Goal: Task Accomplishment & Management: Manage account settings

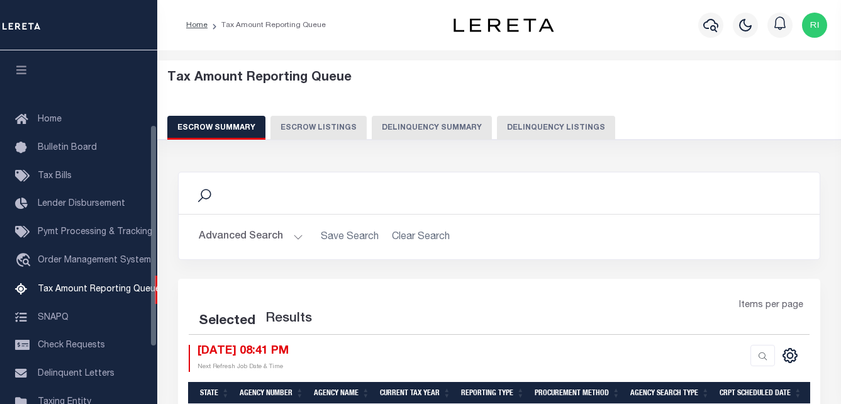
select select "100"
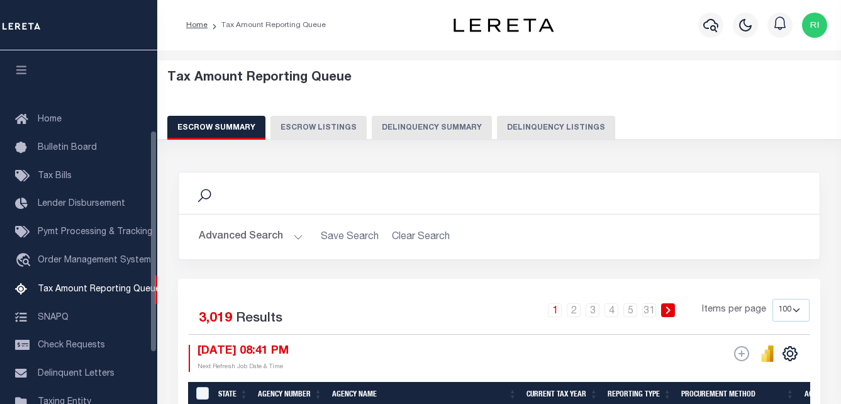
scroll to position [127, 0]
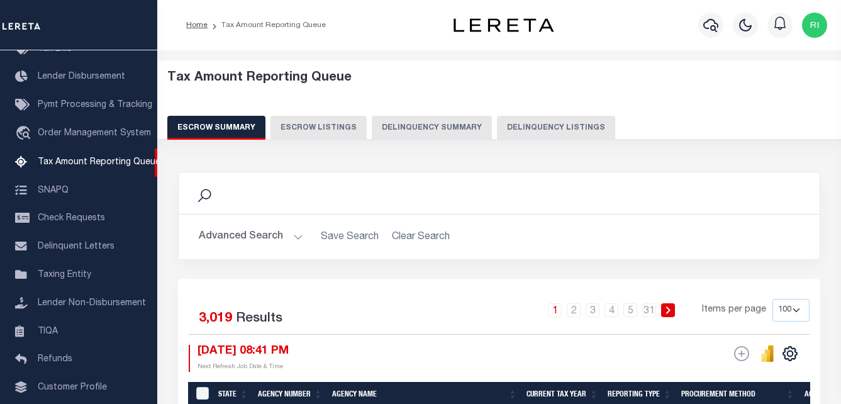
click at [309, 130] on button "Escrow Listings" at bounding box center [318, 128] width 96 height 24
select select "100"
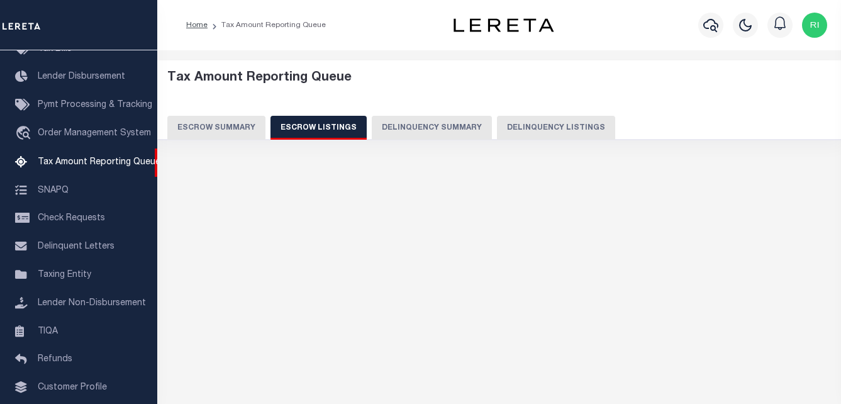
select select "100"
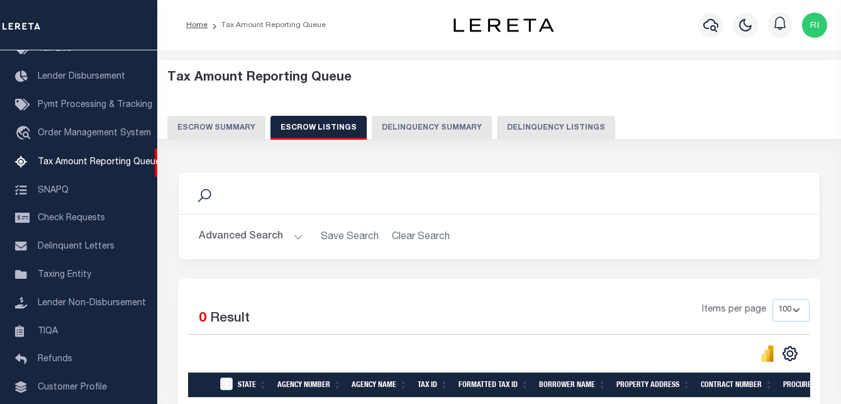
click at [532, 125] on button "Delinquency Listings" at bounding box center [556, 128] width 118 height 24
select select "100"
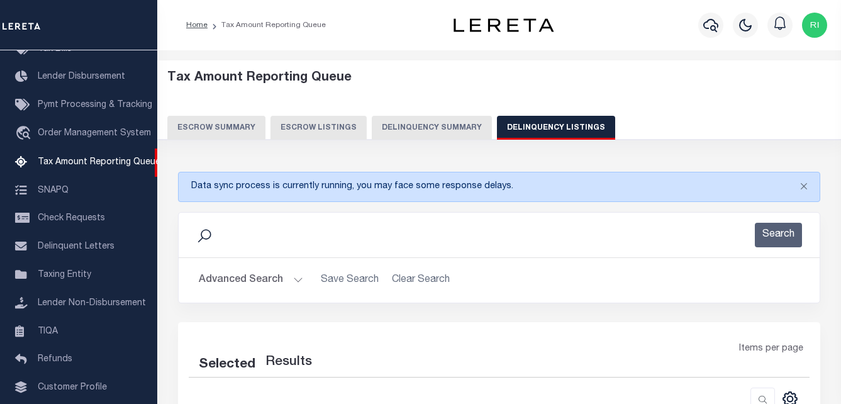
select select "100"
click at [282, 285] on button "Advanced Search" at bounding box center [251, 280] width 104 height 25
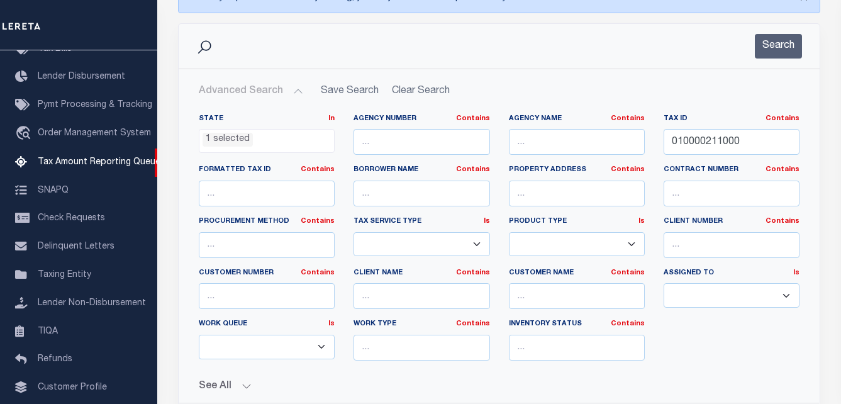
scroll to position [217, 0]
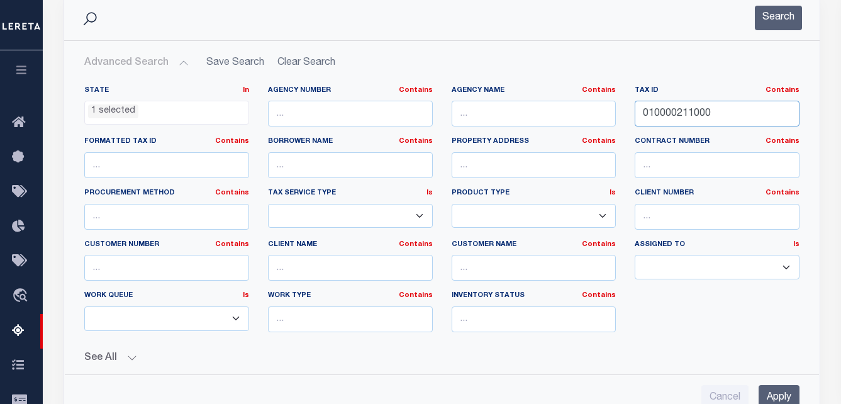
click at [721, 113] on input "010000211000" at bounding box center [716, 114] width 165 height 26
paste input "22"
type input "010000222000"
click at [783, 23] on button "Search" at bounding box center [778, 18] width 47 height 25
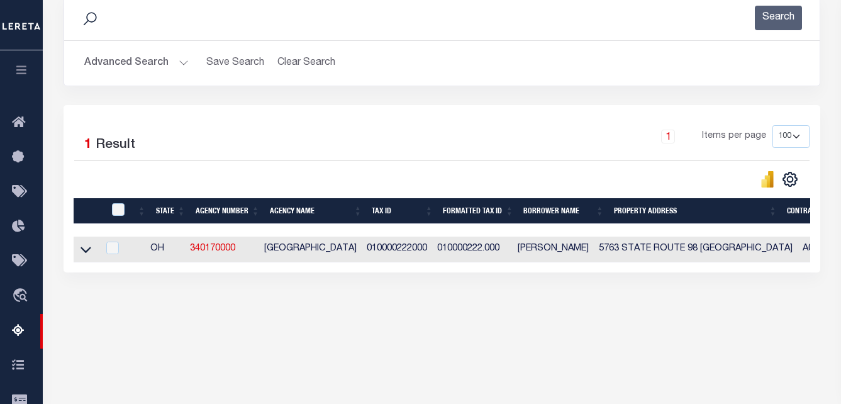
drag, startPoint x: 87, startPoint y: 255, endPoint x: 95, endPoint y: 258, distance: 8.8
click at [87, 253] on icon at bounding box center [85, 249] width 11 height 6
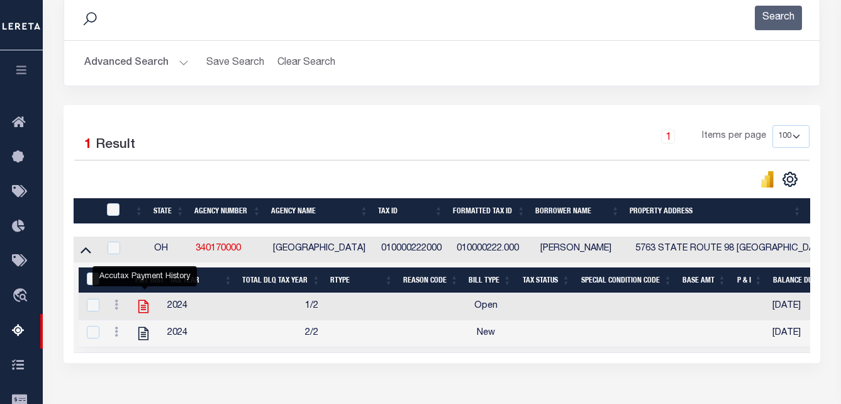
click at [150, 307] on icon "" at bounding box center [143, 306] width 16 height 16
checkbox input "true"
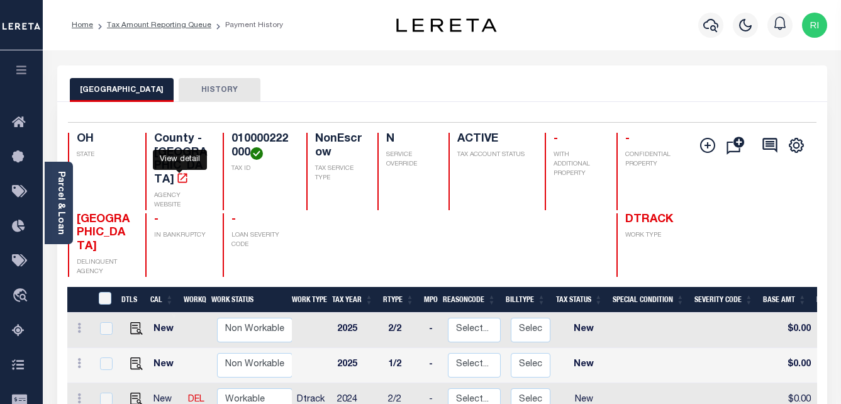
click at [178, 172] on icon "" at bounding box center [182, 178] width 13 height 13
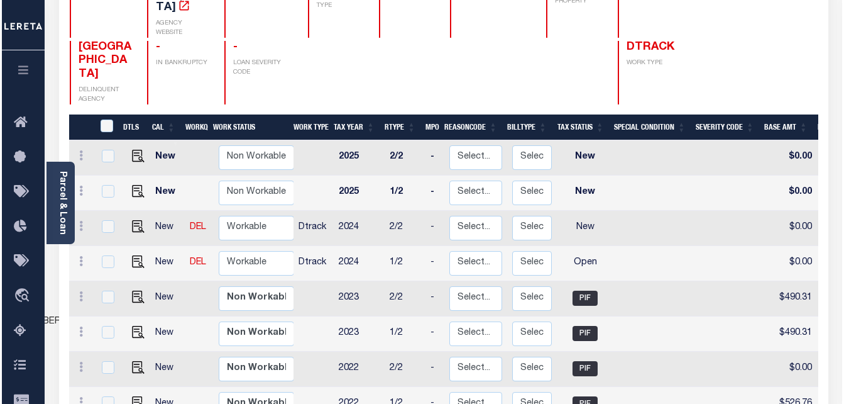
scroll to position [252, 0]
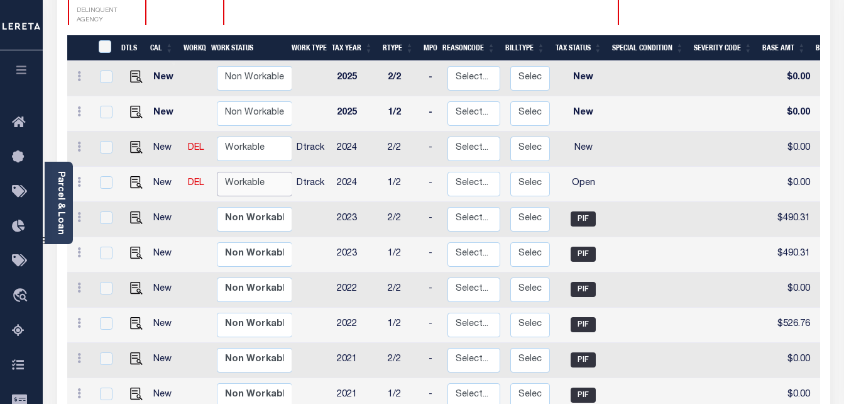
click at [255, 172] on select "Non Workable Workable" at bounding box center [254, 184] width 75 height 25
checkbox input "true"
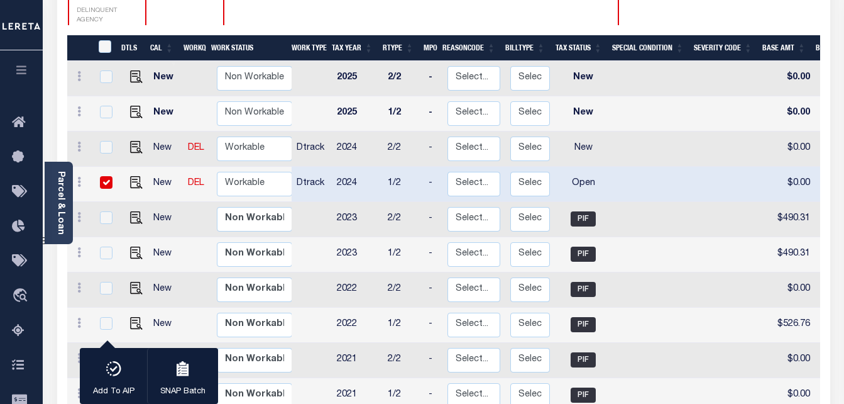
click at [310, 202] on td at bounding box center [312, 219] width 40 height 35
checkbox input "true"
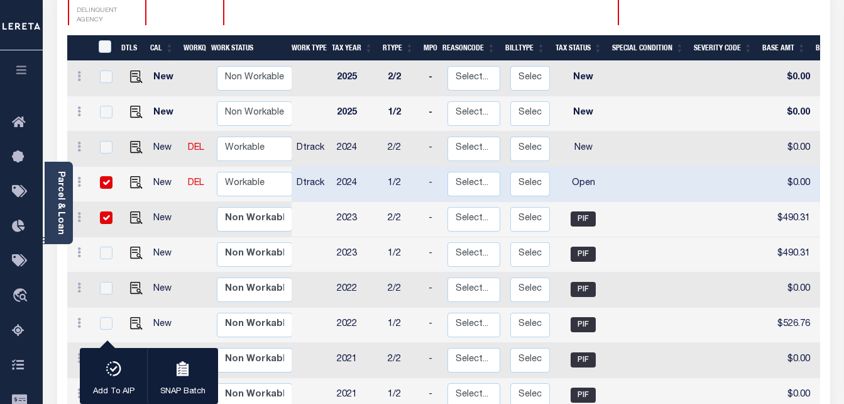
click at [102, 211] on input "checkbox" at bounding box center [106, 217] width 13 height 13
checkbox input "false"
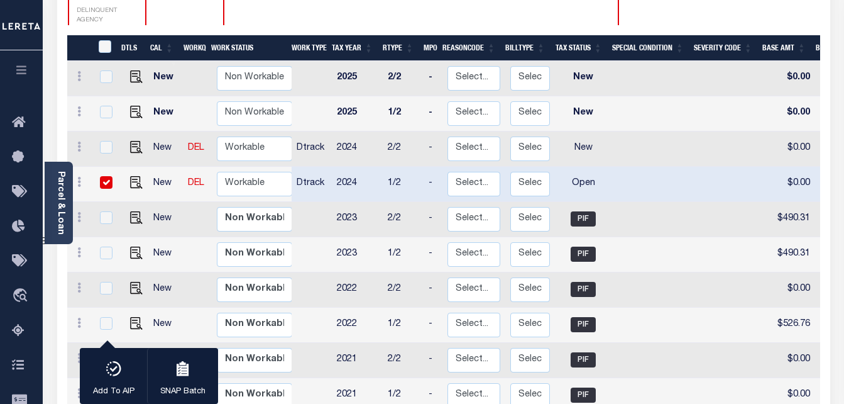
click at [105, 176] on input "checkbox" at bounding box center [106, 182] width 13 height 13
checkbox input "false"
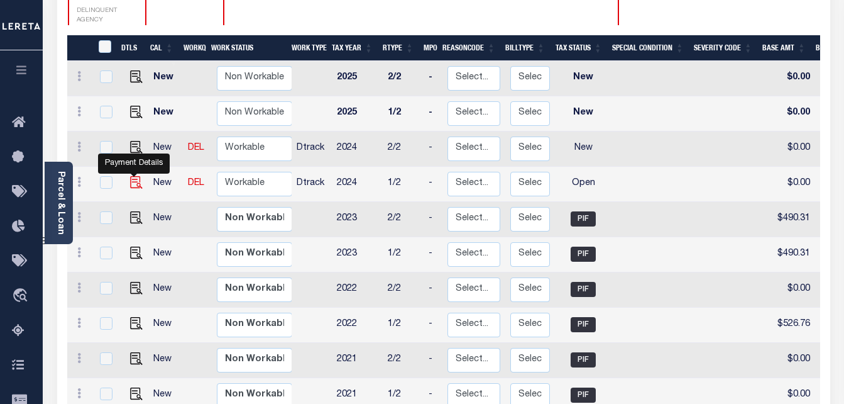
click at [132, 176] on img "" at bounding box center [136, 182] width 13 height 13
checkbox input "true"
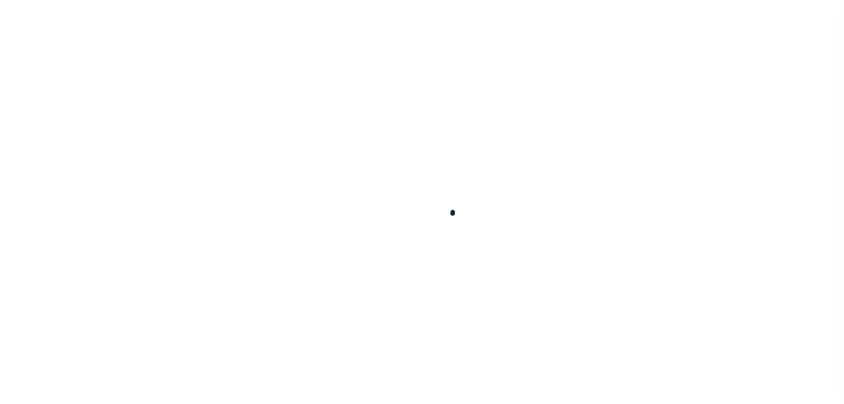
checkbox input "false"
type input "[DATE]"
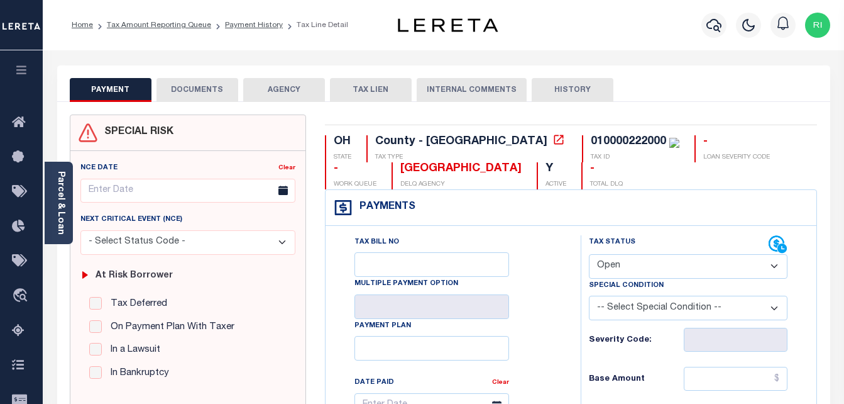
click at [639, 265] on select "- Select Status Code - Open Due/Unpaid Paid Incomplete No Tax Due Internal Refu…" at bounding box center [688, 266] width 199 height 25
select select "PYD"
click at [589, 255] on select "- Select Status Code - Open Due/Unpaid Paid Incomplete No Tax Due Internal Refu…" at bounding box center [688, 266] width 199 height 25
type input "10/13/2025"
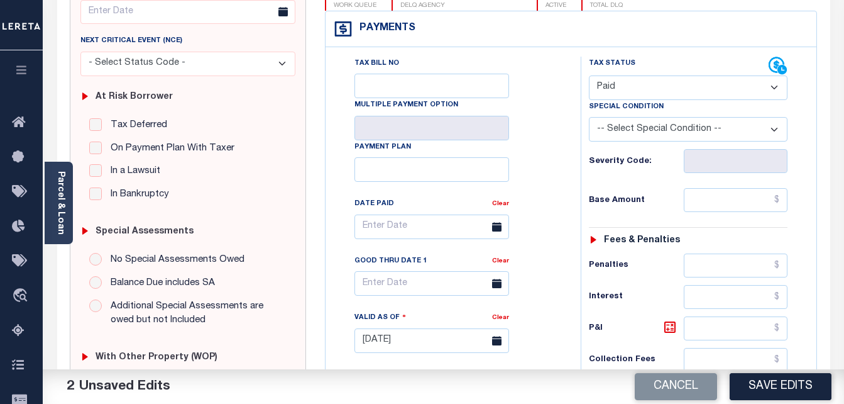
scroll to position [189, 0]
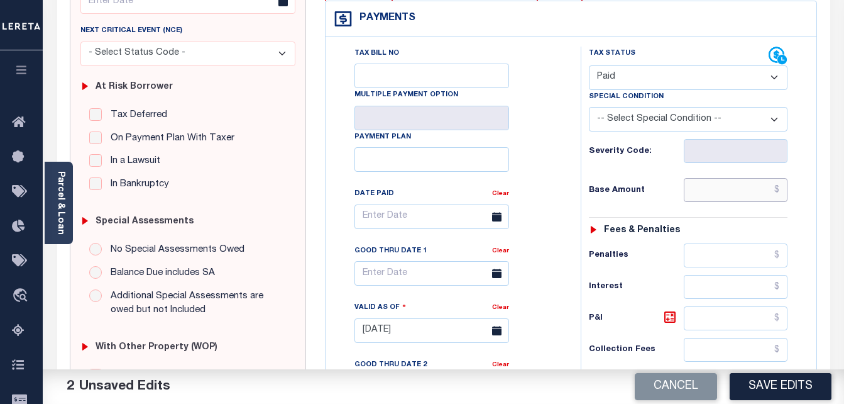
click at [739, 197] on input "text" at bounding box center [736, 190] width 104 height 24
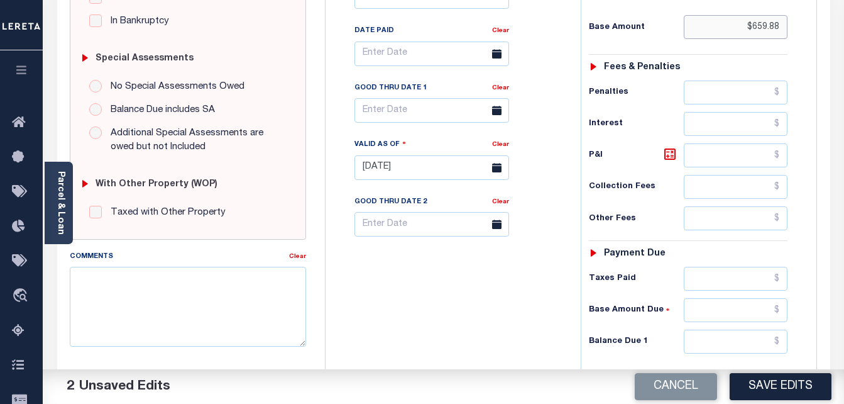
scroll to position [377, 0]
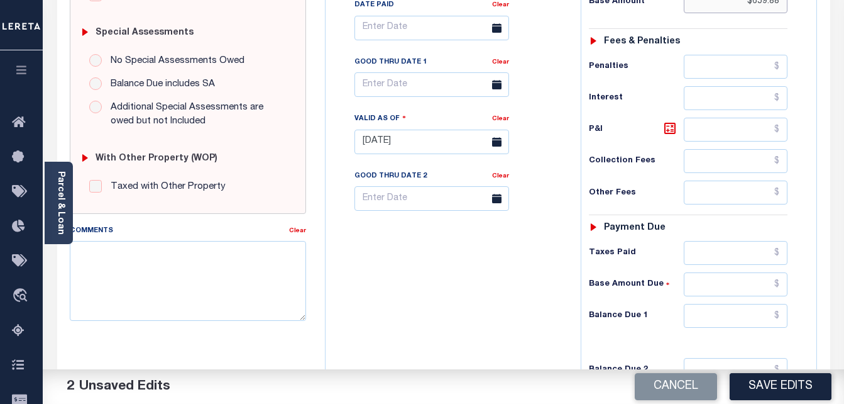
type input "$659.88"
click at [722, 250] on input "text" at bounding box center [736, 253] width 104 height 24
type input "$659.88"
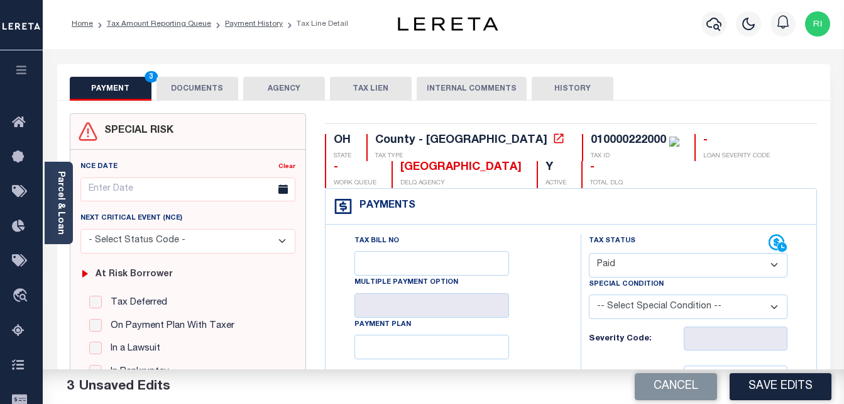
scroll to position [0, 0]
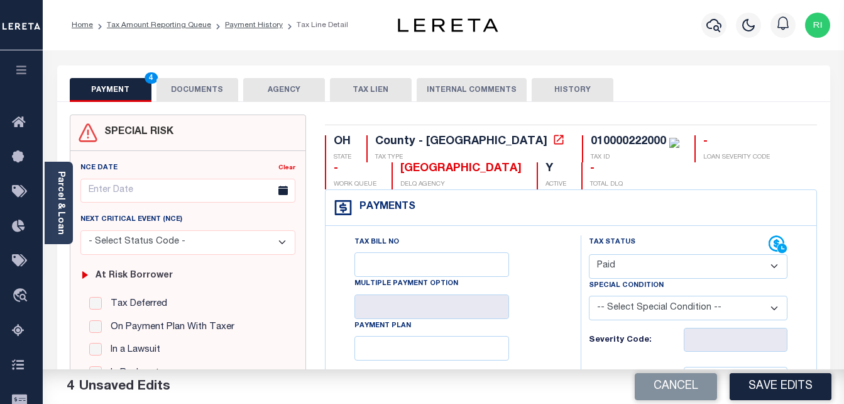
click at [191, 89] on button "DOCUMENTS" at bounding box center [198, 90] width 82 height 24
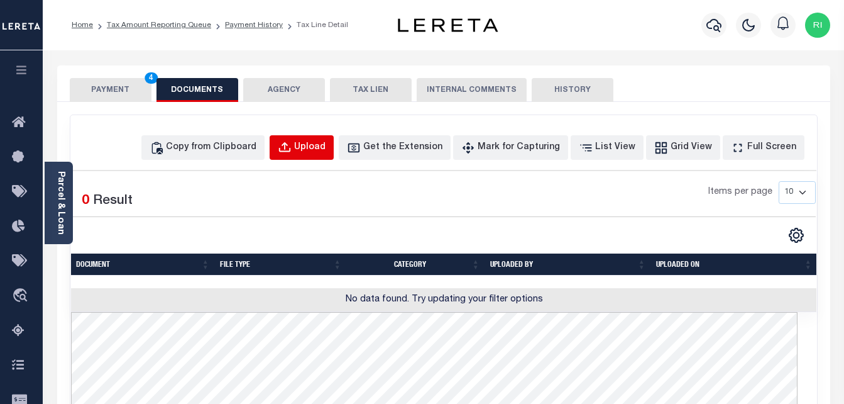
click at [326, 149] on div "Upload" at bounding box center [309, 148] width 31 height 14
select select "POP"
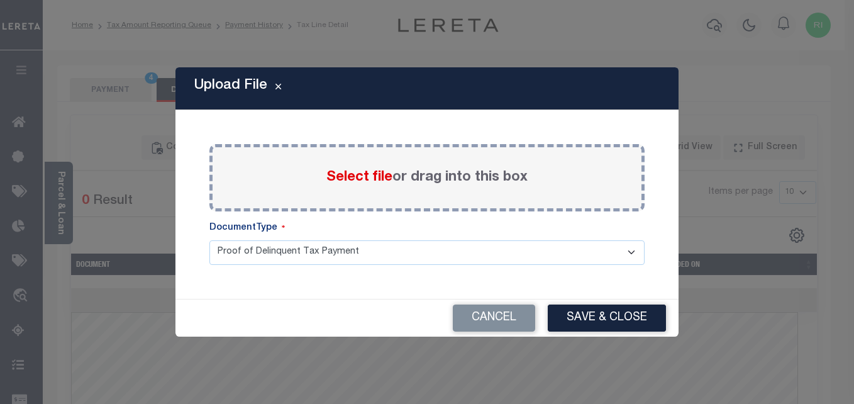
click at [363, 177] on span "Select file" at bounding box center [359, 177] width 66 height 14
click at [0, 0] on input "Select file or drag into this box" at bounding box center [0, 0] width 0 height 0
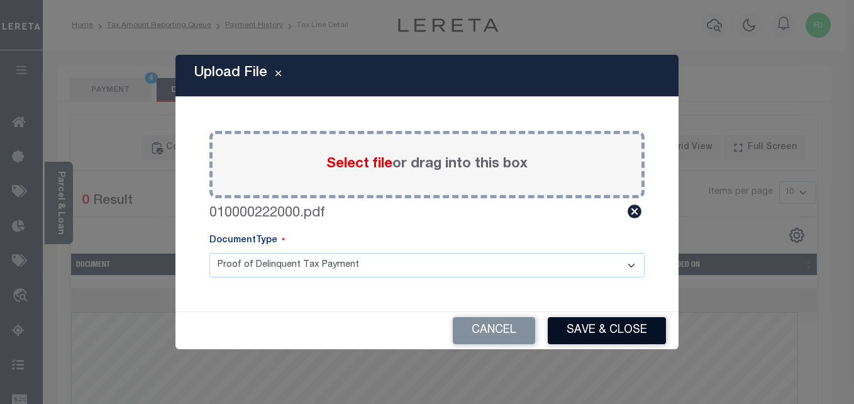
click at [600, 334] on button "Save & Close" at bounding box center [607, 330] width 118 height 27
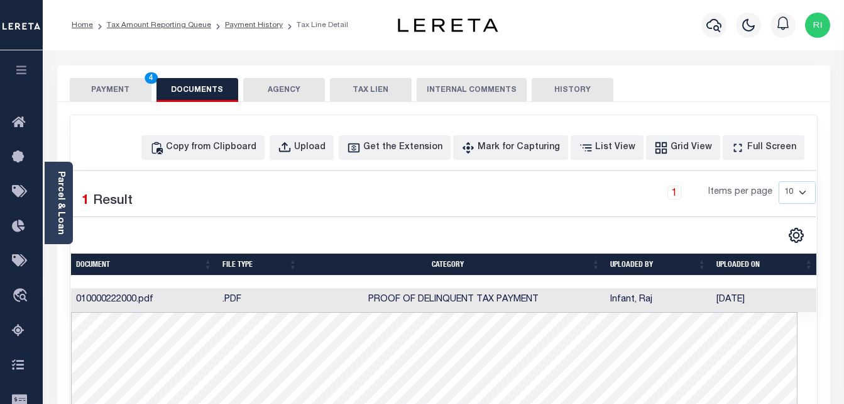
click at [124, 90] on button "PAYMENT 4" at bounding box center [111, 90] width 82 height 24
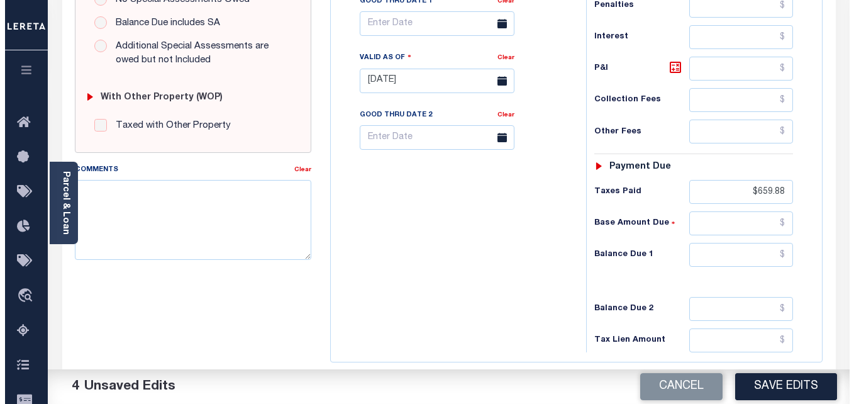
scroll to position [440, 0]
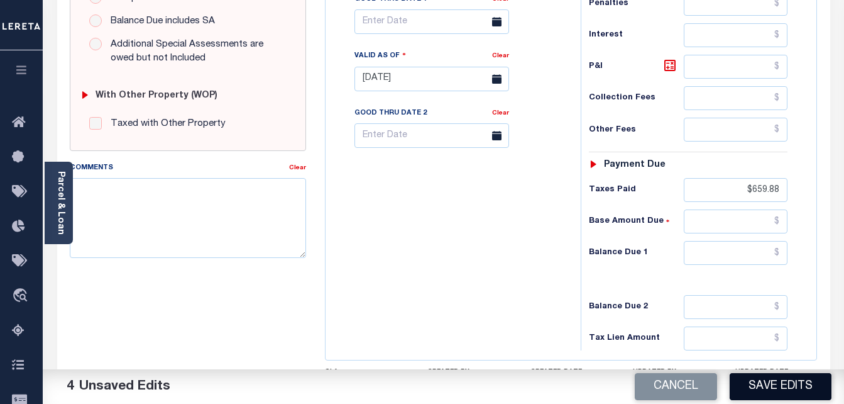
click at [773, 383] on button "Save Edits" at bounding box center [781, 386] width 102 height 27
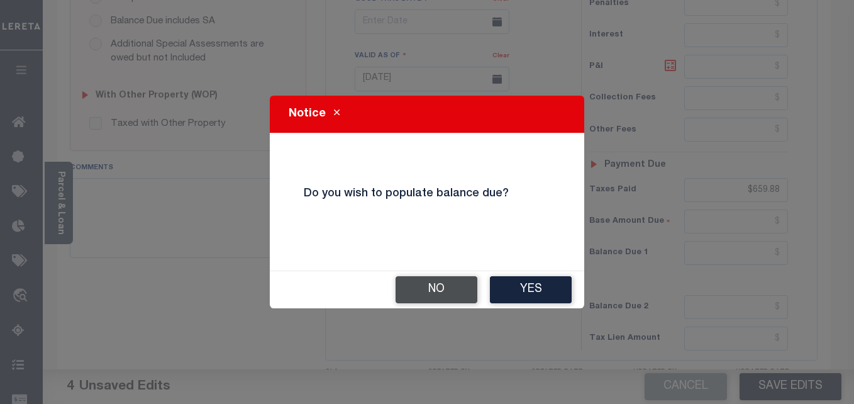
click at [443, 292] on button "No" at bounding box center [437, 289] width 82 height 27
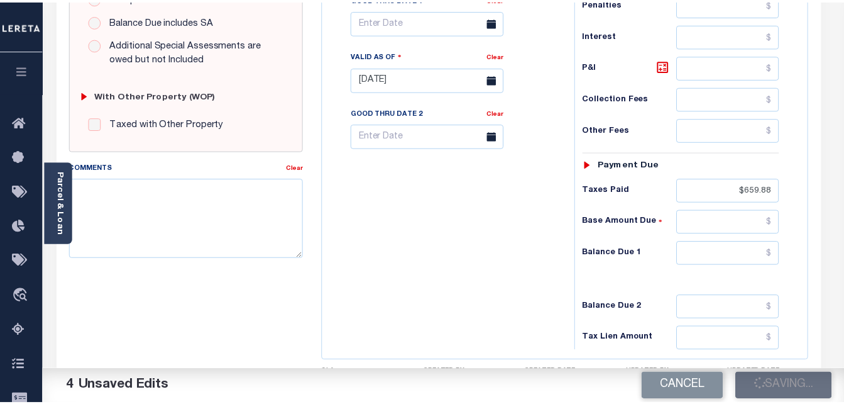
scroll to position [453, 0]
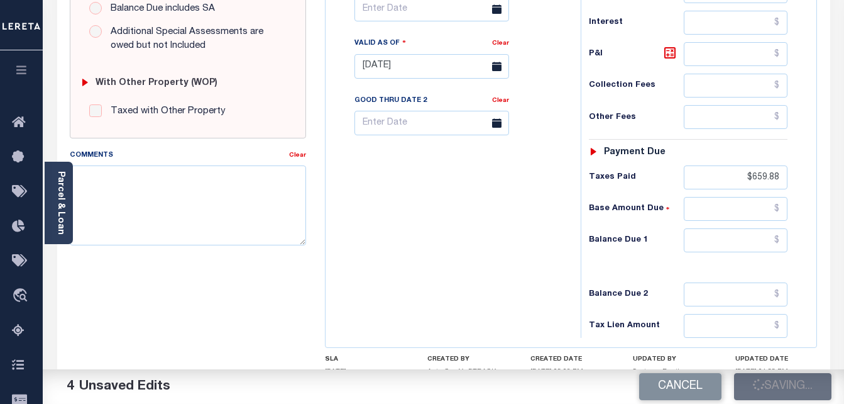
checkbox input "false"
type input "$659.88"
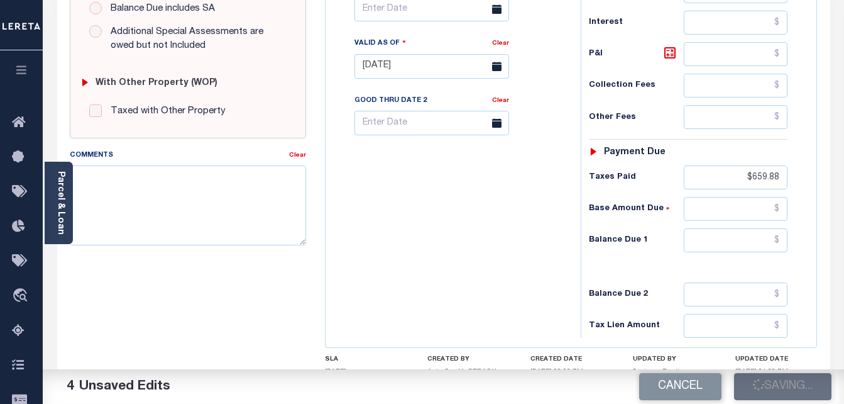
type input "$659.88"
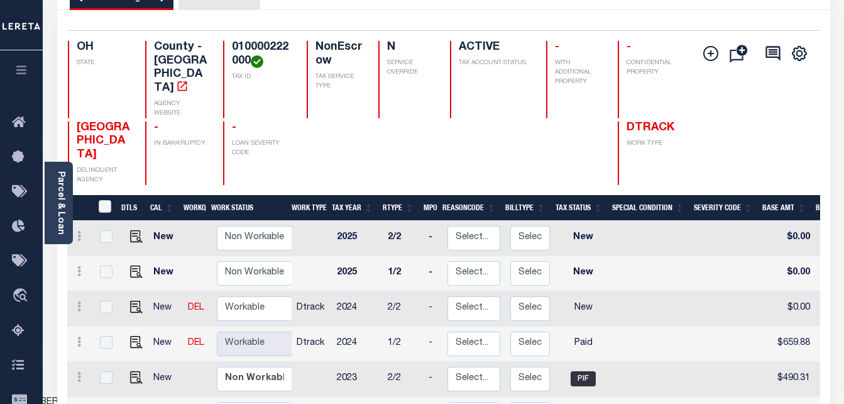
scroll to position [189, 0]
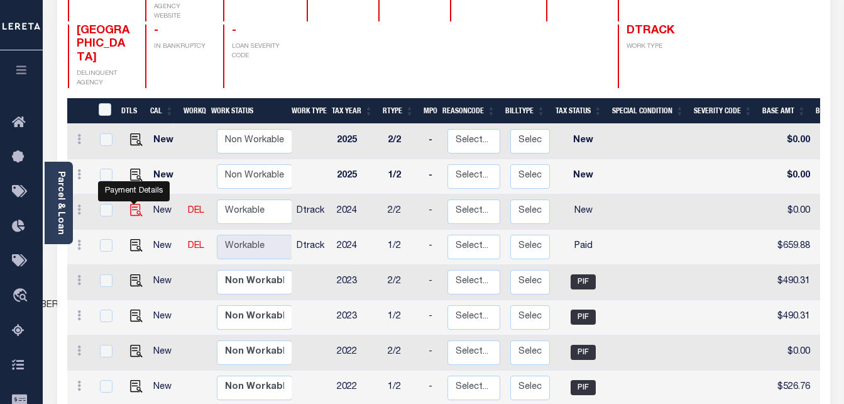
click at [132, 204] on img "" at bounding box center [136, 210] width 13 height 13
checkbox input "true"
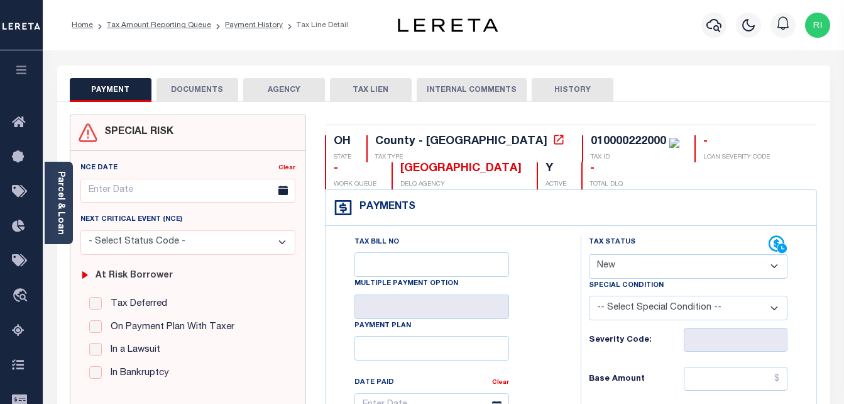
click at [770, 262] on select "- Select Status Code - Open Due/Unpaid Paid Incomplete No Tax Due Internal Refu…" at bounding box center [688, 266] width 199 height 25
select select "PYD"
click at [589, 255] on select "- Select Status Code - Open Due/Unpaid Paid Incomplete No Tax Due Internal Refu…" at bounding box center [688, 266] width 199 height 25
type input "[DATE]"
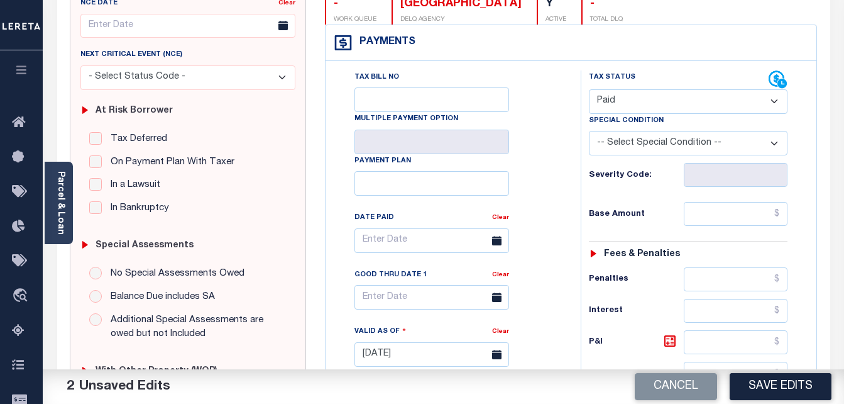
scroll to position [189, 0]
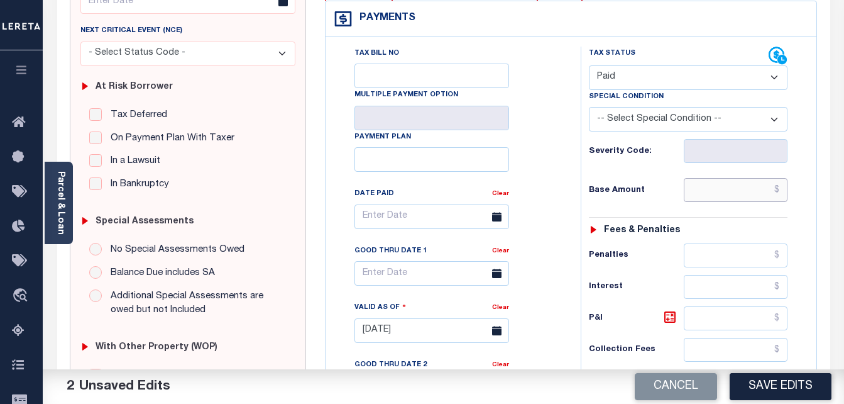
click at [759, 195] on input "text" at bounding box center [736, 190] width 104 height 24
click at [739, 187] on input "text" at bounding box center [736, 190] width 104 height 24
paste input "659.88"
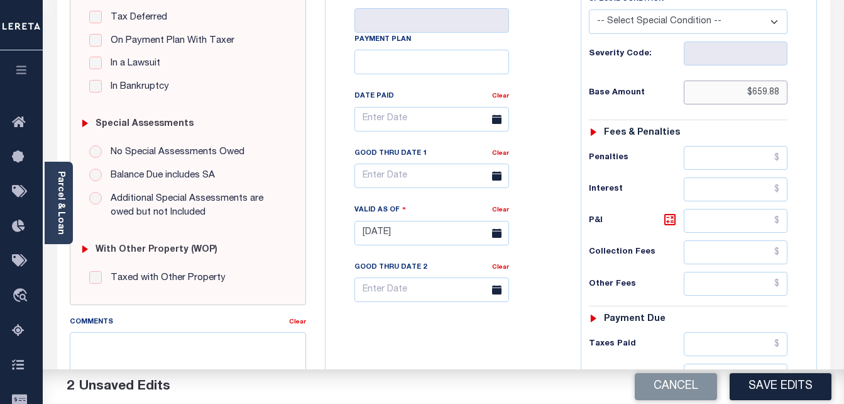
scroll to position [314, 0]
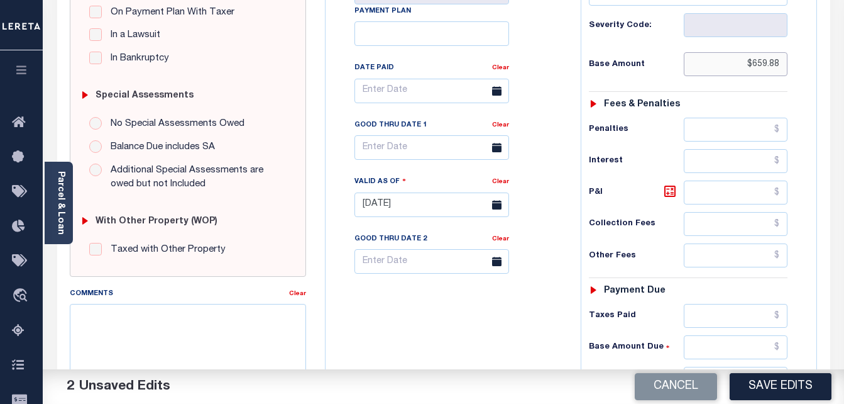
type input "$659.88"
click at [745, 321] on input "text" at bounding box center [736, 316] width 104 height 24
paste input "659.88"
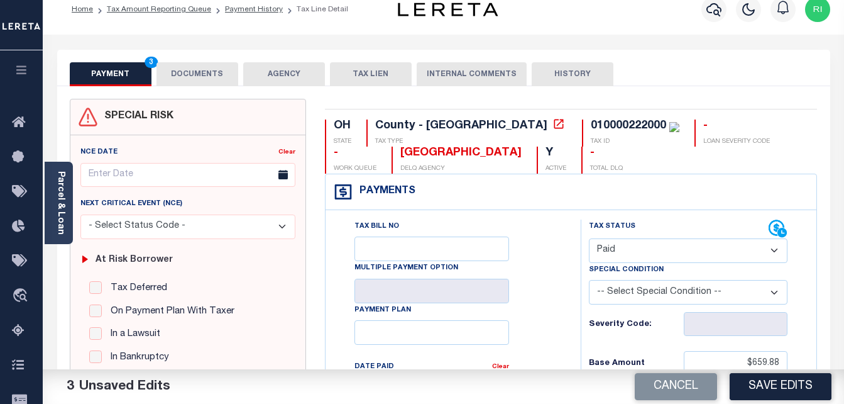
scroll to position [0, 0]
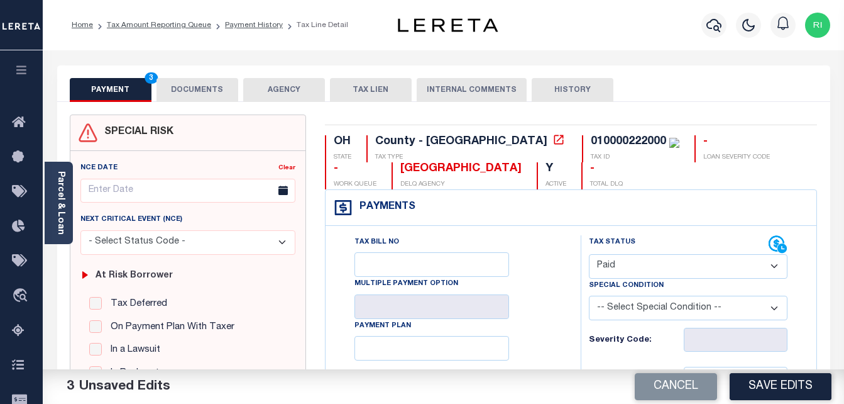
type input "$659.88"
click at [197, 84] on button "DOCUMENTS" at bounding box center [198, 90] width 82 height 24
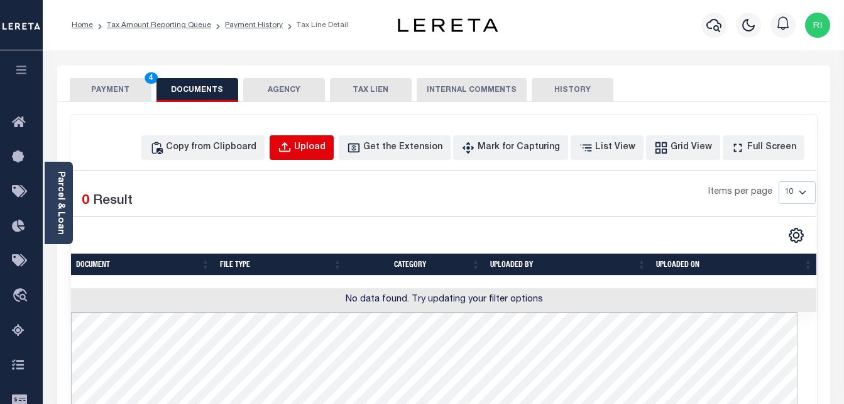
click at [326, 142] on div "Upload" at bounding box center [309, 148] width 31 height 14
select select "POP"
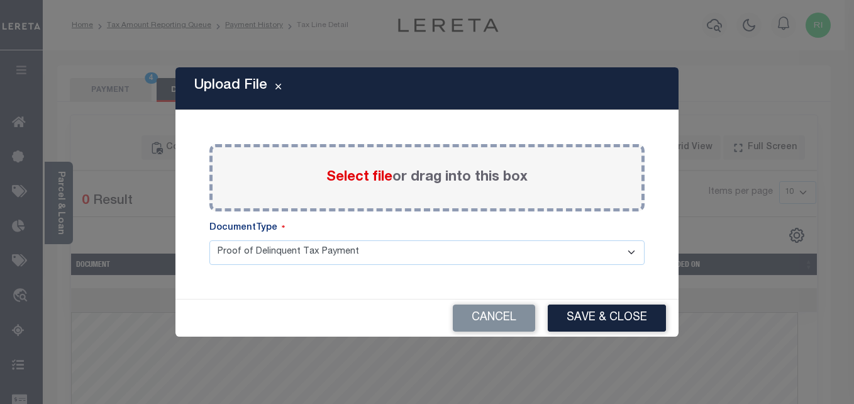
click at [348, 174] on span "Select file" at bounding box center [359, 177] width 66 height 14
click at [0, 0] on input "Select file or drag into this box" at bounding box center [0, 0] width 0 height 0
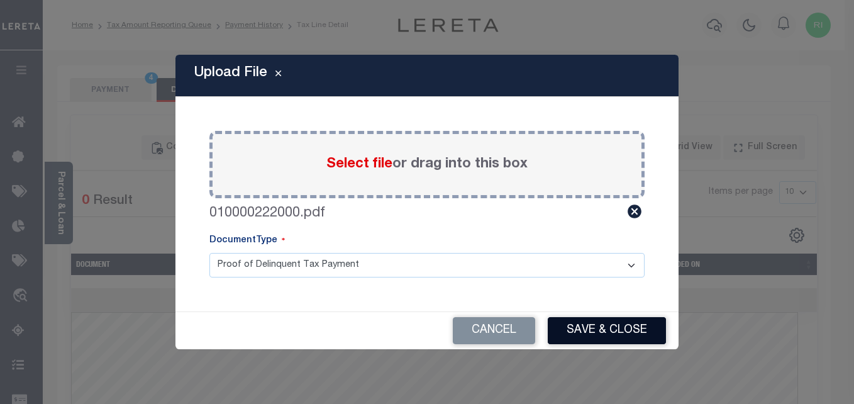
click at [597, 328] on button "Save & Close" at bounding box center [607, 330] width 118 height 27
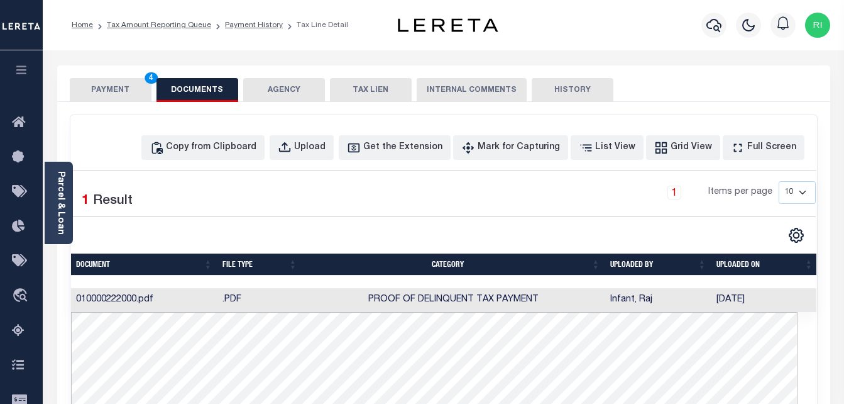
click at [123, 92] on button "PAYMENT 4" at bounding box center [111, 90] width 82 height 24
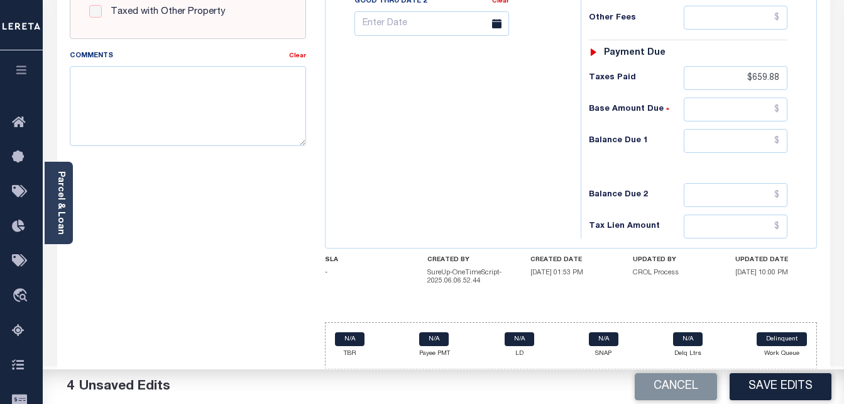
scroll to position [553, 0]
click at [765, 383] on button "Save Edits" at bounding box center [781, 386] width 102 height 27
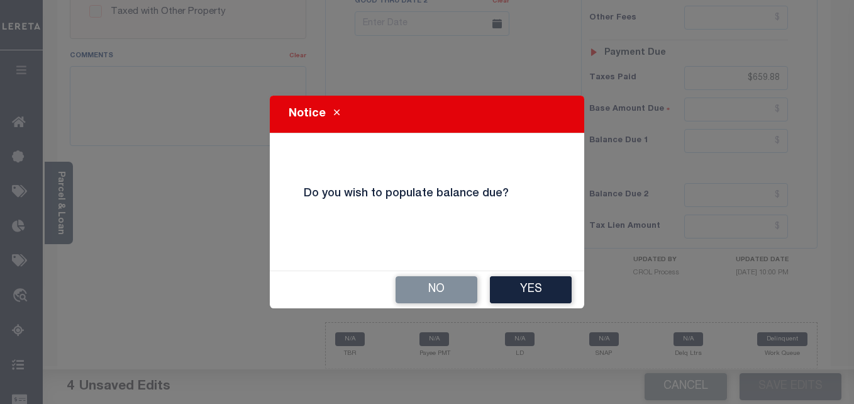
click at [428, 289] on button "No" at bounding box center [437, 289] width 82 height 27
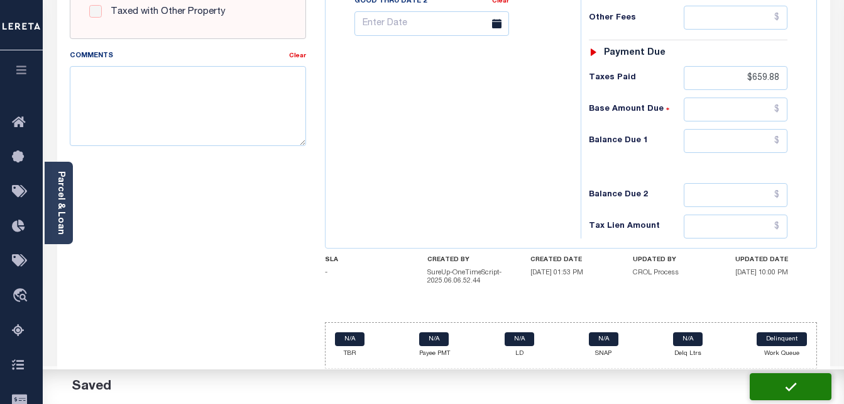
checkbox input "false"
type input "$659.88"
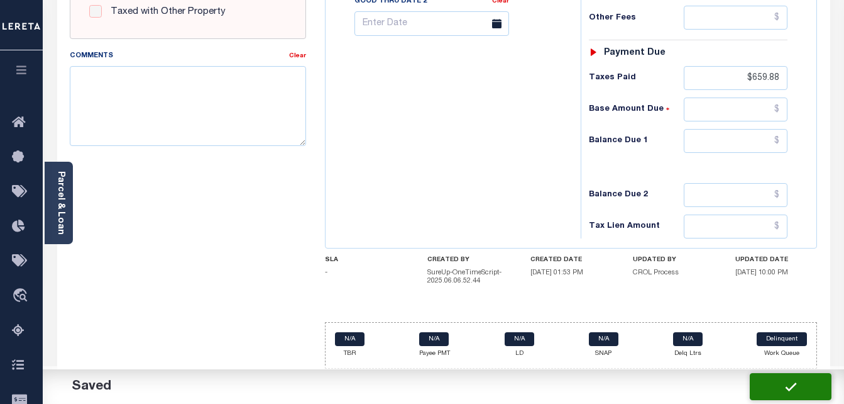
type input "$659.88"
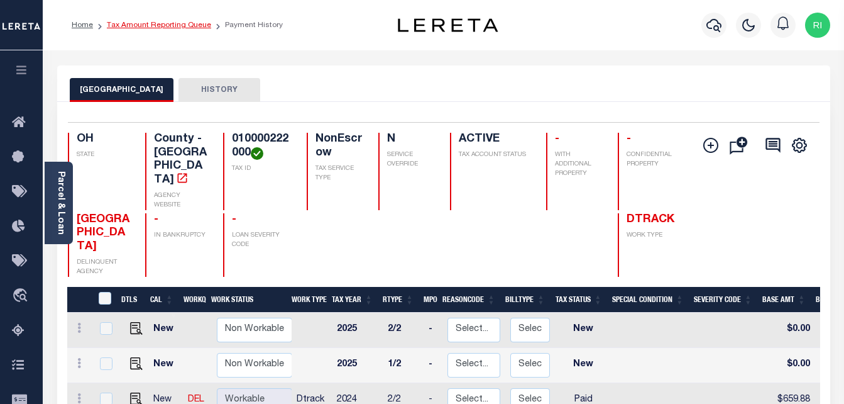
click at [169, 26] on link "Tax Amount Reporting Queue" at bounding box center [159, 25] width 104 height 8
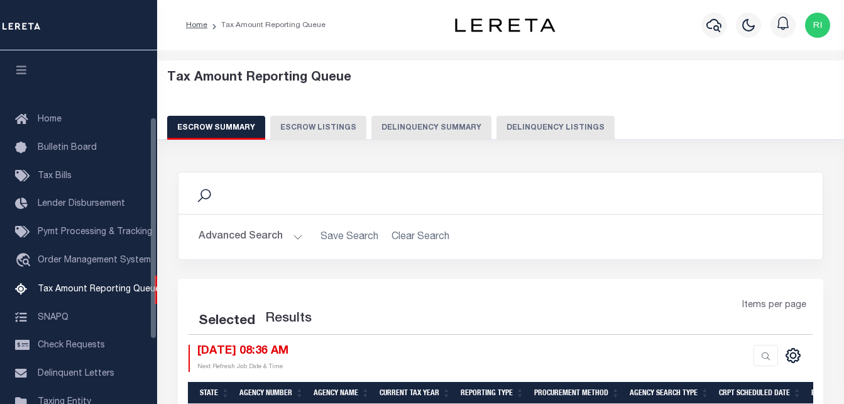
select select "100"
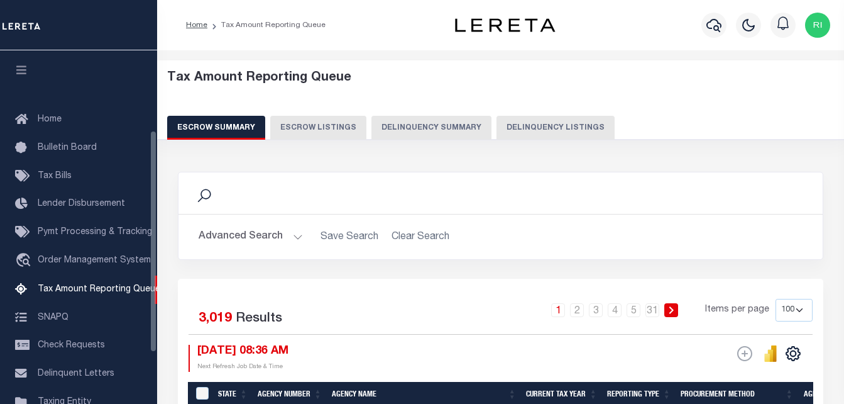
scroll to position [127, 0]
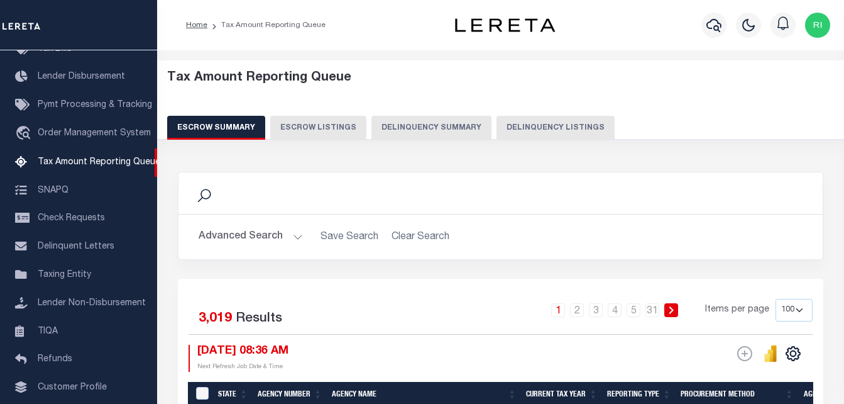
click at [543, 135] on button "Delinquency Listings" at bounding box center [556, 128] width 118 height 24
select select "OH"
select select "100"
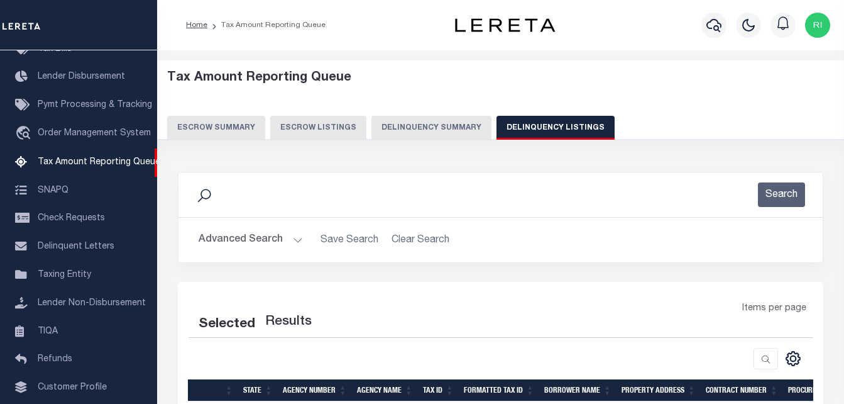
select select "100"
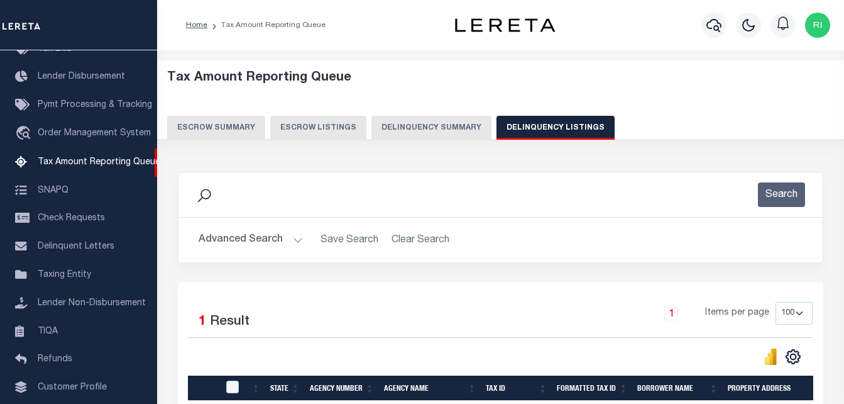
click at [84, 23] on div at bounding box center [78, 25] width 157 height 50
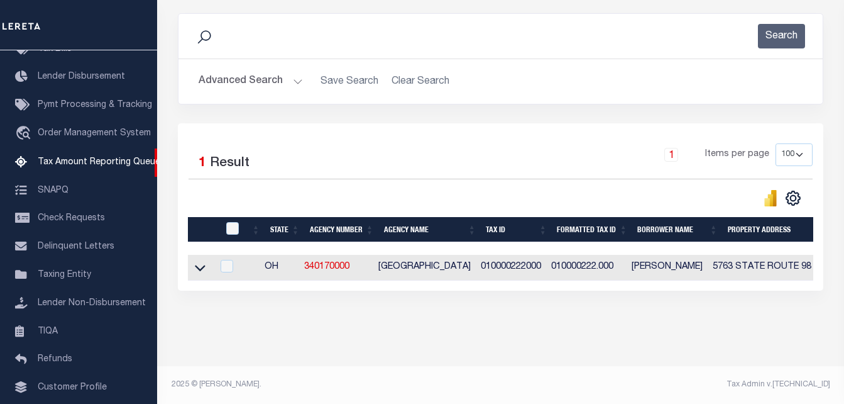
click at [289, 72] on button "Advanced Search" at bounding box center [251, 81] width 104 height 25
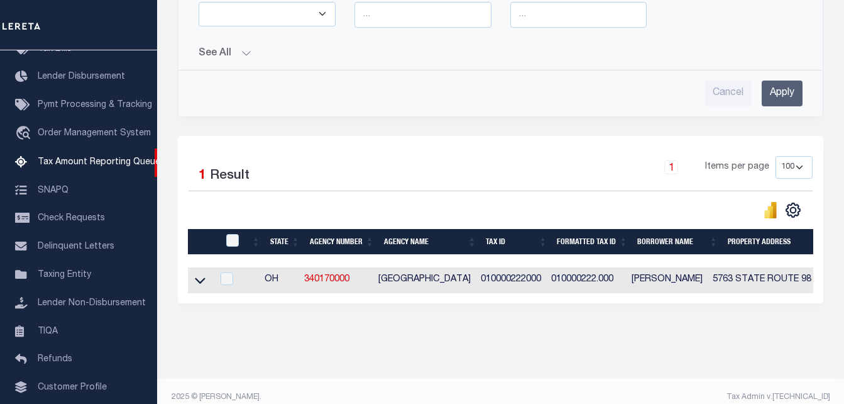
scroll to position [484, 0]
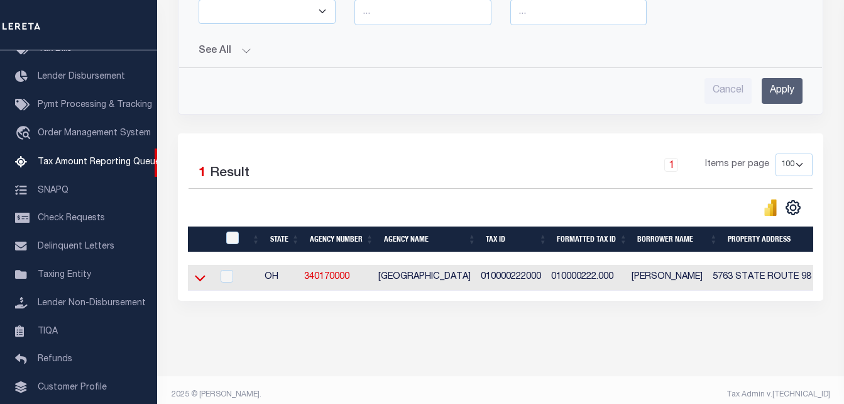
click at [199, 279] on icon at bounding box center [200, 277] width 11 height 13
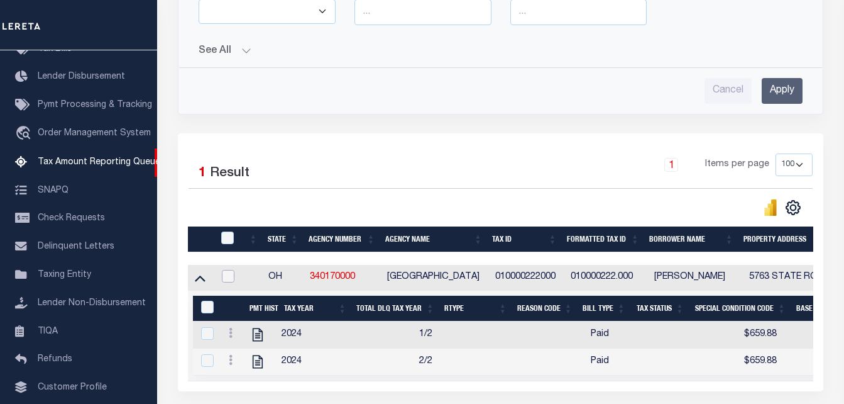
click at [230, 282] on input "checkbox" at bounding box center [228, 276] width 13 height 13
checkbox input "true"
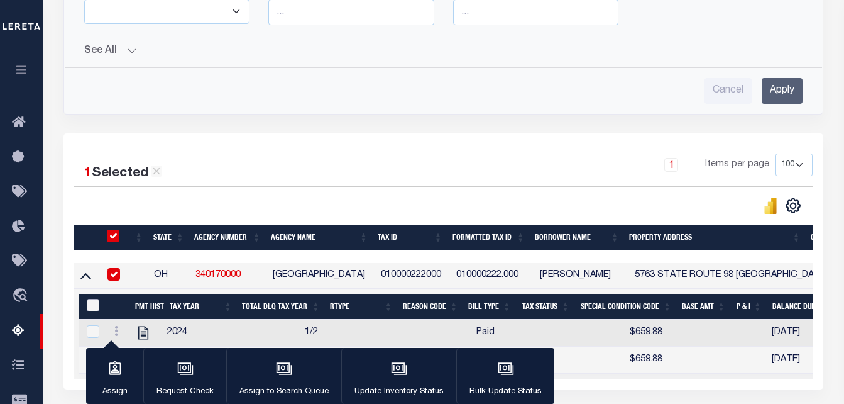
click at [94, 306] on input "&nbsp;" at bounding box center [93, 305] width 13 height 13
checkbox input "true"
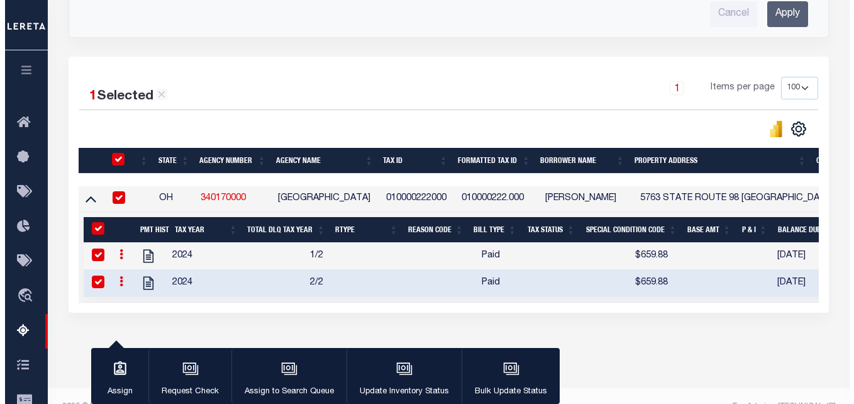
scroll to position [594, 0]
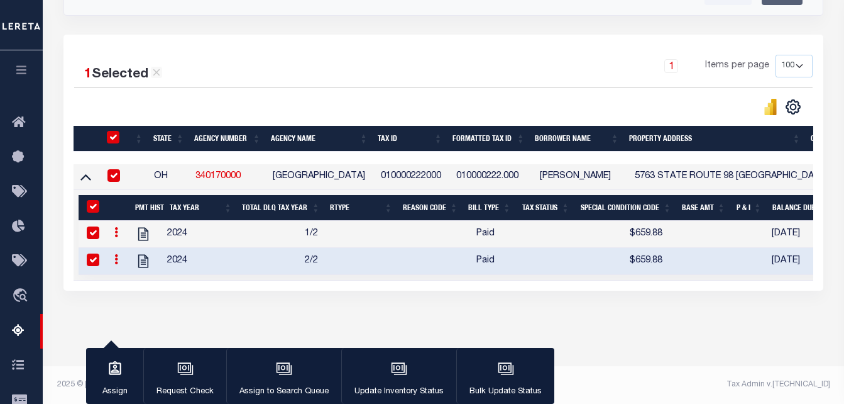
click at [113, 131] on input "checkbox" at bounding box center [113, 137] width 13 height 13
checkbox input "false"
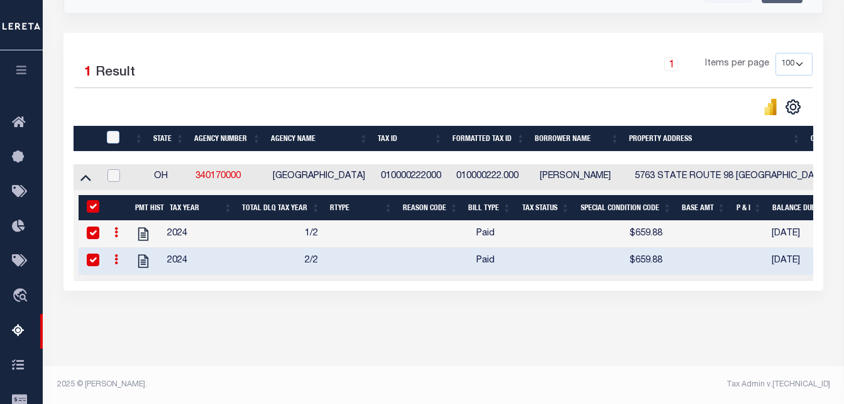
click at [114, 169] on input "checkbox" at bounding box center [114, 175] width 13 height 13
checkbox input "true"
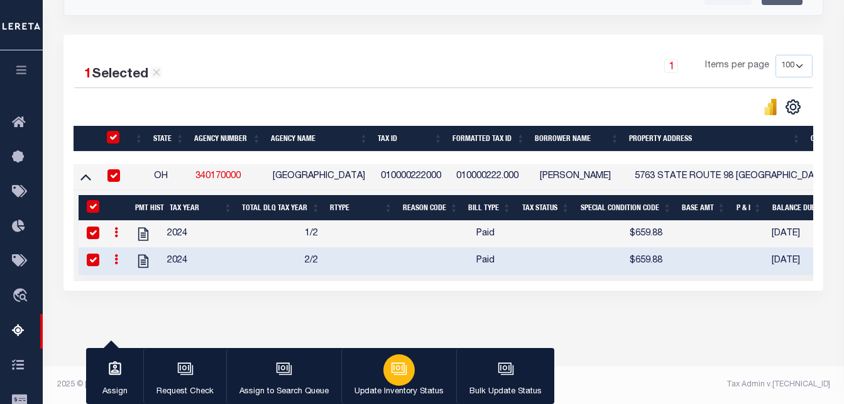
click at [402, 376] on icon "button" at bounding box center [399, 368] width 16 height 16
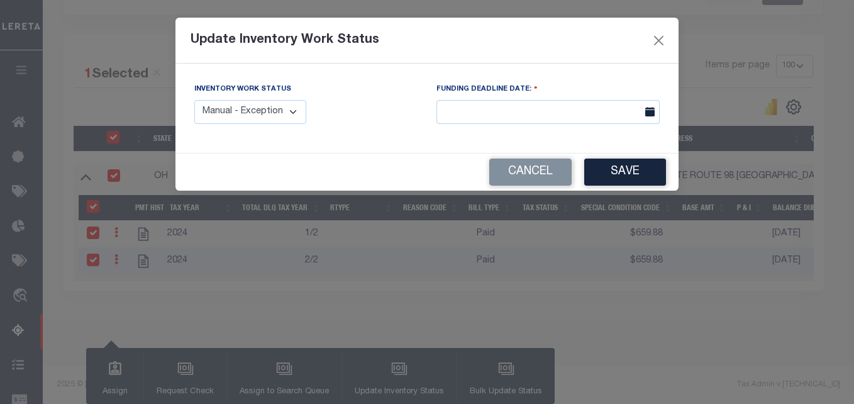
click at [297, 113] on select "Manual - Exception Pended - Awaiting Search Late Add Exception Completed" at bounding box center [250, 112] width 112 height 25
select select "4"
click at [194, 100] on select "Manual - Exception Pended - Awaiting Search Late Add Exception Completed" at bounding box center [250, 112] width 112 height 25
click at [611, 167] on button "Save" at bounding box center [625, 171] width 82 height 27
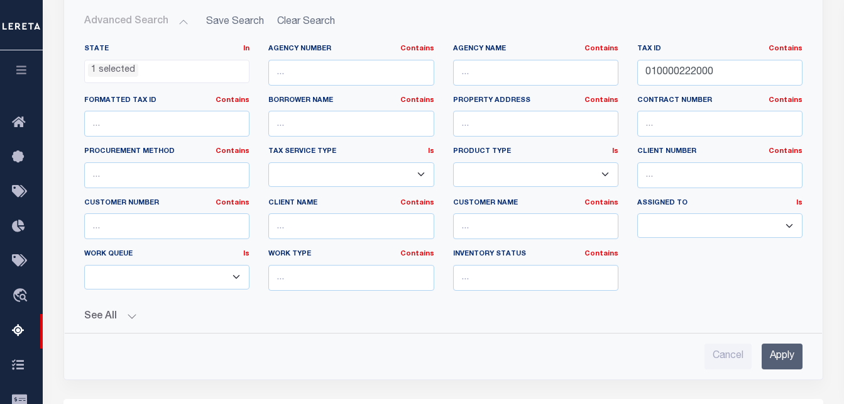
scroll to position [190, 0]
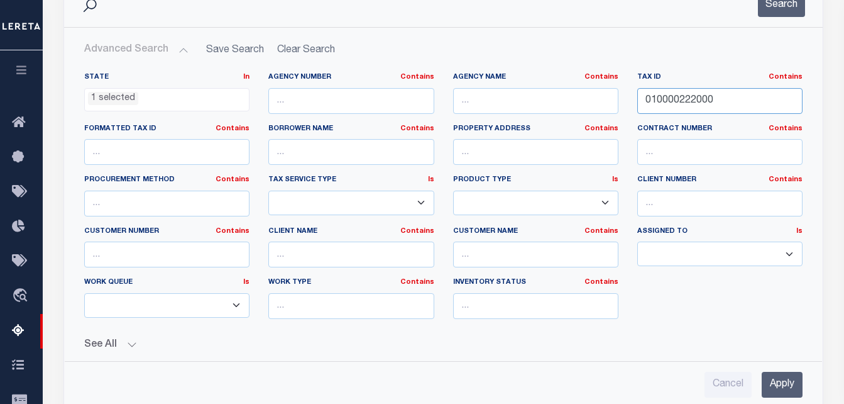
click at [722, 107] on input "010000222000" at bounding box center [720, 101] width 165 height 26
paste input "010000253000"
paste input "text"
type input "010000253000"
click at [777, 14] on button "Search" at bounding box center [781, 4] width 47 height 25
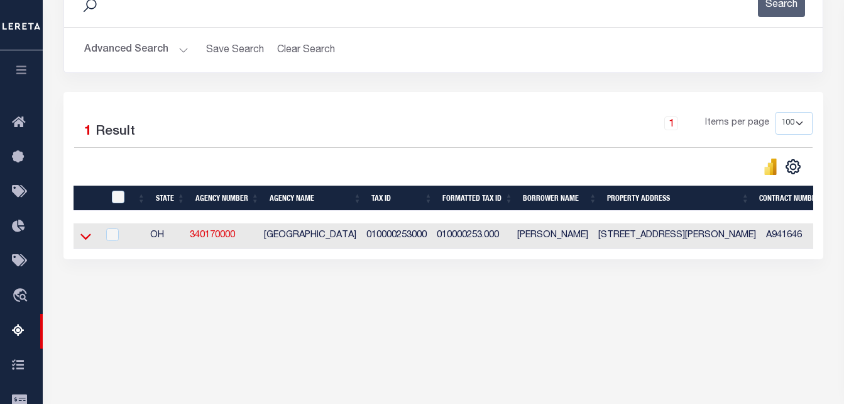
click at [88, 238] on icon at bounding box center [85, 236] width 11 height 13
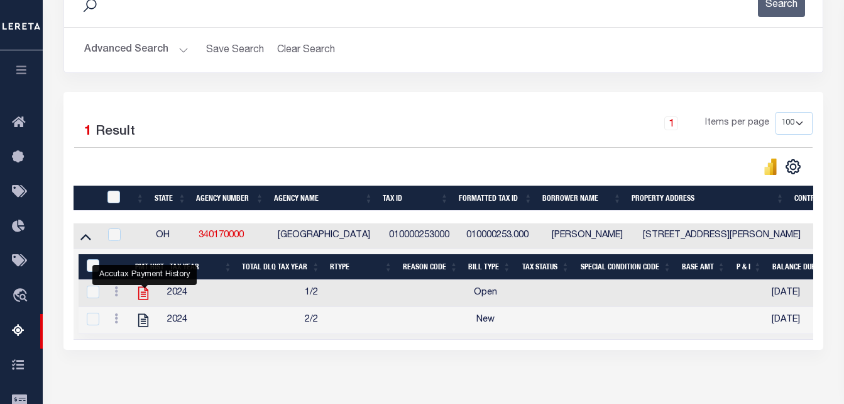
click at [144, 301] on icon "" at bounding box center [143, 293] width 16 height 16
checkbox input "false"
checkbox input "true"
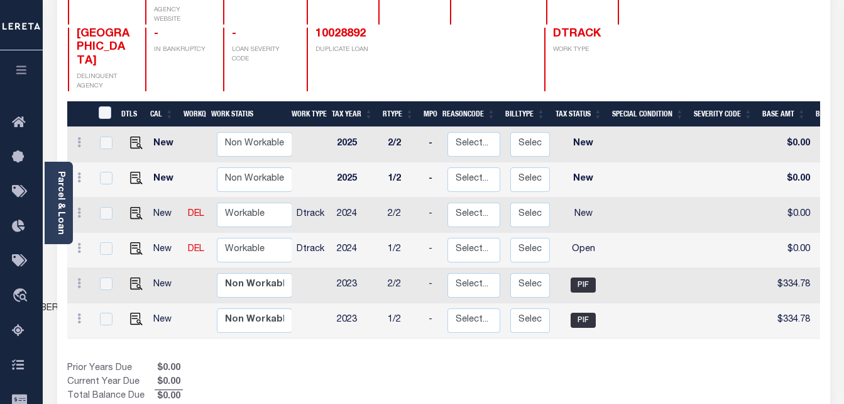
scroll to position [189, 0]
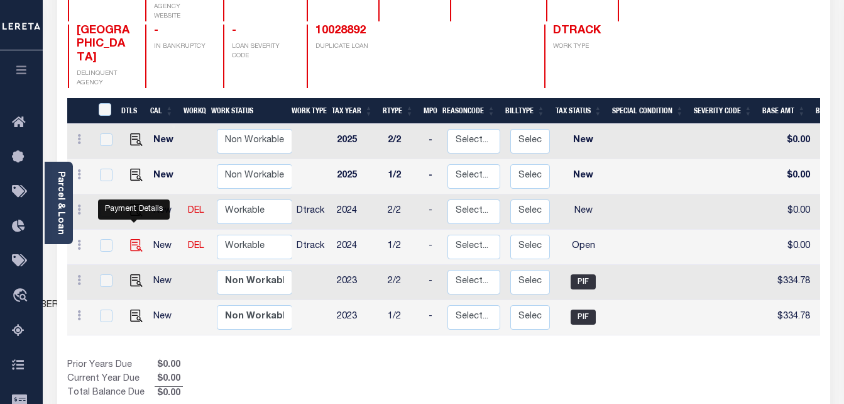
click at [133, 239] on img "" at bounding box center [136, 245] width 13 height 13
checkbox input "true"
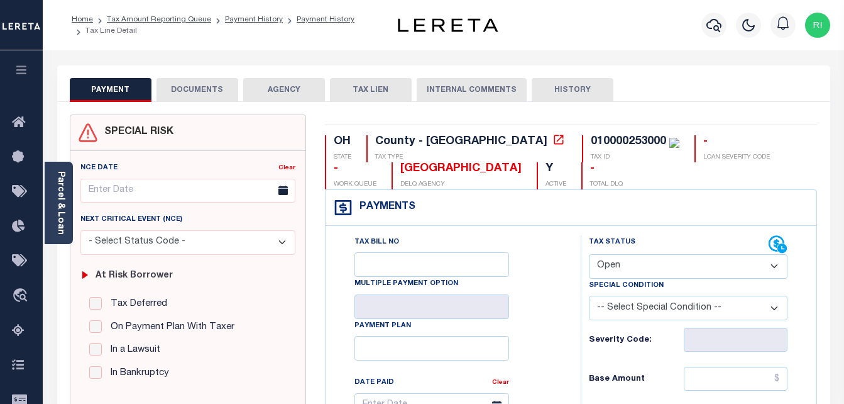
click at [675, 265] on select "- Select Status Code - Open Due/Unpaid Paid Incomplete No Tax Due Internal Refu…" at bounding box center [688, 266] width 199 height 25
select select "PYD"
click at [589, 255] on select "- Select Status Code - Open Due/Unpaid Paid Incomplete No Tax Due Internal Refu…" at bounding box center [688, 266] width 199 height 25
type input "[DATE]"
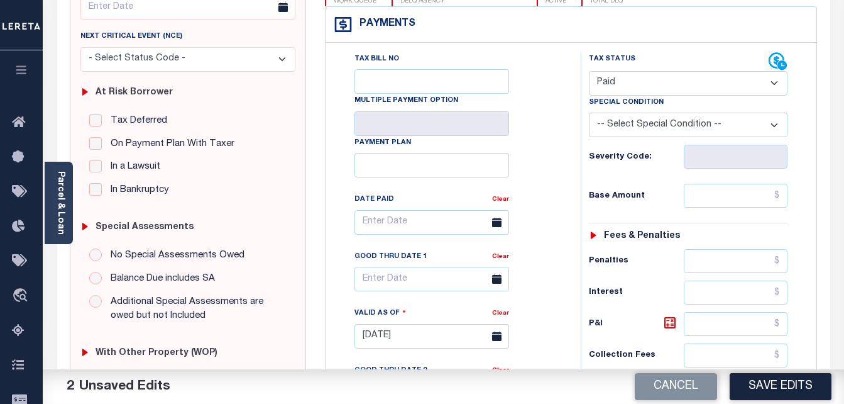
scroll to position [189, 0]
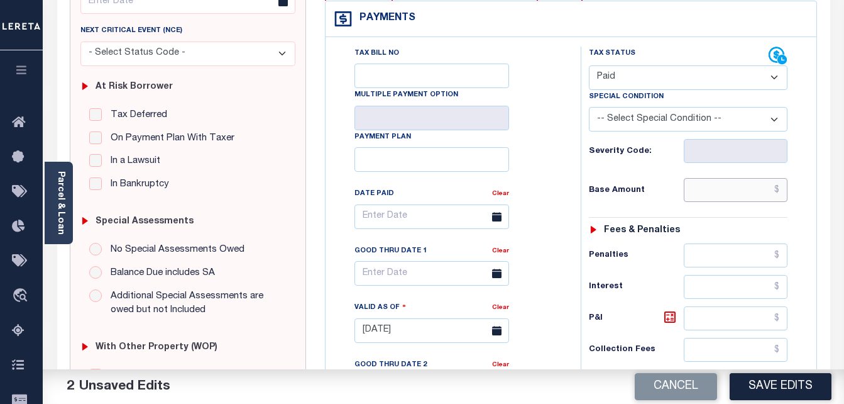
click at [745, 193] on input "text" at bounding box center [736, 190] width 104 height 24
paste input "459.56"
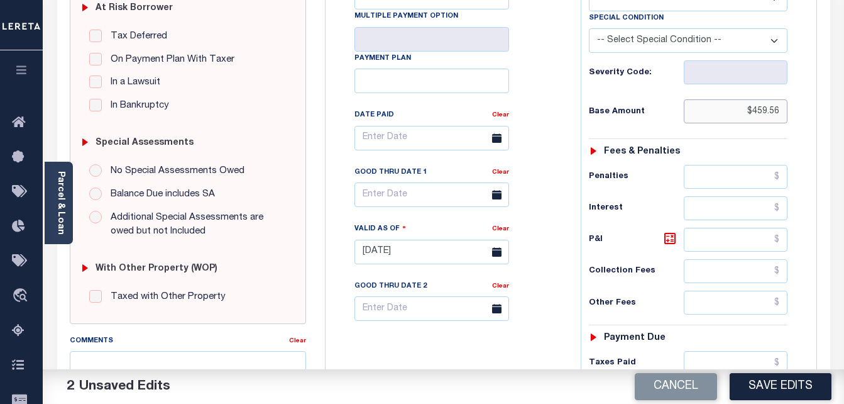
scroll to position [314, 0]
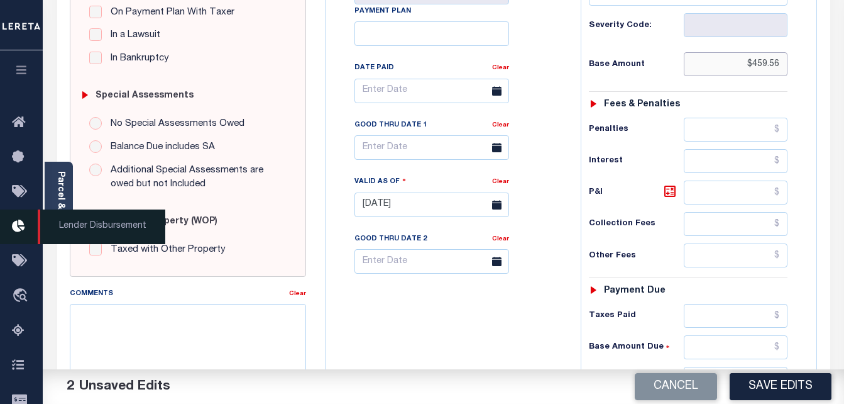
type input "$459.56"
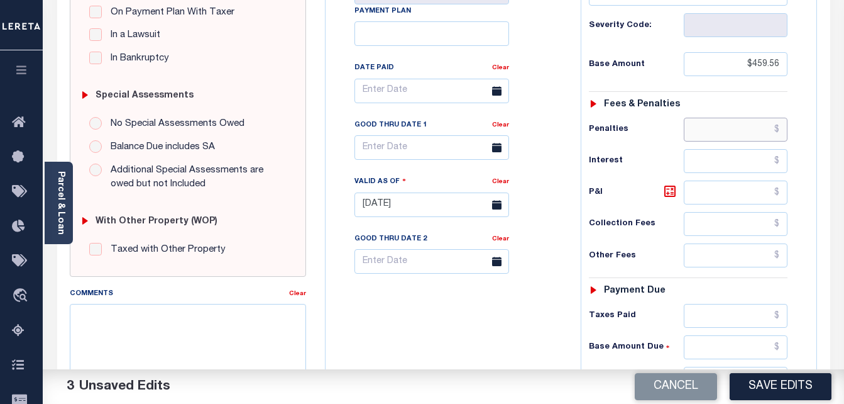
click at [734, 128] on input "text" at bounding box center [736, 130] width 104 height 24
paste input "22.98"
type input "$22.98"
click at [670, 195] on icon at bounding box center [670, 191] width 15 height 15
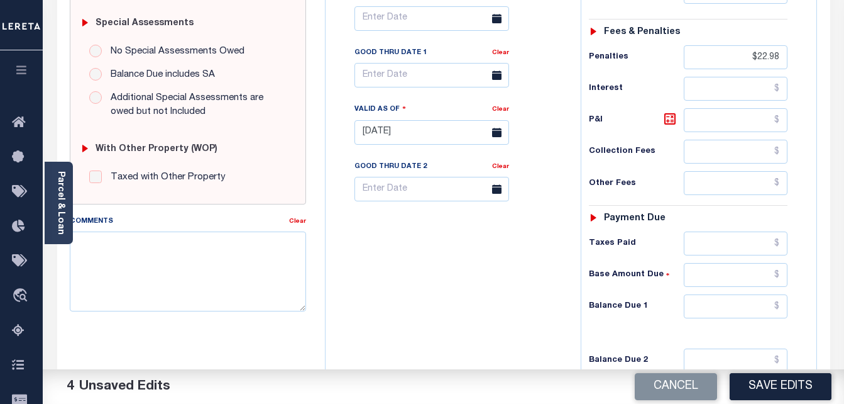
scroll to position [360, 0]
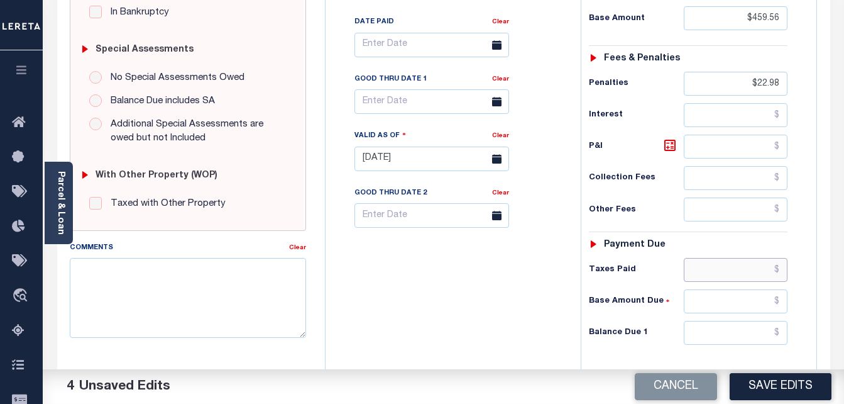
click at [741, 267] on input "text" at bounding box center [736, 270] width 104 height 24
paste input "482.54"
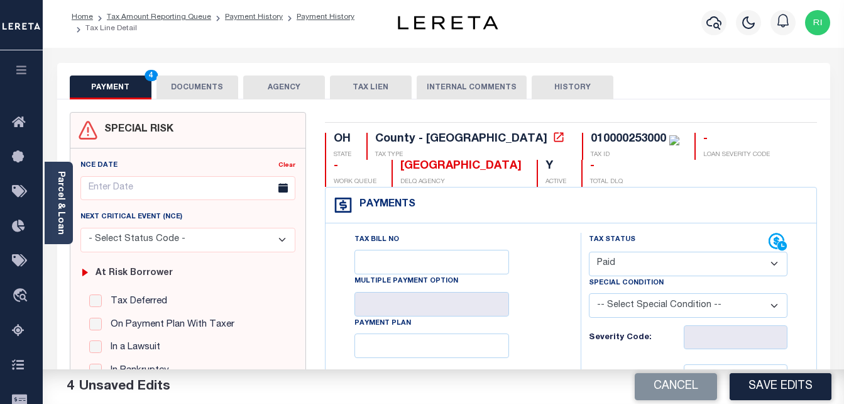
scroll to position [0, 0]
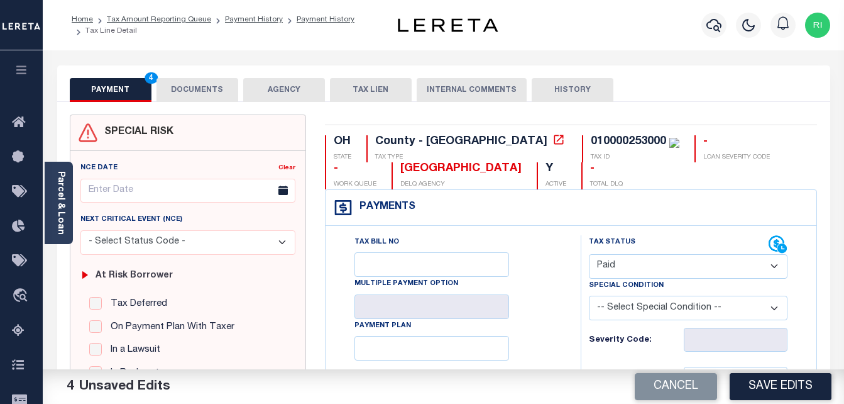
type input "$482.54"
click at [201, 82] on button "DOCUMENTS" at bounding box center [198, 90] width 82 height 24
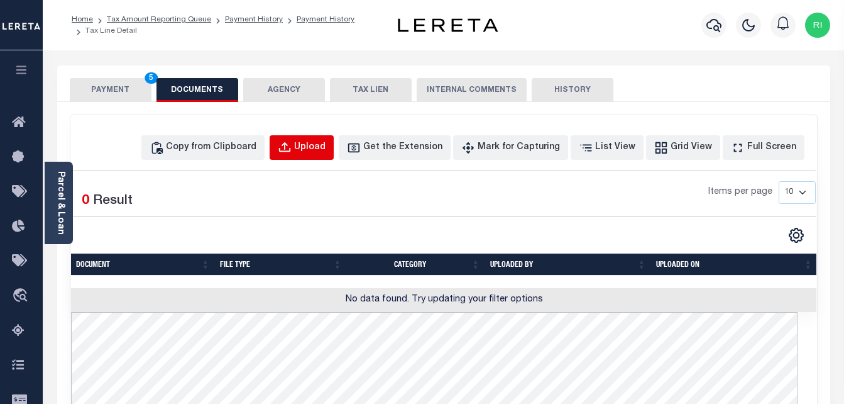
click at [326, 150] on div "Upload" at bounding box center [309, 148] width 31 height 14
select select "POP"
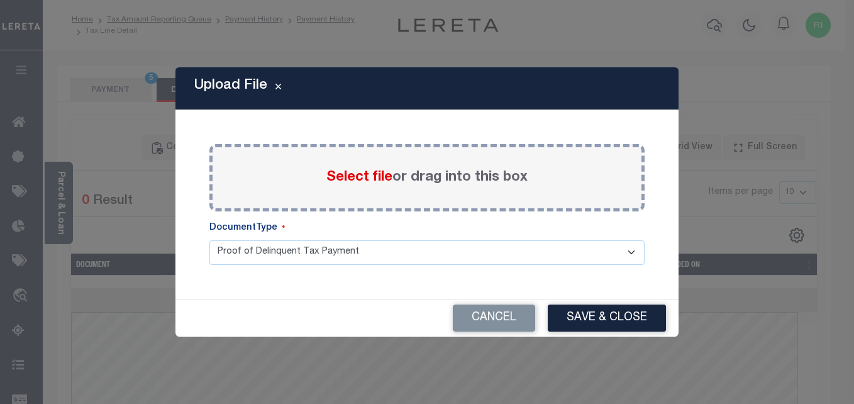
click at [350, 175] on span "Select file" at bounding box center [359, 177] width 66 height 14
click at [0, 0] on input "Select file or drag into this box" at bounding box center [0, 0] width 0 height 0
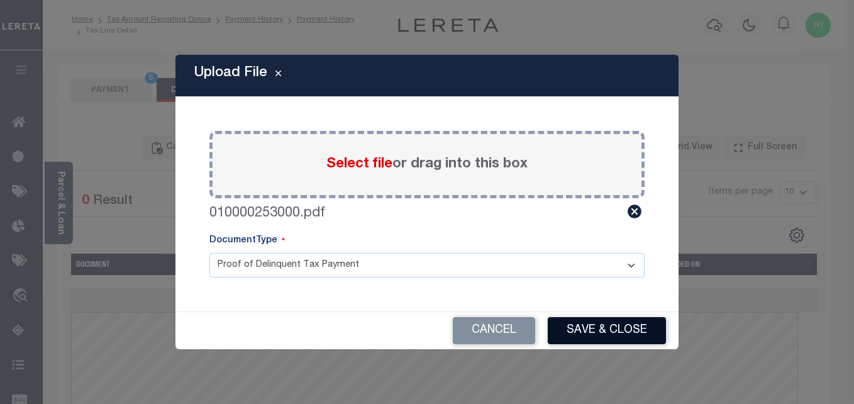
click at [592, 335] on button "Save & Close" at bounding box center [607, 330] width 118 height 27
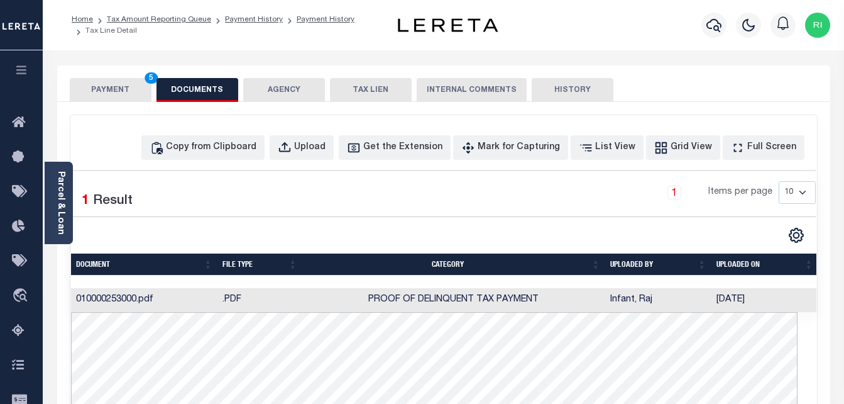
click at [106, 88] on button "PAYMENT 5" at bounding box center [111, 90] width 82 height 24
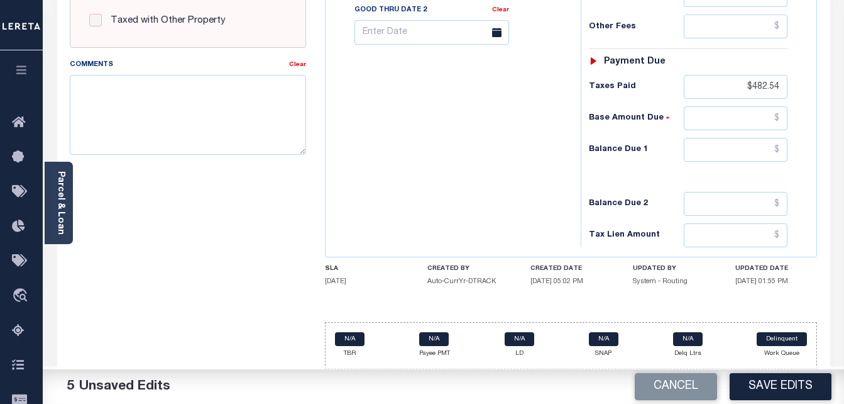
scroll to position [545, 0]
click at [771, 384] on button "Save Edits" at bounding box center [781, 386] width 102 height 27
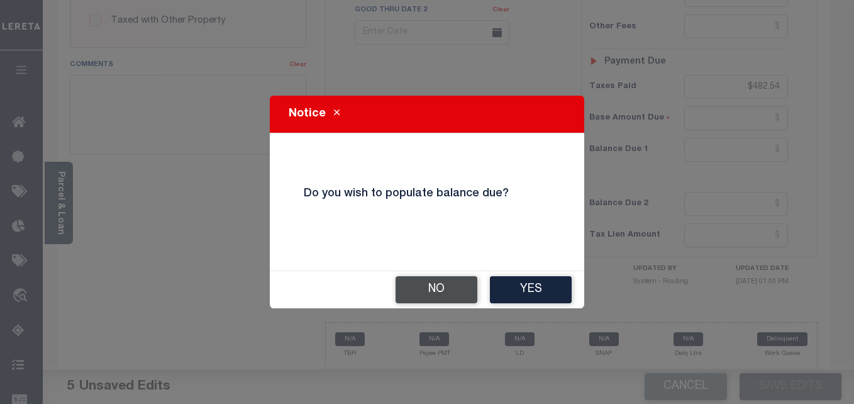
click at [450, 288] on button "No" at bounding box center [437, 289] width 82 height 27
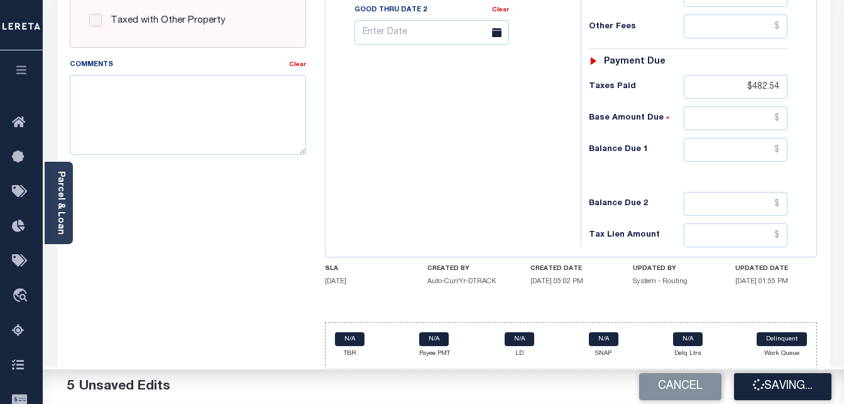
checkbox input "false"
type input "$459.56"
type input "$22.98"
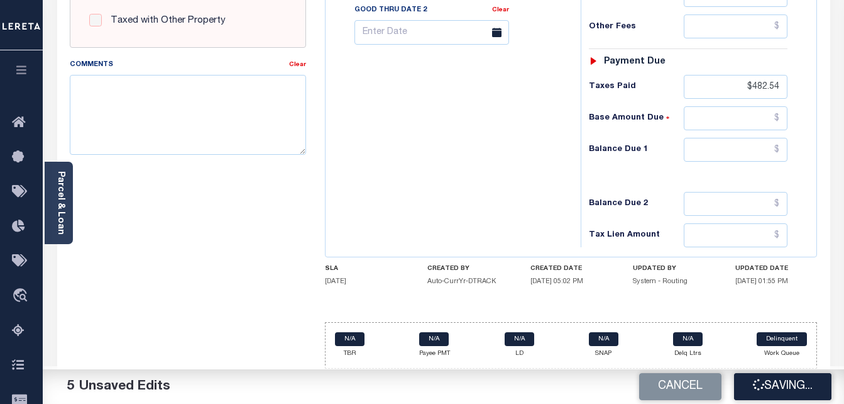
type input "$482.54"
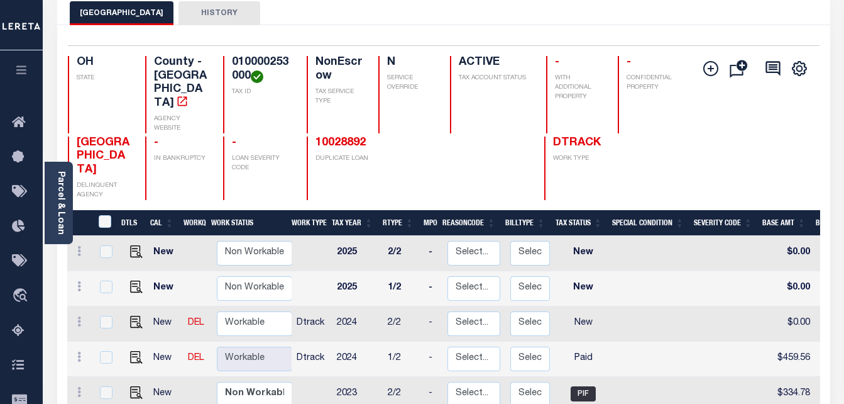
scroll to position [126, 0]
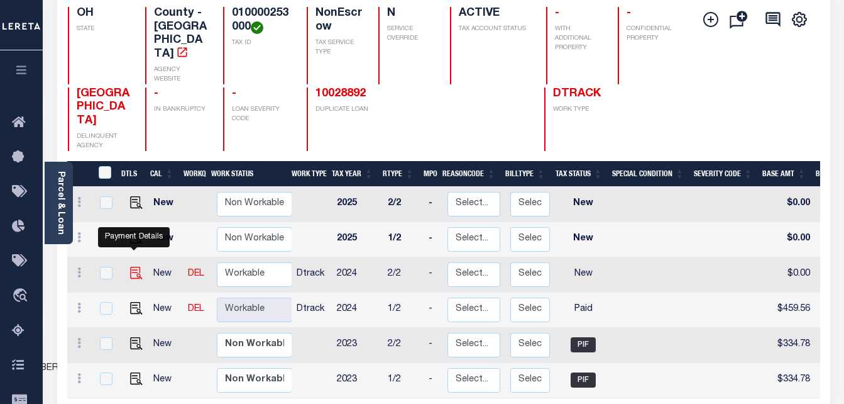
click at [133, 267] on img "" at bounding box center [136, 273] width 13 height 13
checkbox input "true"
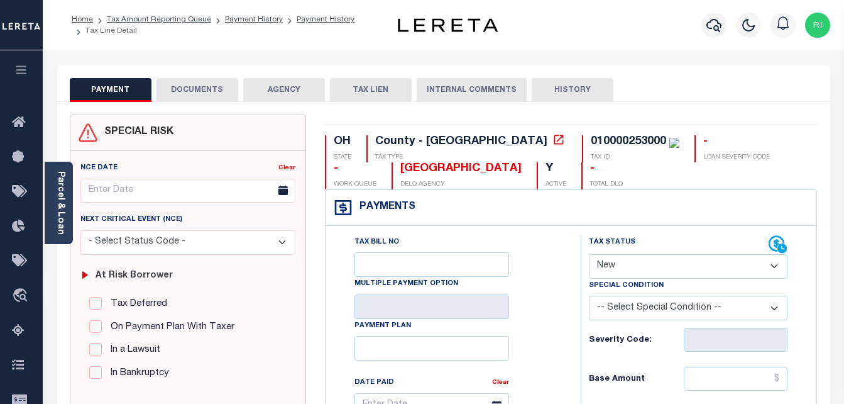
click at [763, 265] on select "- Select Status Code - Open Due/Unpaid Paid Incomplete No Tax Due Internal Refu…" at bounding box center [688, 266] width 199 height 25
select select "PYD"
click at [589, 255] on select "- Select Status Code - Open Due/Unpaid Paid Incomplete No Tax Due Internal Refu…" at bounding box center [688, 266] width 199 height 25
type input "[DATE]"
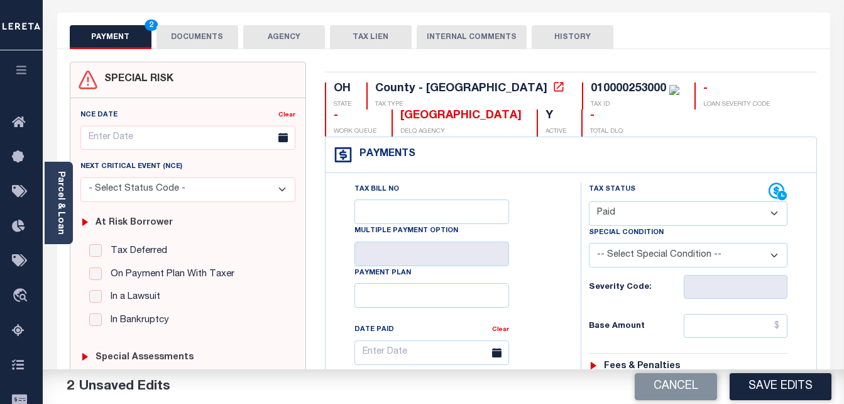
scroll to position [126, 0]
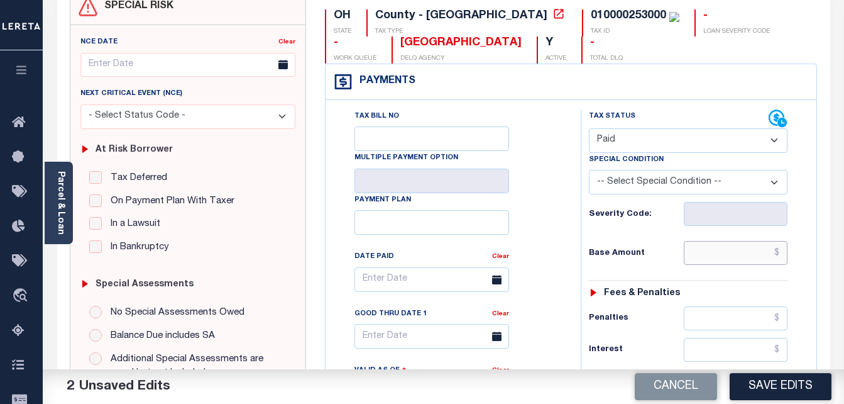
click at [724, 256] on input "text" at bounding box center [736, 253] width 104 height 24
paste input "459.56"
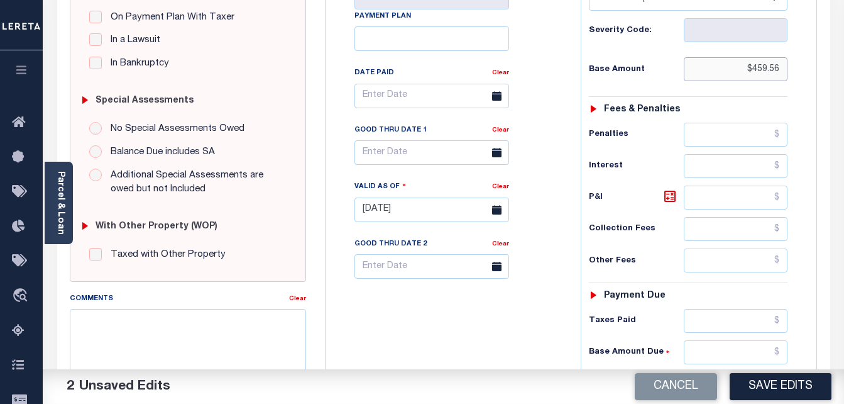
scroll to position [314, 0]
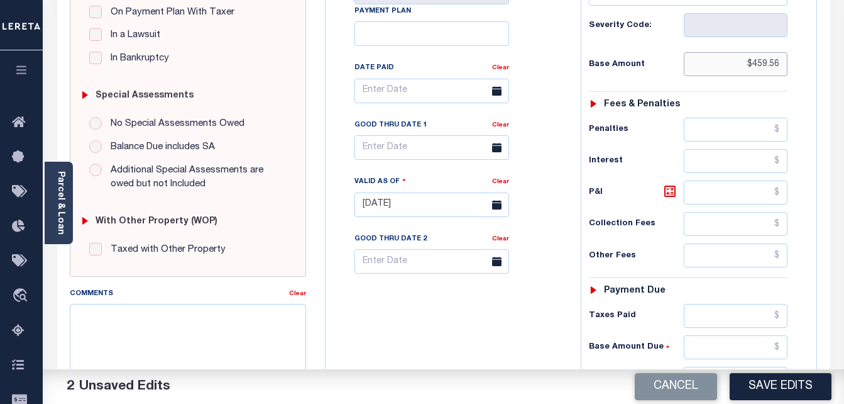
type input "$459.56"
click at [748, 316] on input "text" at bounding box center [736, 316] width 104 height 24
paste input "459.56"
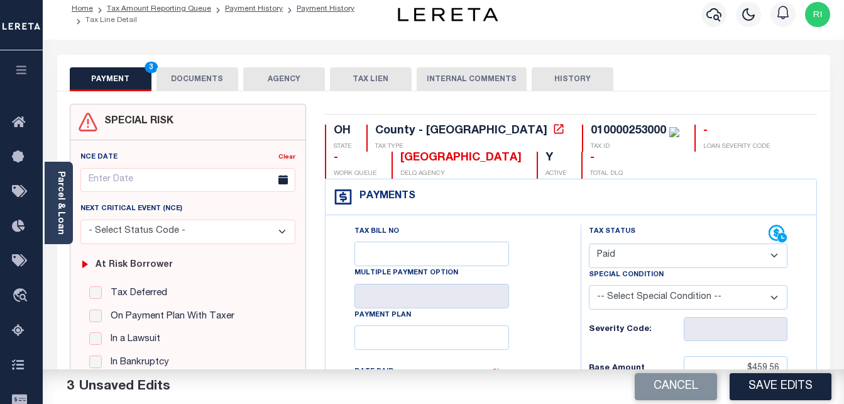
scroll to position [0, 0]
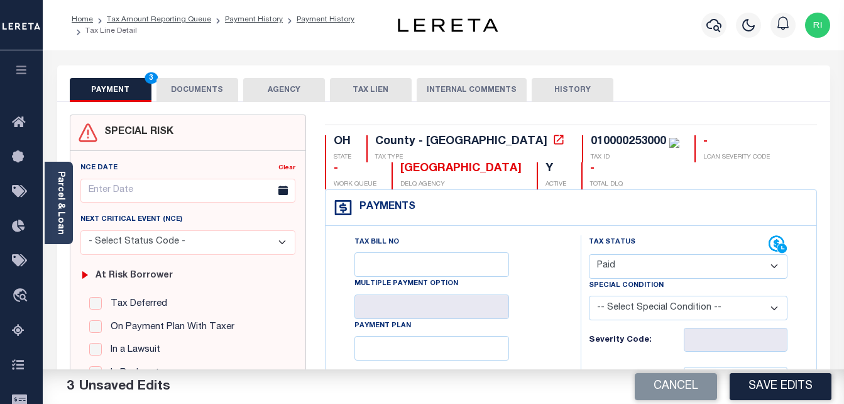
type input "$459.56"
click at [215, 87] on button "DOCUMENTS" at bounding box center [198, 90] width 82 height 24
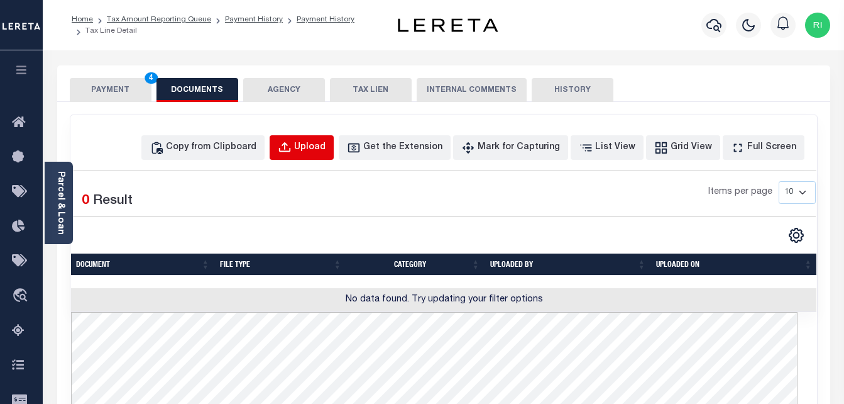
click at [326, 147] on div "Upload" at bounding box center [309, 148] width 31 height 14
select select "POP"
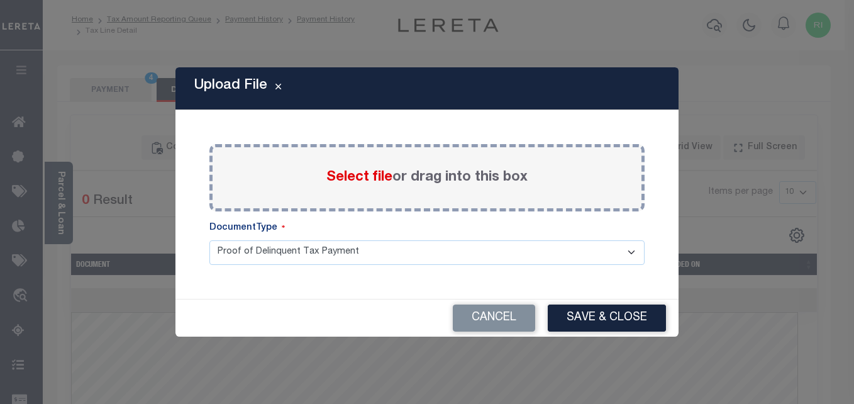
click at [367, 175] on span "Select file" at bounding box center [359, 177] width 66 height 14
click at [0, 0] on input "Select file or drag into this box" at bounding box center [0, 0] width 0 height 0
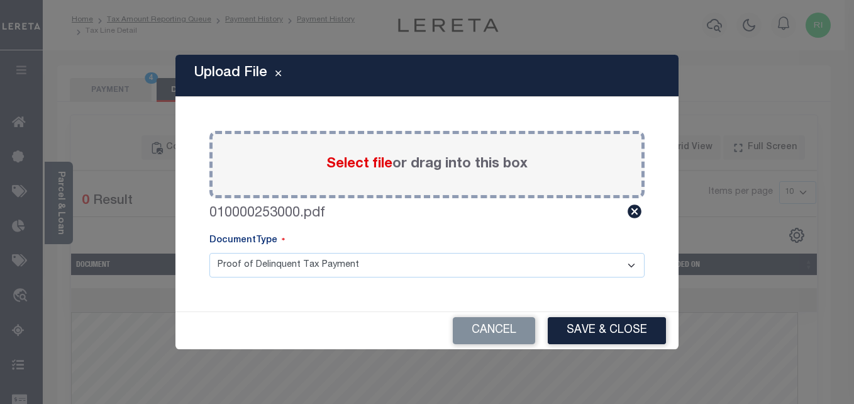
click at [603, 311] on div "Upload File Paste copied image or file into this box Select file or drag into t…" at bounding box center [426, 202] width 503 height 294
click at [595, 328] on button "Save & Close" at bounding box center [607, 330] width 118 height 27
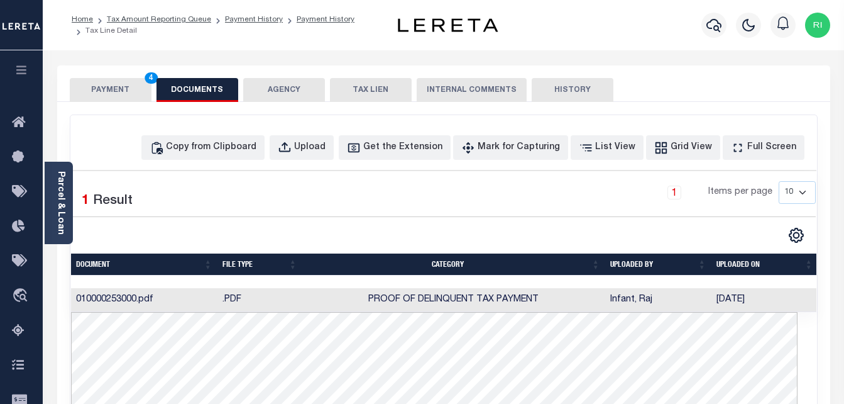
click at [125, 88] on button "PAYMENT 4" at bounding box center [111, 90] width 82 height 24
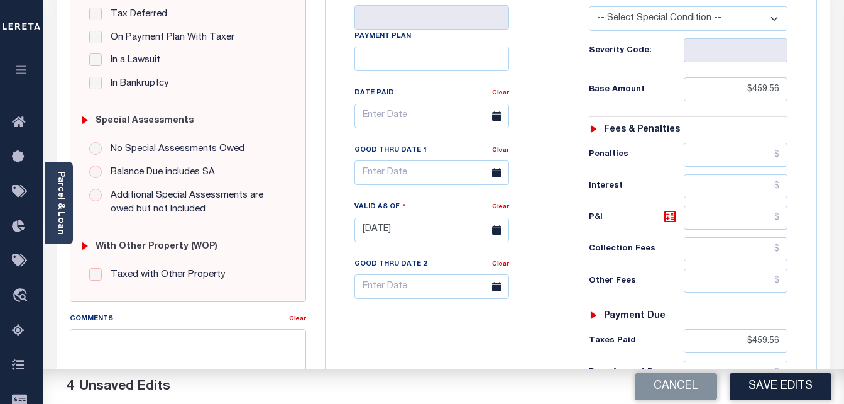
scroll to position [377, 0]
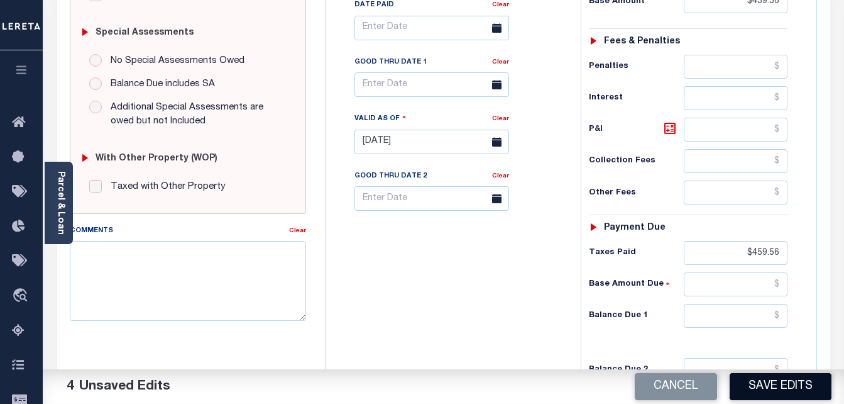
click at [775, 391] on button "Save Edits" at bounding box center [781, 386] width 102 height 27
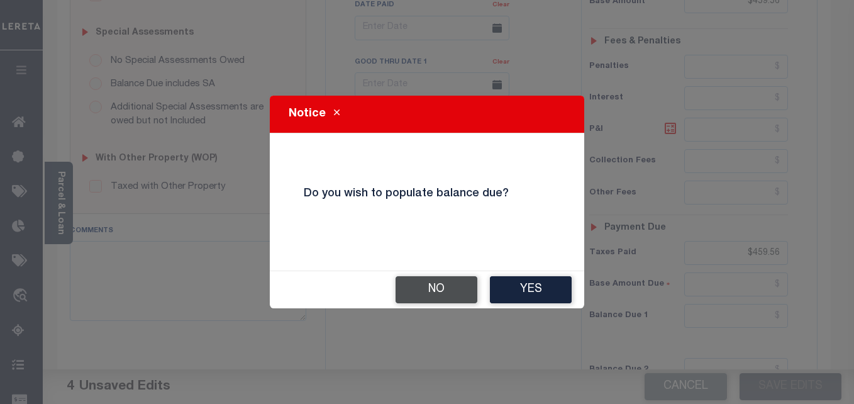
click at [420, 284] on button "No" at bounding box center [437, 289] width 82 height 27
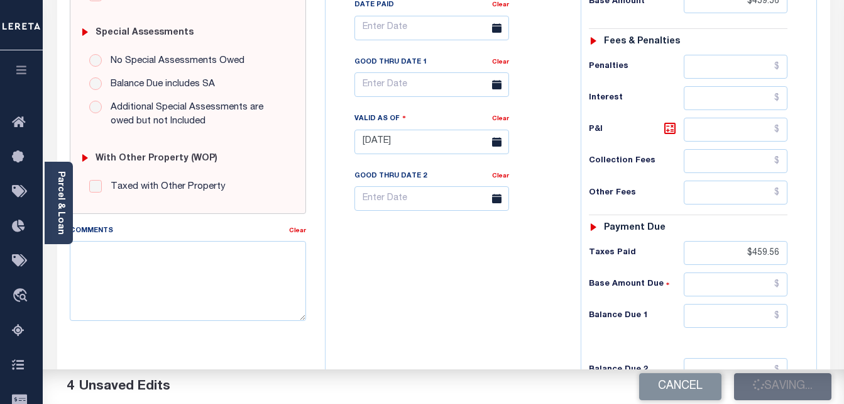
checkbox input "false"
type input "$459.56"
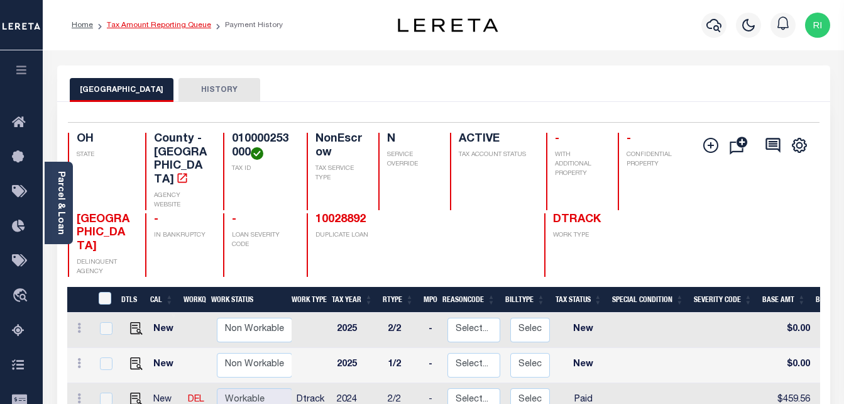
click at [170, 25] on link "Tax Amount Reporting Queue" at bounding box center [159, 25] width 104 height 8
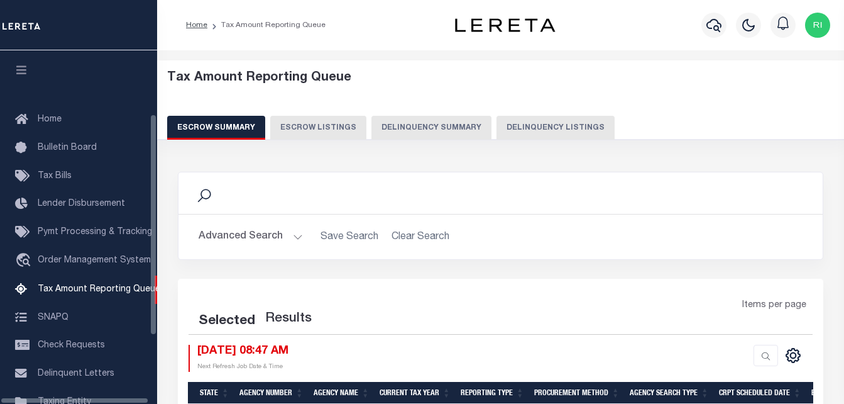
select select "100"
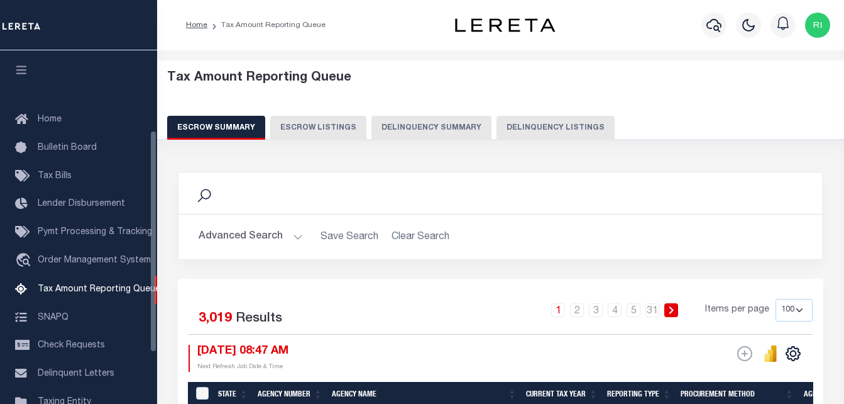
scroll to position [127, 0]
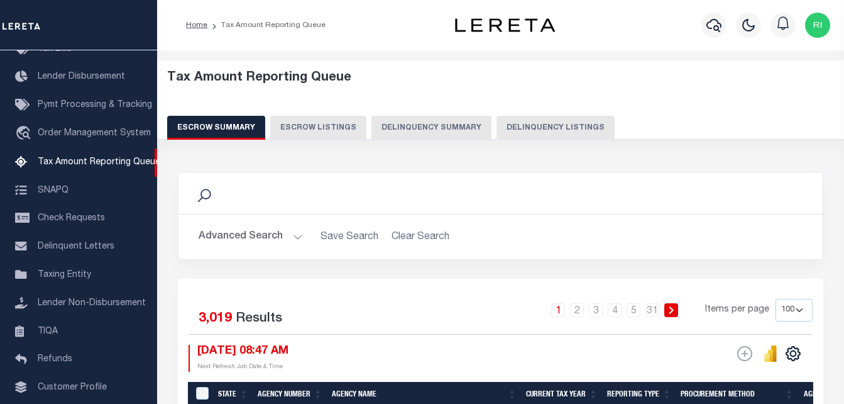
click at [521, 128] on button "Delinquency Listings" at bounding box center [556, 128] width 118 height 24
select select "100"
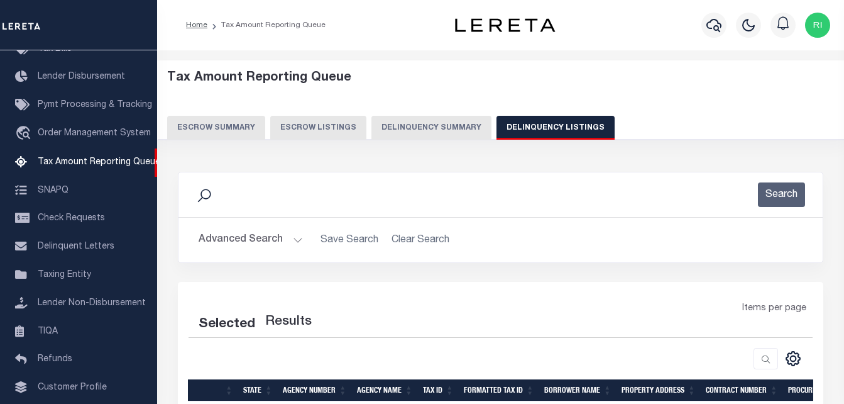
select select "100"
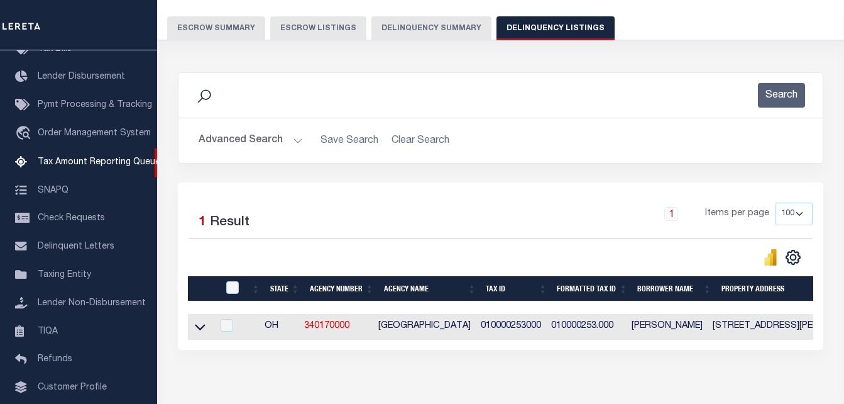
scroll to position [169, 0]
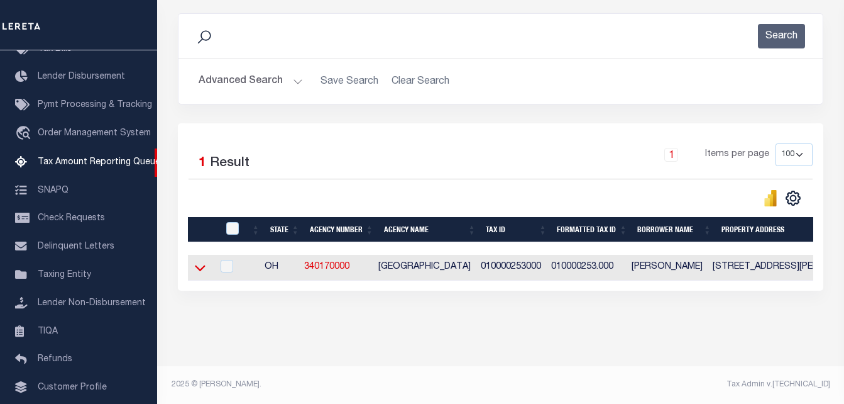
click at [201, 261] on icon at bounding box center [200, 267] width 11 height 13
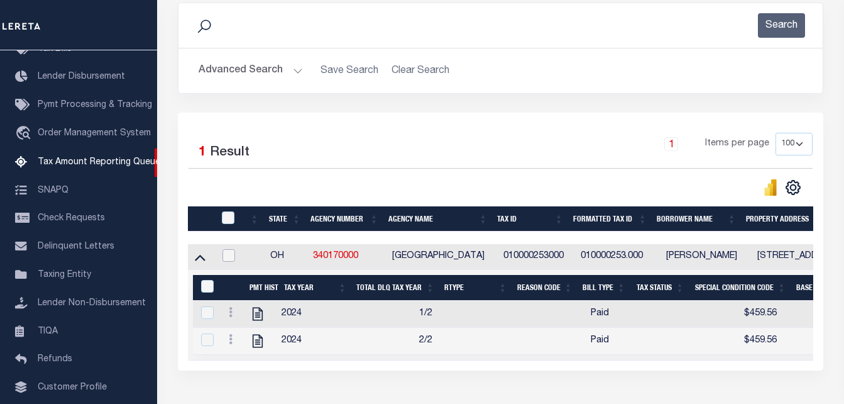
click at [230, 258] on input "checkbox" at bounding box center [229, 255] width 13 height 13
checkbox input "true"
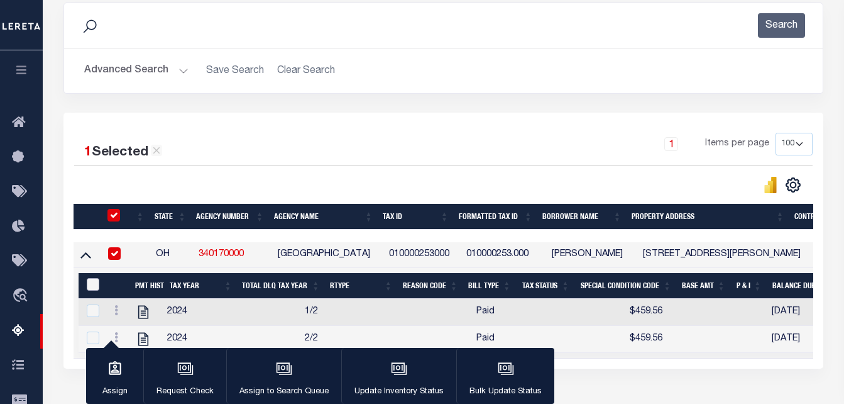
click at [97, 284] on input "&nbsp;" at bounding box center [93, 284] width 13 height 13
checkbox input "true"
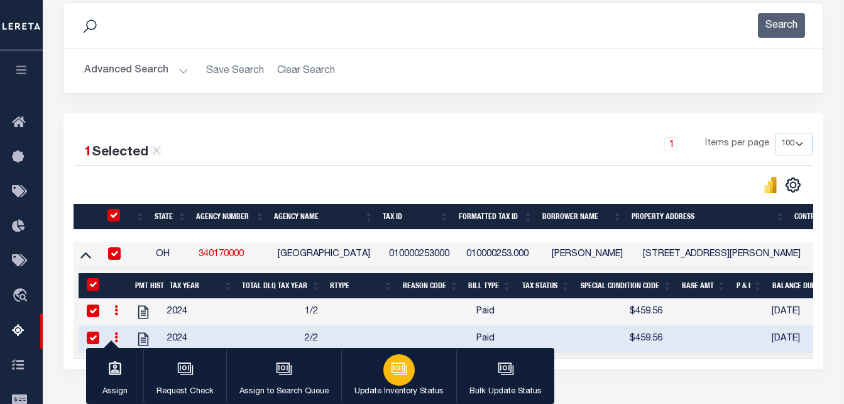
click at [384, 369] on div "button" at bounding box center [399, 369] width 31 height 31
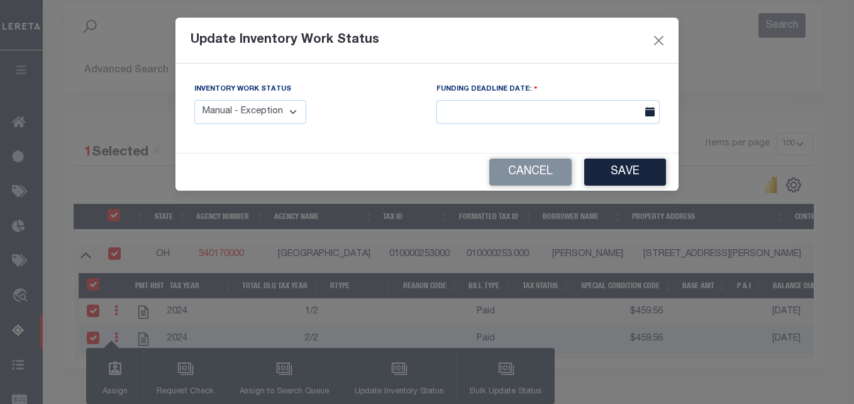
click at [287, 115] on select "Manual - Exception Pended - Awaiting Search Late Add Exception Completed" at bounding box center [250, 112] width 112 height 25
select select "4"
click at [194, 100] on select "Manual - Exception Pended - Awaiting Search Late Add Exception Completed" at bounding box center [250, 112] width 112 height 25
click at [613, 179] on button "Save" at bounding box center [625, 171] width 82 height 27
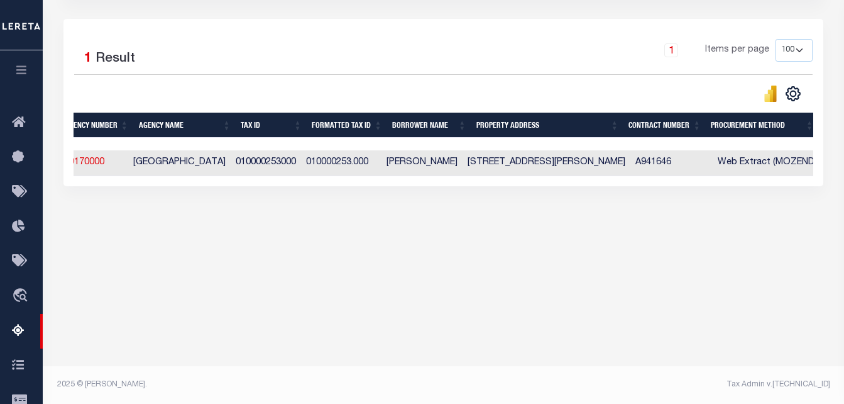
scroll to position [0, 0]
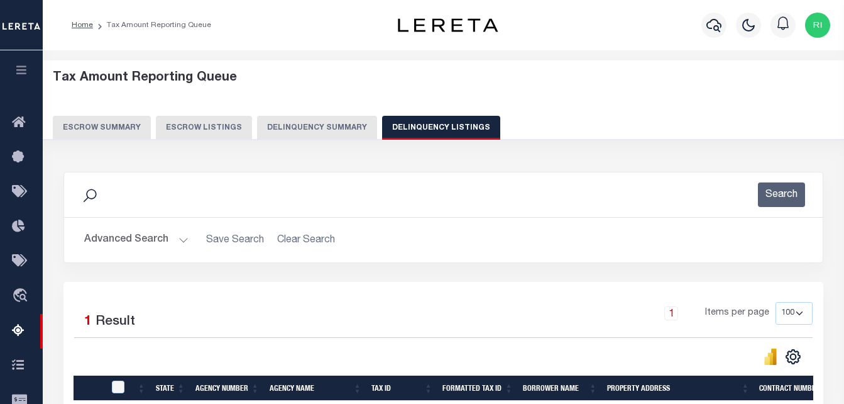
click at [174, 241] on button "Advanced Search" at bounding box center [136, 240] width 104 height 25
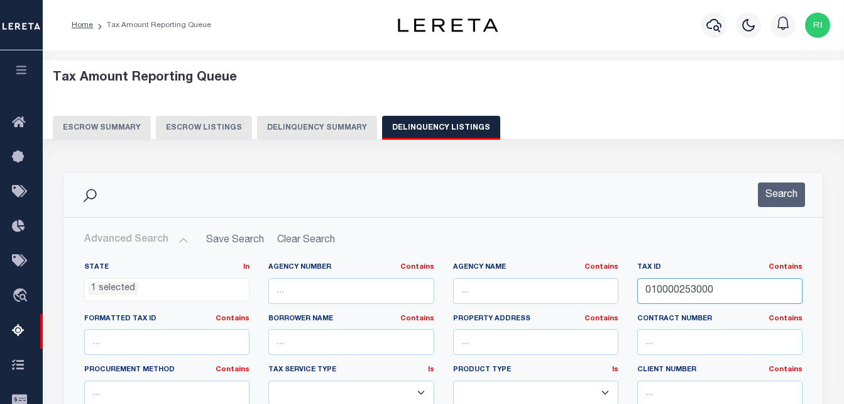
click at [722, 292] on input "010000253000" at bounding box center [720, 291] width 165 height 26
paste input "98"
type input "010000298000"
click at [780, 200] on button "Search" at bounding box center [781, 194] width 47 height 25
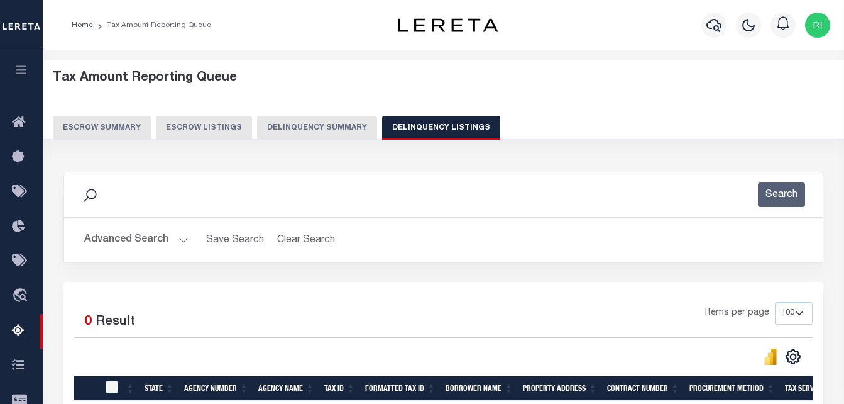
click at [180, 236] on button "Advanced Search" at bounding box center [136, 240] width 104 height 25
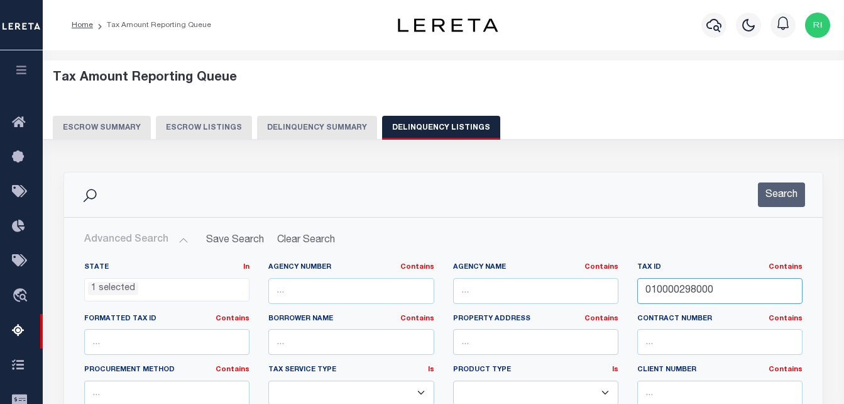
click at [724, 291] on input "010000298000" at bounding box center [720, 291] width 165 height 26
click at [774, 201] on button "Search" at bounding box center [781, 194] width 47 height 25
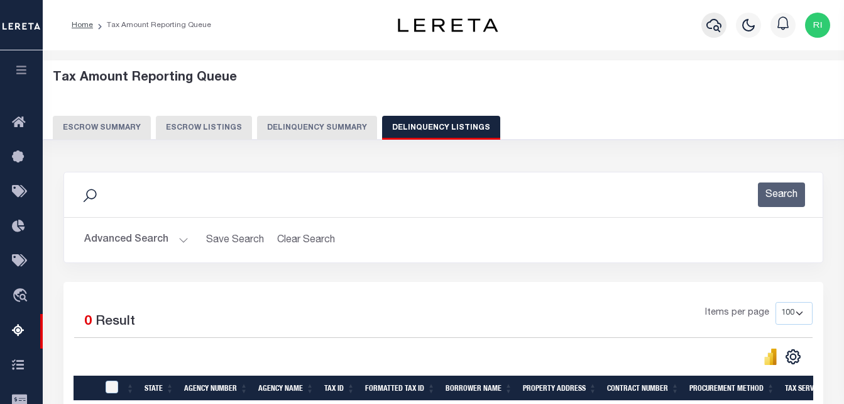
click at [715, 23] on icon "button" at bounding box center [714, 25] width 15 height 15
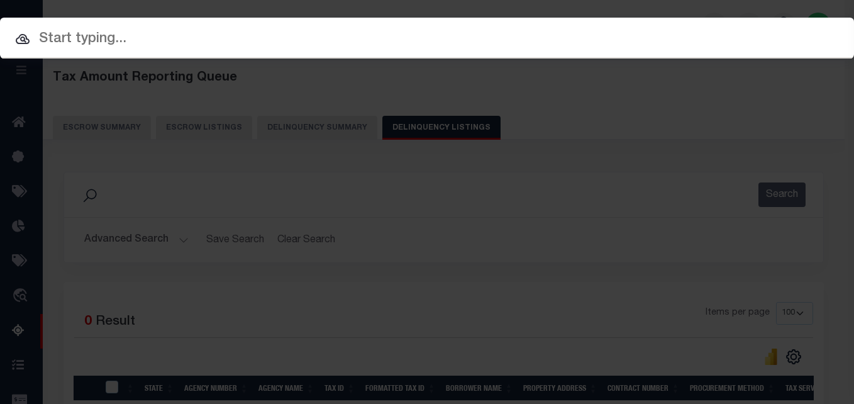
click at [320, 37] on input "text" at bounding box center [427, 39] width 854 height 22
paste input "010000298000"
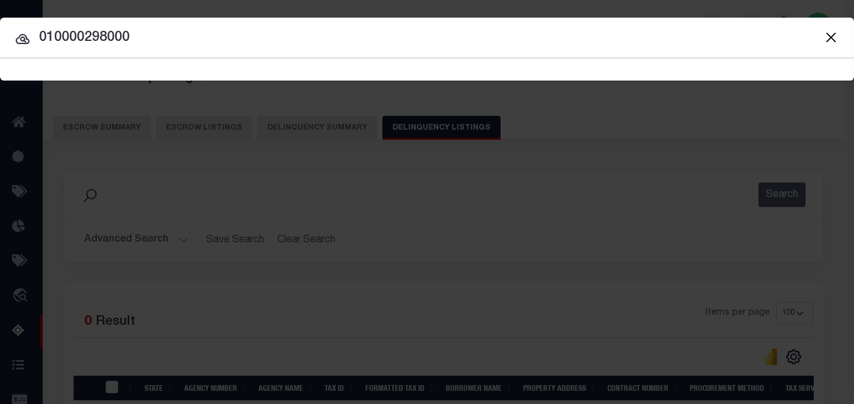
type input "010000298000"
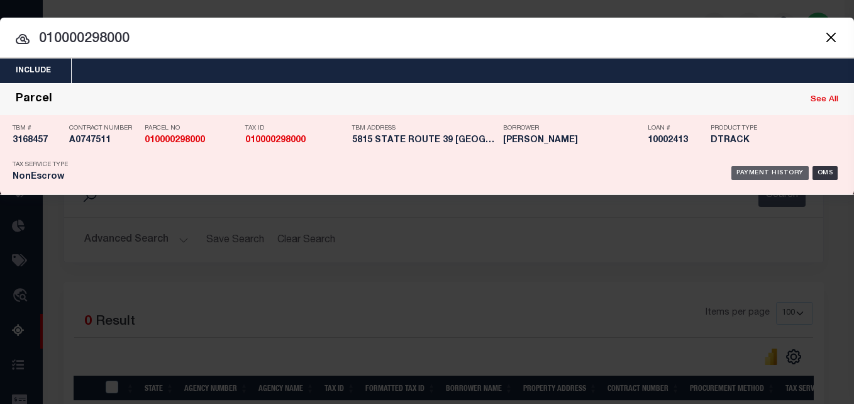
click at [767, 174] on div "Payment History" at bounding box center [769, 173] width 77 height 14
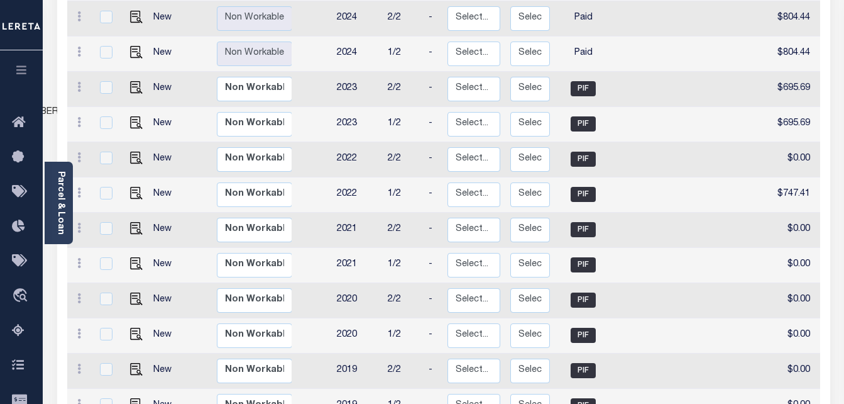
scroll to position [232, 0]
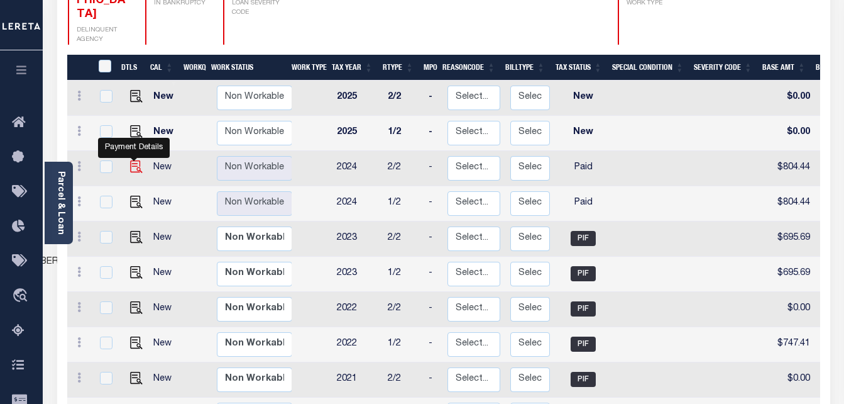
click at [133, 160] on img "" at bounding box center [136, 166] width 13 height 13
checkbox input "true"
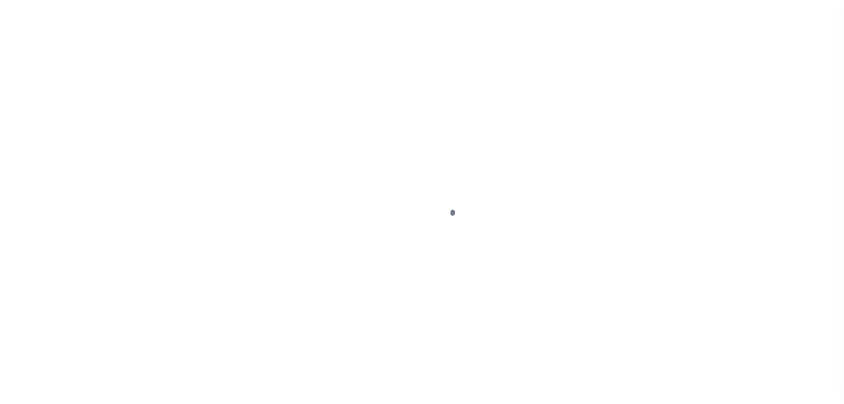
select select "PYD"
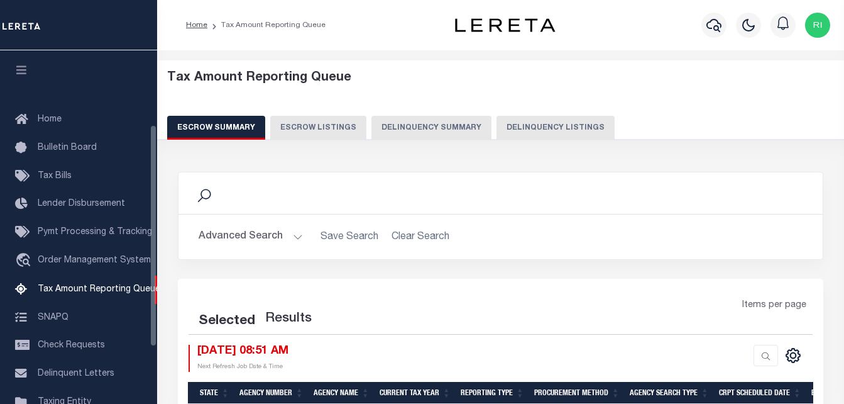
click at [538, 131] on button "Delinquency Listings" at bounding box center [556, 128] width 118 height 24
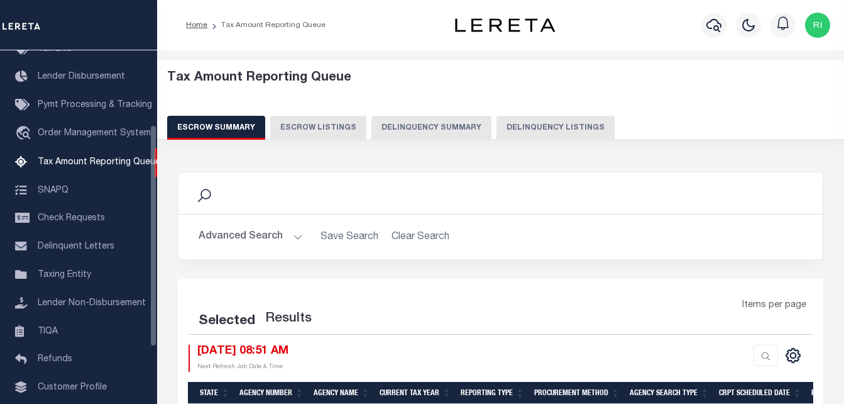
select select "100"
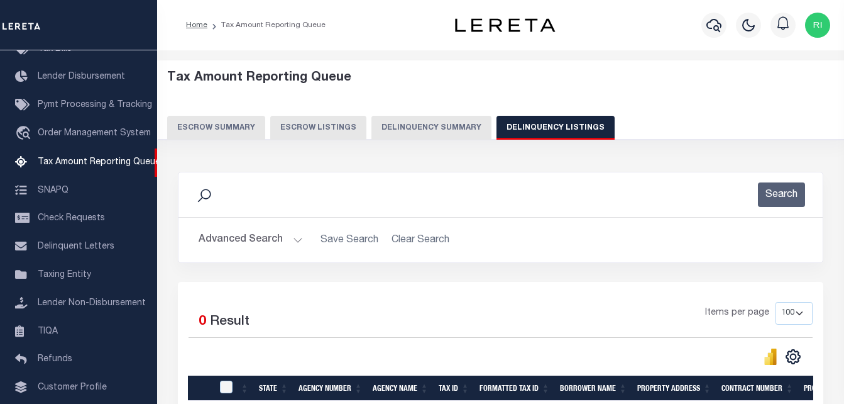
click at [284, 242] on button "Advanced Search" at bounding box center [251, 240] width 104 height 25
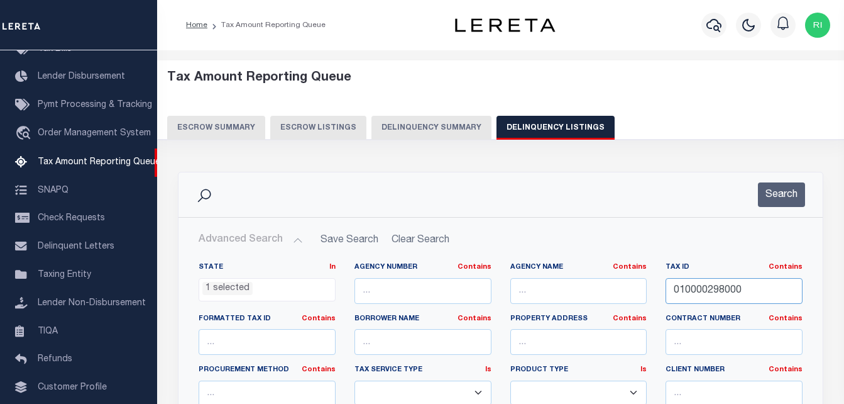
click at [755, 294] on input "010000298000" at bounding box center [734, 291] width 137 height 26
paste input "400000689"
type input "0140000068900"
click at [780, 193] on button "Search" at bounding box center [781, 194] width 47 height 25
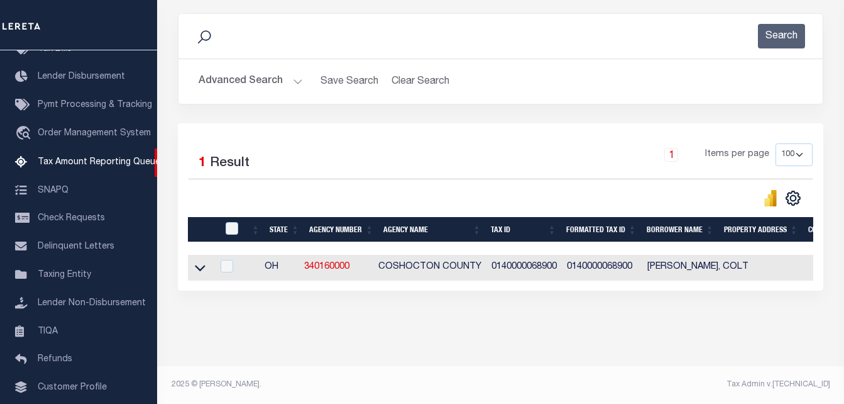
scroll to position [169, 0]
click at [202, 261] on icon at bounding box center [200, 267] width 11 height 13
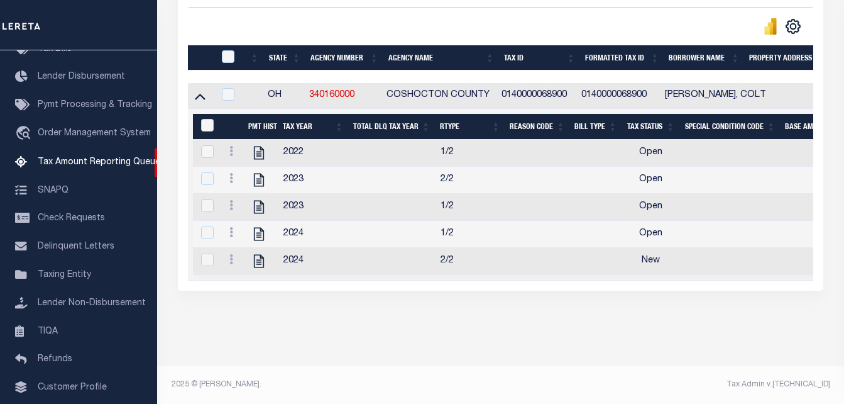
scroll to position [345, 0]
click at [261, 226] on icon "" at bounding box center [259, 234] width 16 height 16
checkbox input "true"
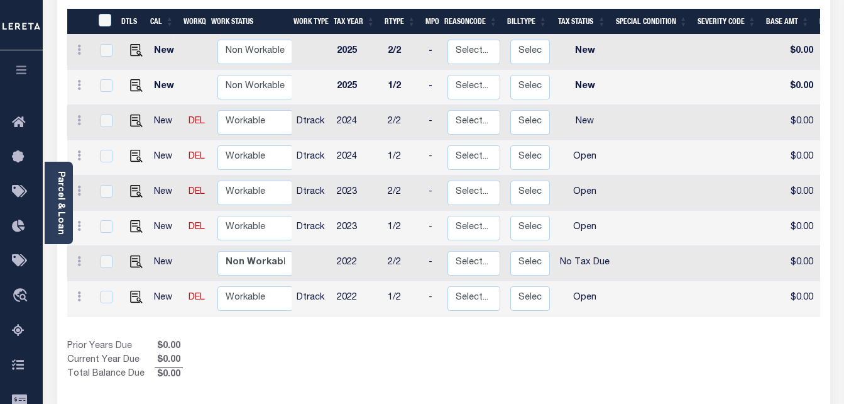
scroll to position [252, 0]
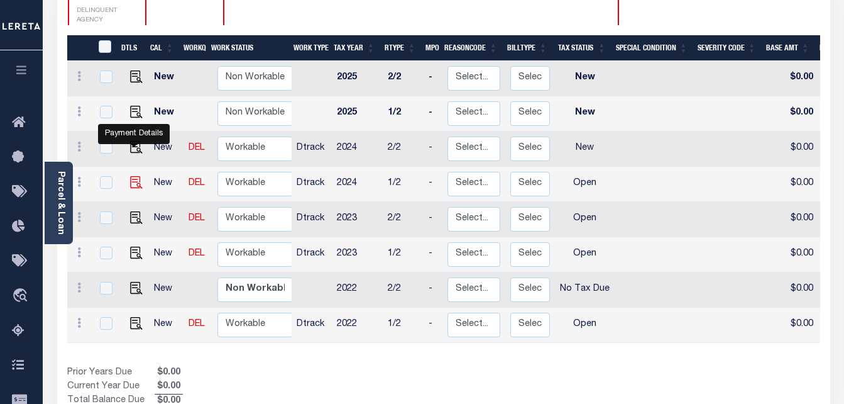
click at [132, 176] on img "" at bounding box center [136, 182] width 13 height 13
checkbox input "true"
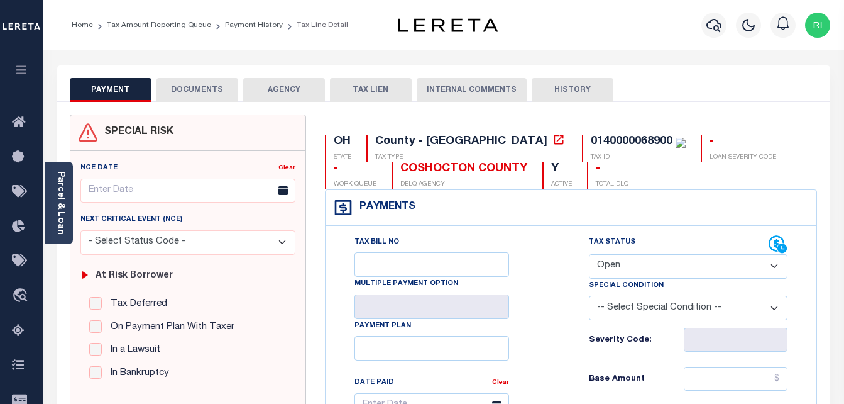
click at [704, 265] on select "- Select Status Code - Open Due/Unpaid Paid Incomplete No Tax Due Internal Refu…" at bounding box center [688, 266] width 199 height 25
select select "PYD"
click at [589, 255] on select "- Select Status Code - Open Due/Unpaid Paid Incomplete No Tax Due Internal Refu…" at bounding box center [688, 266] width 199 height 25
type input "[DATE]"
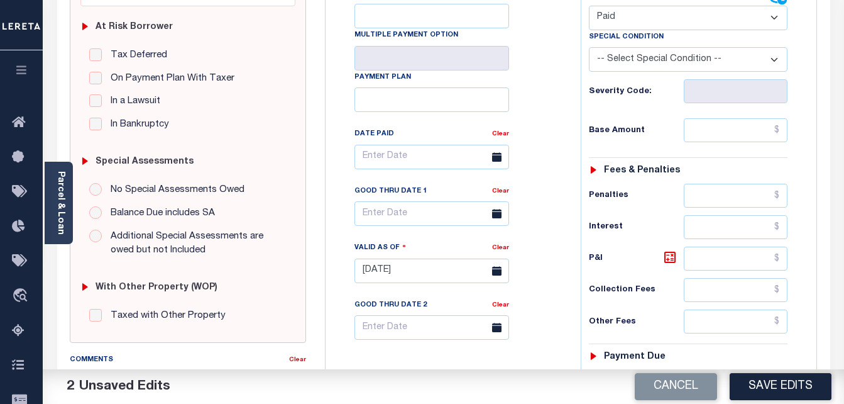
scroll to position [252, 0]
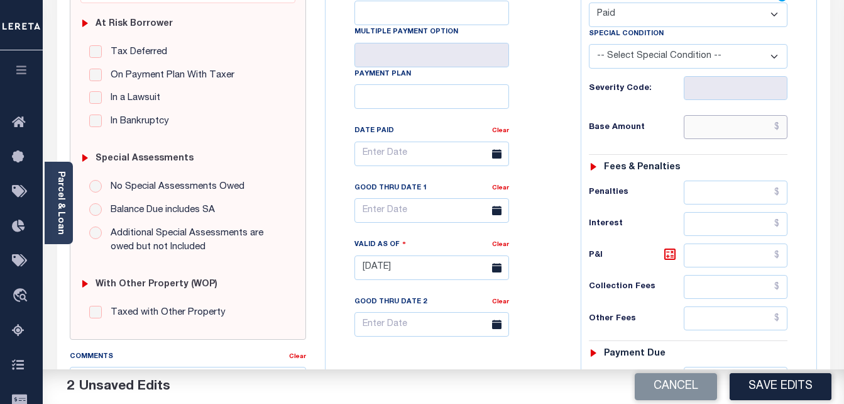
click at [748, 135] on input "text" at bounding box center [736, 127] width 104 height 24
paste input "914.75"
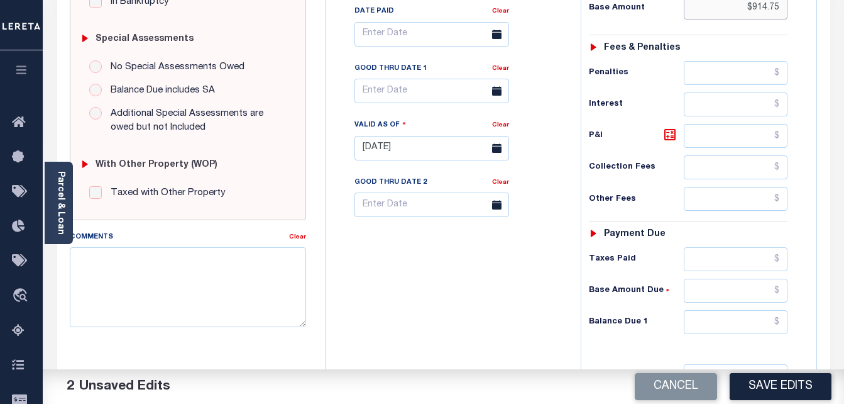
scroll to position [377, 0]
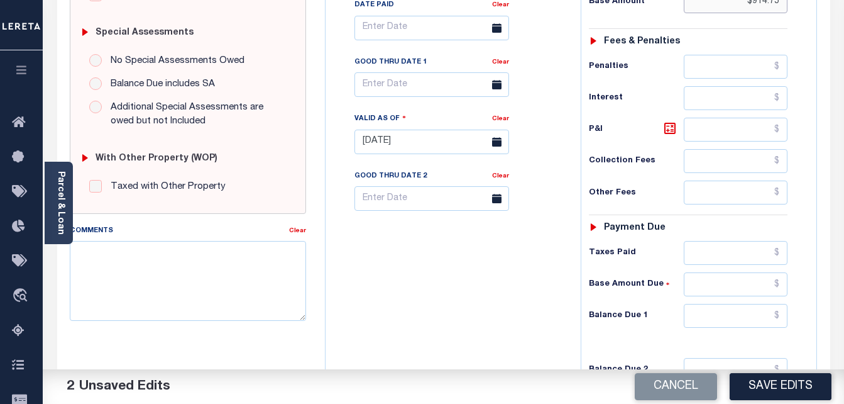
type input "$914.75"
click at [756, 257] on input "text" at bounding box center [736, 253] width 104 height 24
paste input "914.75"
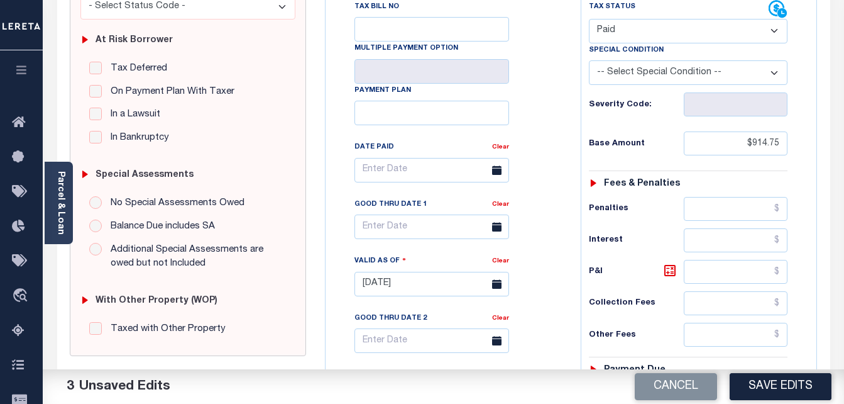
scroll to position [63, 0]
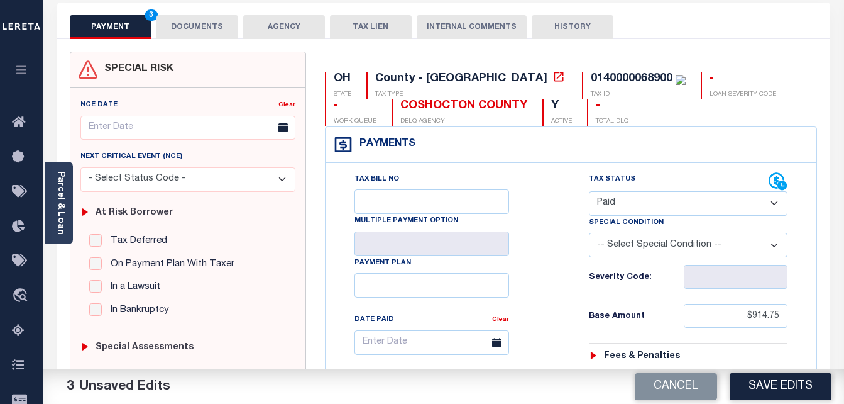
type input "$914.75"
click at [204, 33] on button "DOCUMENTS" at bounding box center [198, 27] width 82 height 24
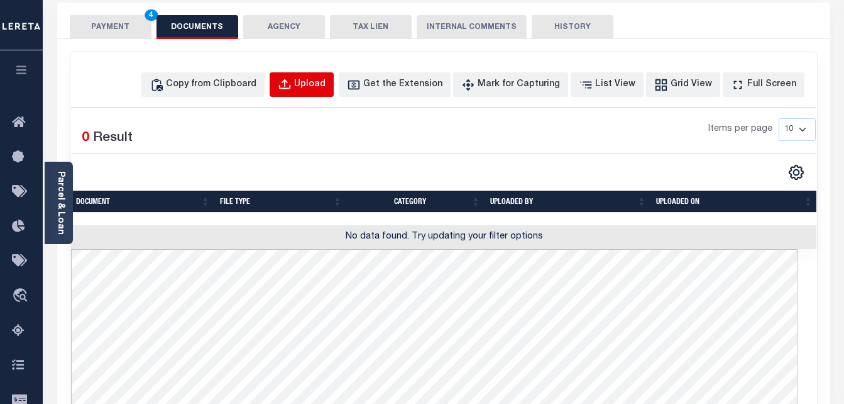
click at [326, 84] on div "Upload" at bounding box center [309, 85] width 31 height 14
select select "POP"
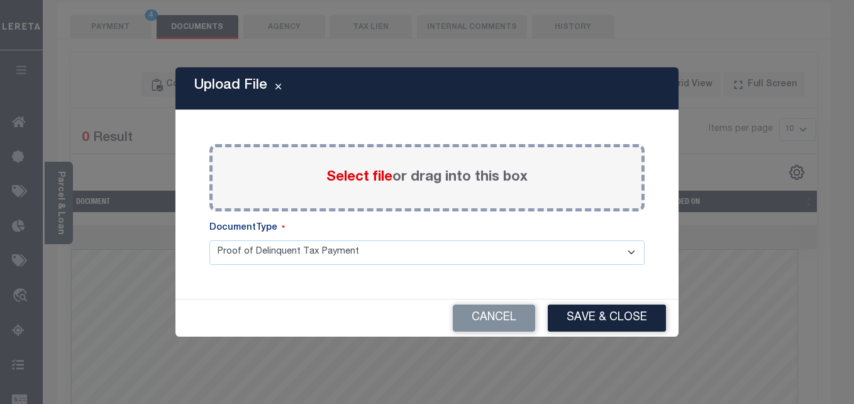
click at [371, 170] on span "Select file" at bounding box center [359, 177] width 66 height 14
click at [0, 0] on input "Select file or drag into this box" at bounding box center [0, 0] width 0 height 0
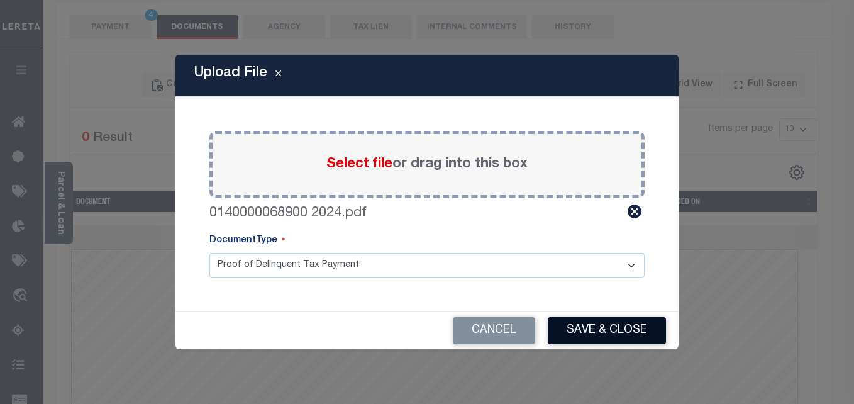
click at [589, 321] on button "Save & Close" at bounding box center [607, 330] width 118 height 27
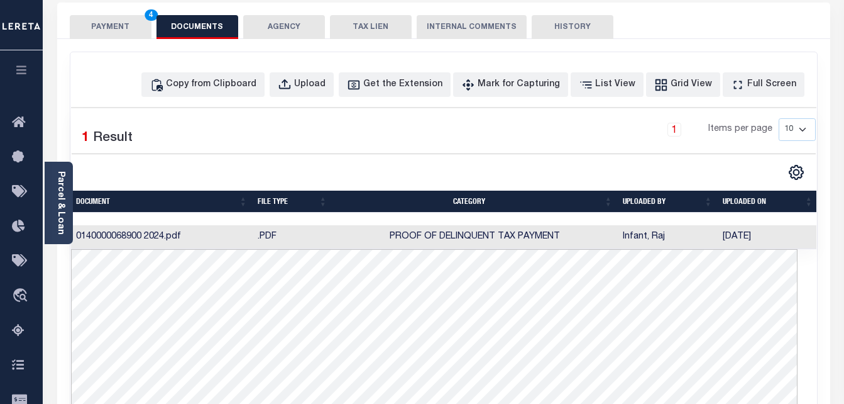
scroll to position [0, 0]
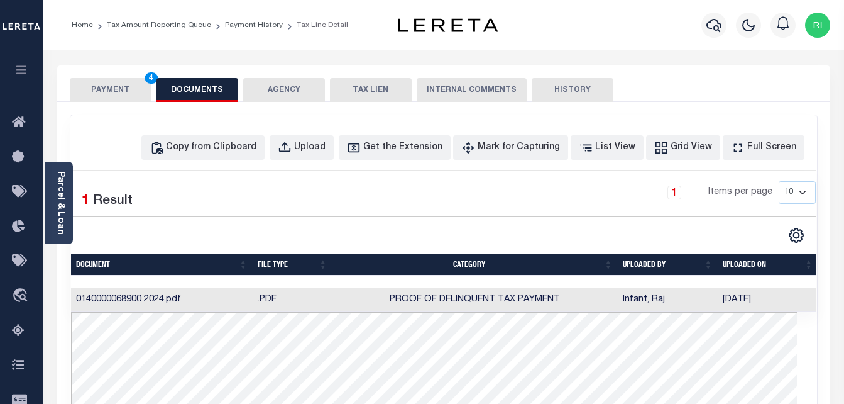
click at [131, 86] on button "PAYMENT 4" at bounding box center [111, 90] width 82 height 24
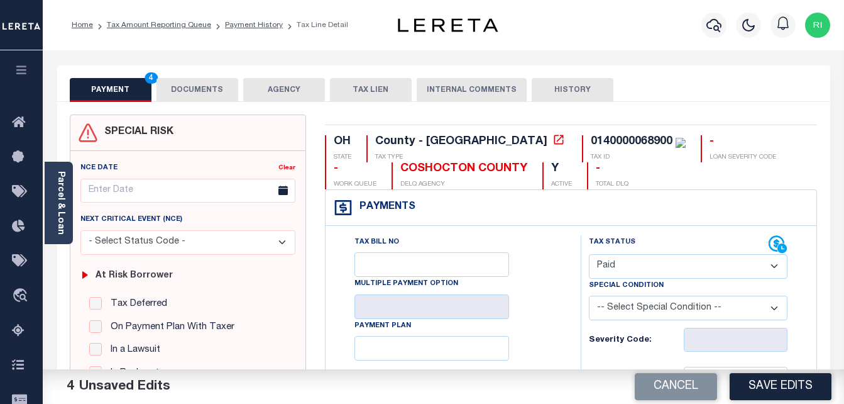
click at [201, 78] on div "PAYMENT 4 DOCUMENTS AGENCY DELINQUENT PAYEE TAX LIEN" at bounding box center [443, 83] width 773 height 36
click at [203, 84] on button "DOCUMENTS" at bounding box center [198, 90] width 82 height 24
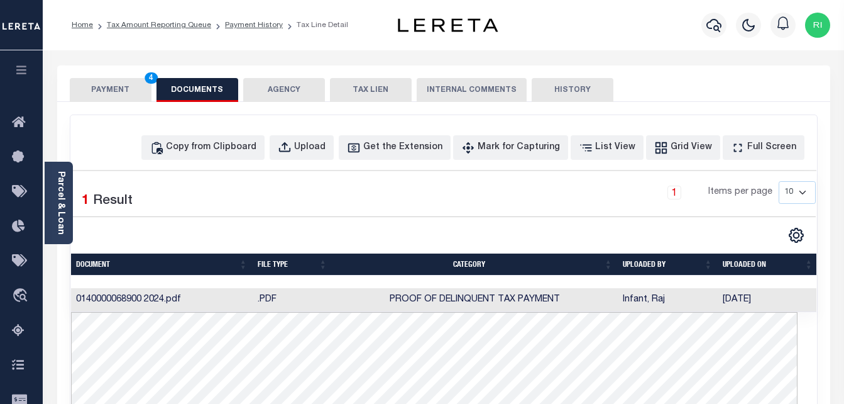
click at [128, 91] on button "PAYMENT 4" at bounding box center [111, 90] width 82 height 24
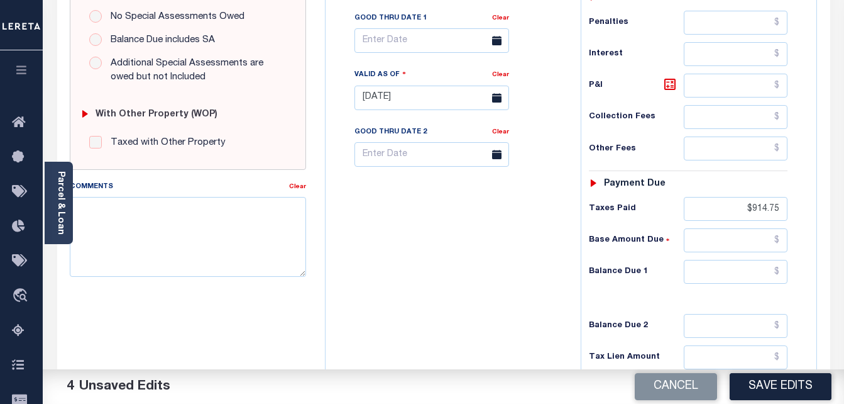
scroll to position [440, 0]
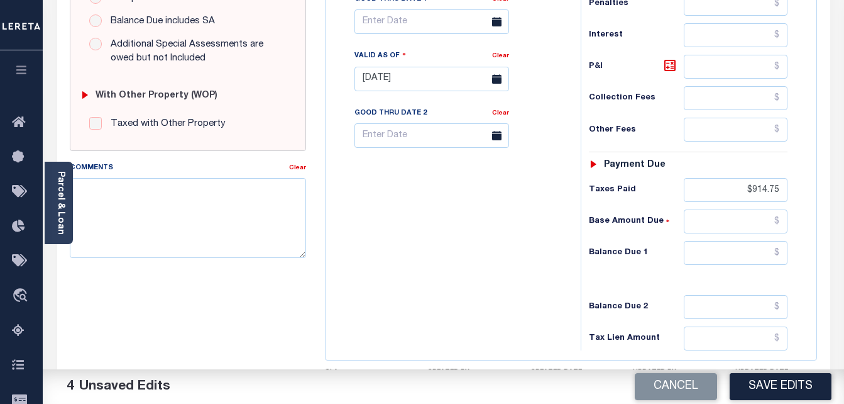
click at [766, 378] on button "Save Edits" at bounding box center [781, 386] width 102 height 27
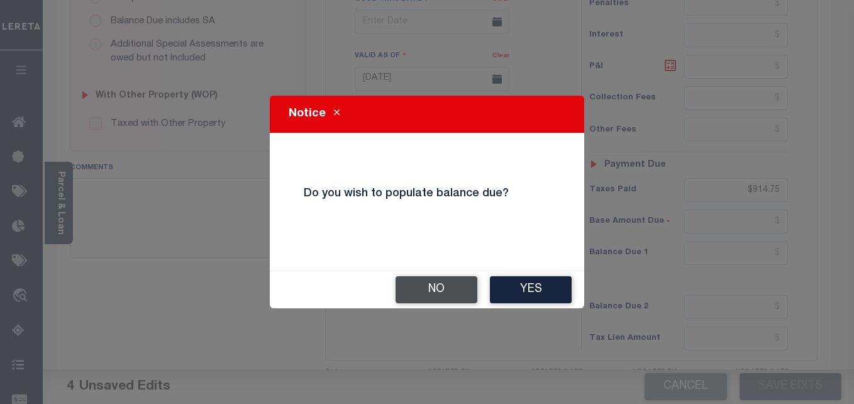
click at [449, 291] on button "No" at bounding box center [437, 289] width 82 height 27
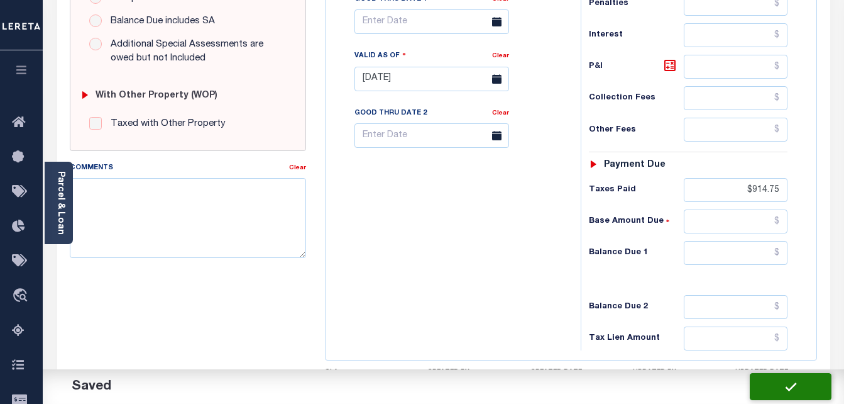
checkbox input "false"
type input "$914.75"
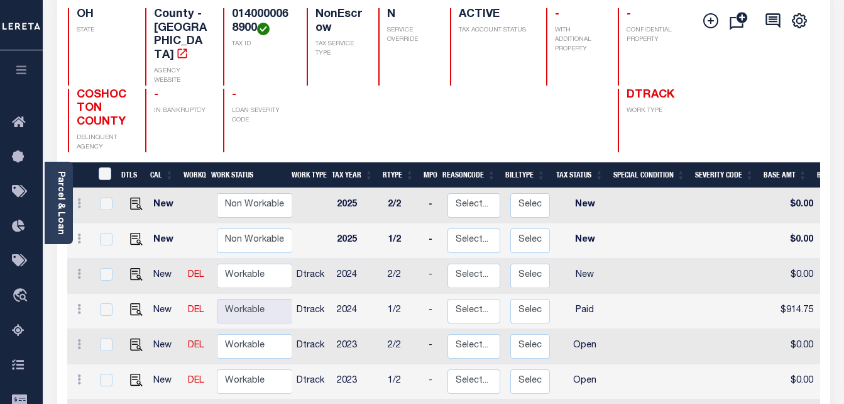
scroll to position [126, 0]
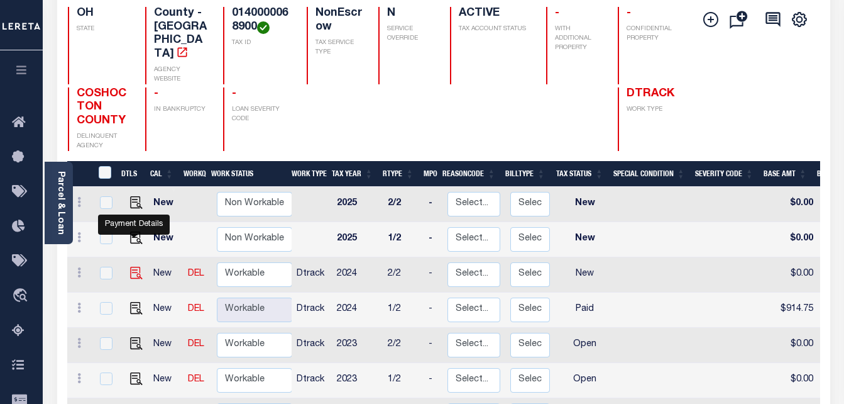
click at [133, 267] on img "" at bounding box center [136, 273] width 13 height 13
checkbox input "true"
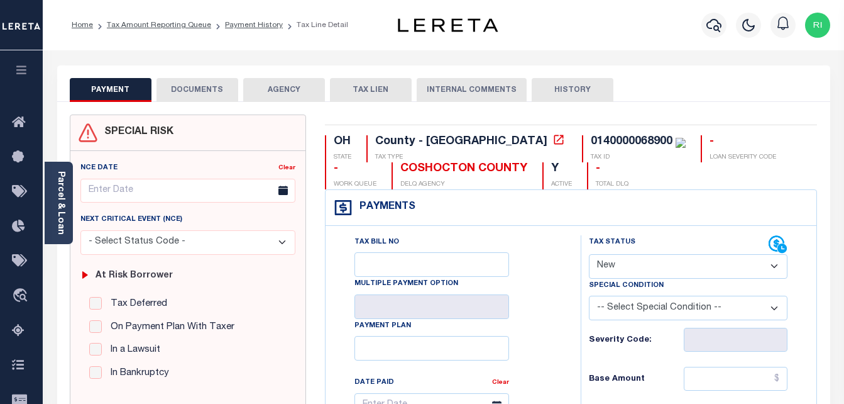
click at [682, 272] on select "- Select Status Code - Open Due/Unpaid Paid Incomplete No Tax Due Internal Refu…" at bounding box center [688, 266] width 199 height 25
select select "PYD"
click at [589, 255] on select "- Select Status Code - Open Due/Unpaid Paid Incomplete No Tax Due Internal Refu…" at bounding box center [688, 266] width 199 height 25
type input "[DATE]"
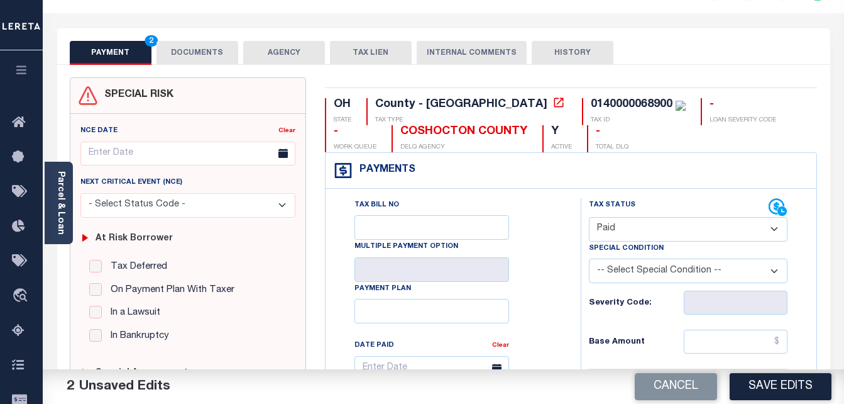
scroll to position [126, 0]
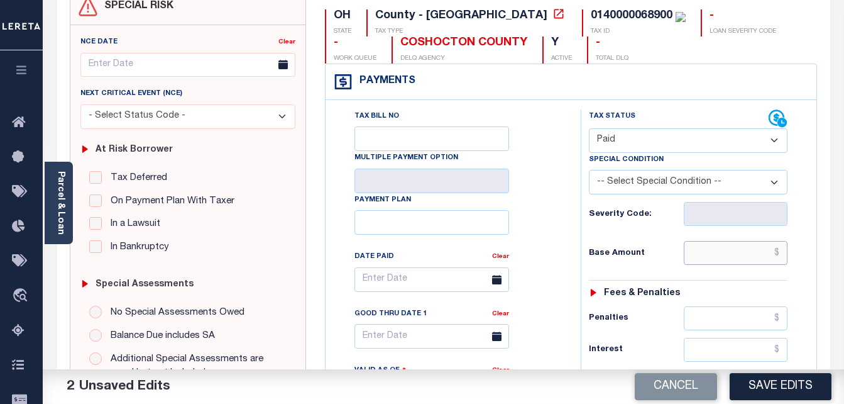
click at [736, 255] on input "text" at bounding box center [736, 253] width 104 height 24
paste input "914.75"
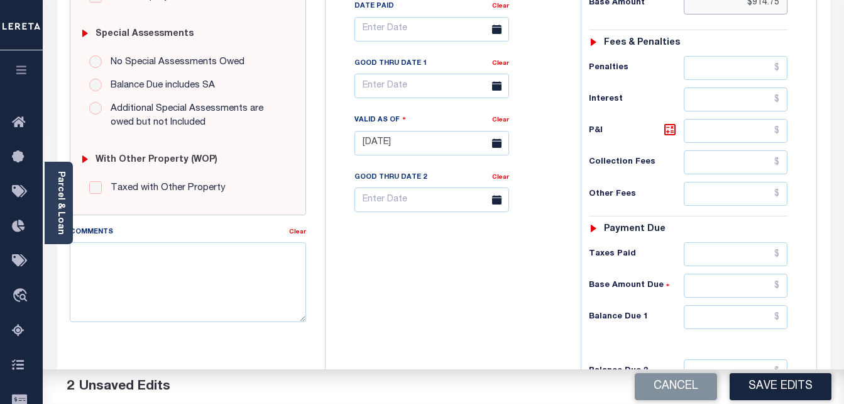
scroll to position [377, 0]
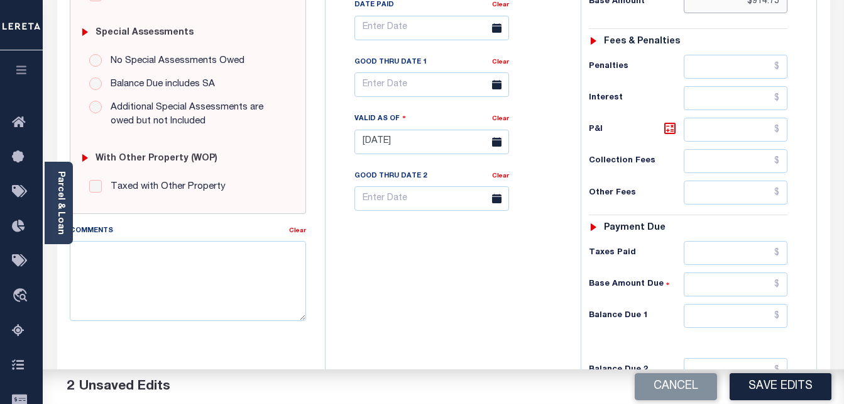
type input "$914.75"
click at [741, 255] on input "text" at bounding box center [736, 253] width 104 height 24
paste input "914.75"
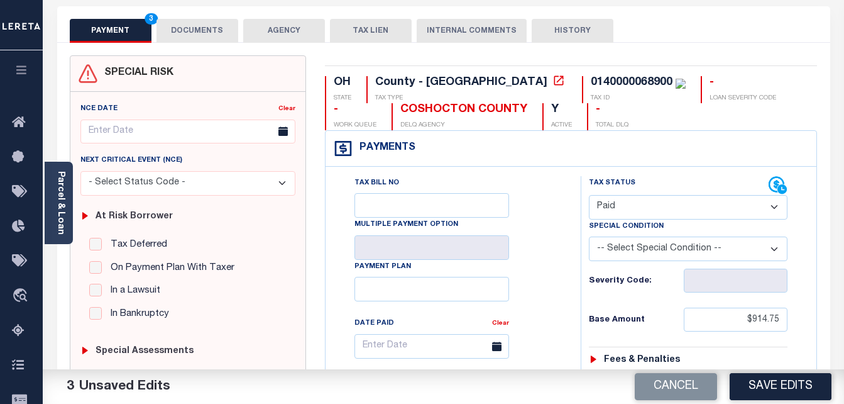
scroll to position [0, 0]
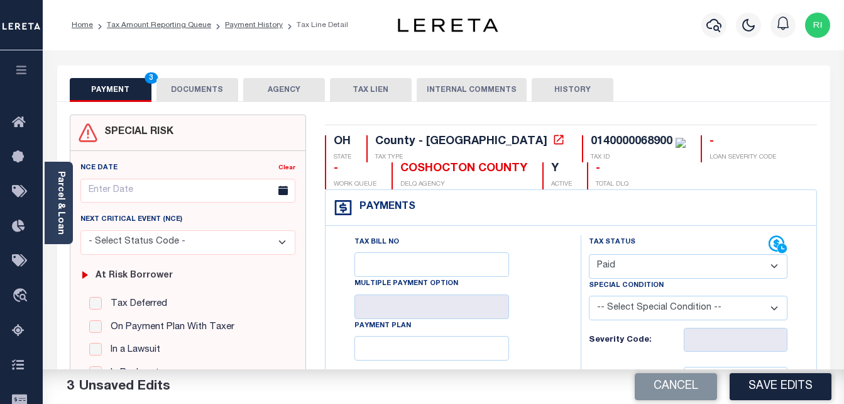
type input "$914.75"
click at [201, 82] on button "DOCUMENTS" at bounding box center [198, 90] width 82 height 24
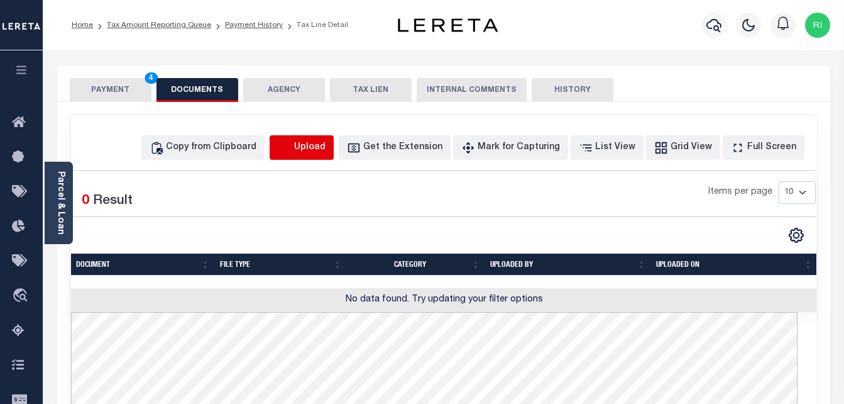
click at [292, 149] on icon "button" at bounding box center [285, 148] width 14 height 14
select select "POP"
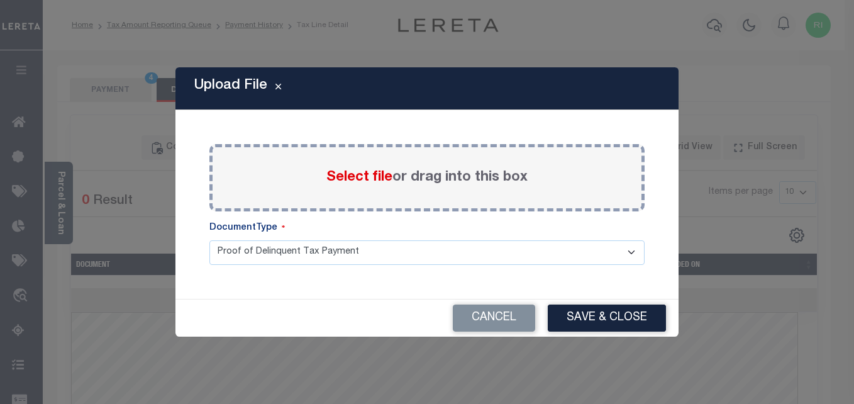
click at [336, 175] on span "Select file" at bounding box center [359, 177] width 66 height 14
click at [0, 0] on input "Select file or drag into this box" at bounding box center [0, 0] width 0 height 0
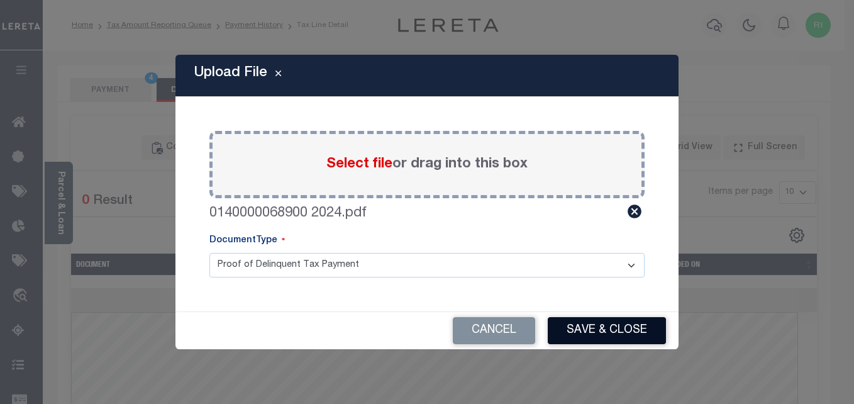
click at [591, 318] on button "Save & Close" at bounding box center [607, 330] width 118 height 27
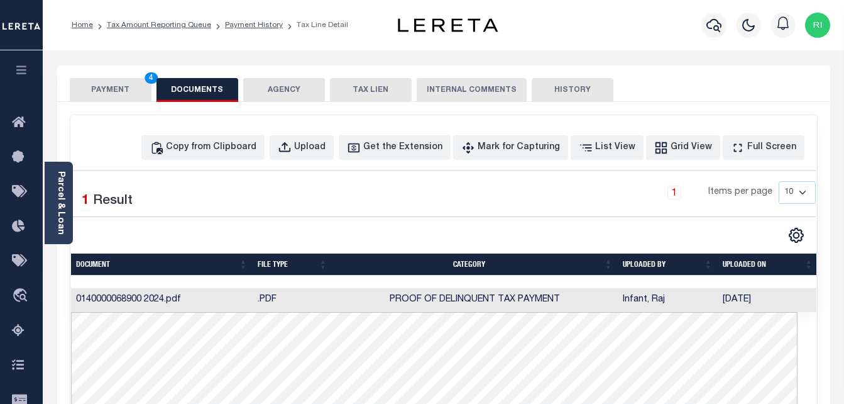
click at [119, 88] on button "PAYMENT 4" at bounding box center [111, 90] width 82 height 24
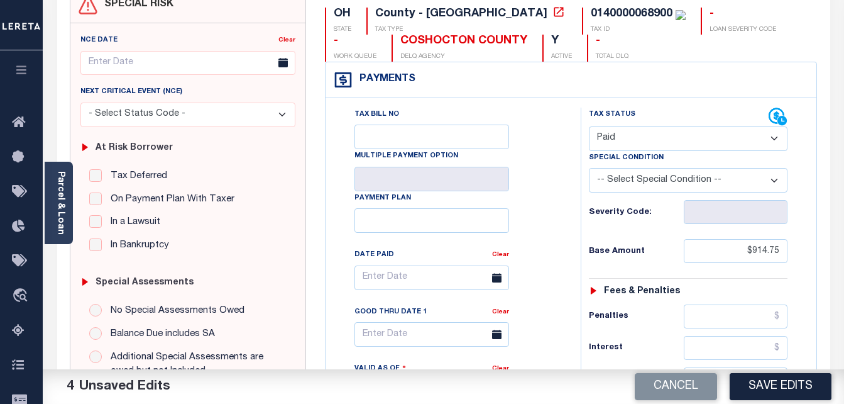
scroll to position [252, 0]
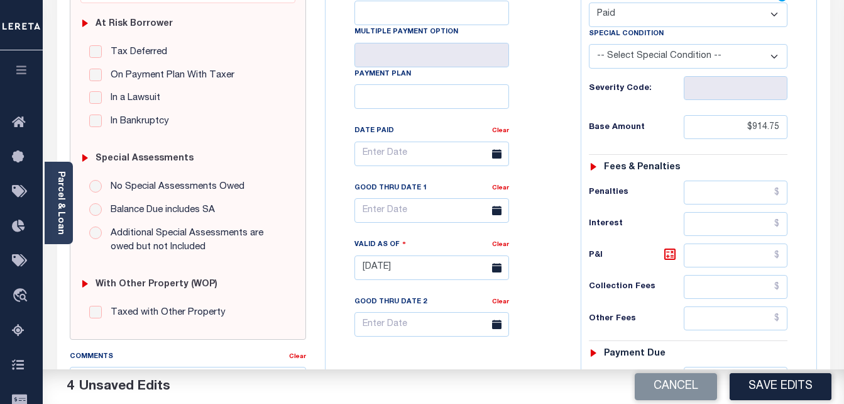
drag, startPoint x: 758, startPoint y: 380, endPoint x: 760, endPoint y: 369, distance: 11.4
click at [758, 375] on button "Save Edits" at bounding box center [781, 386] width 102 height 27
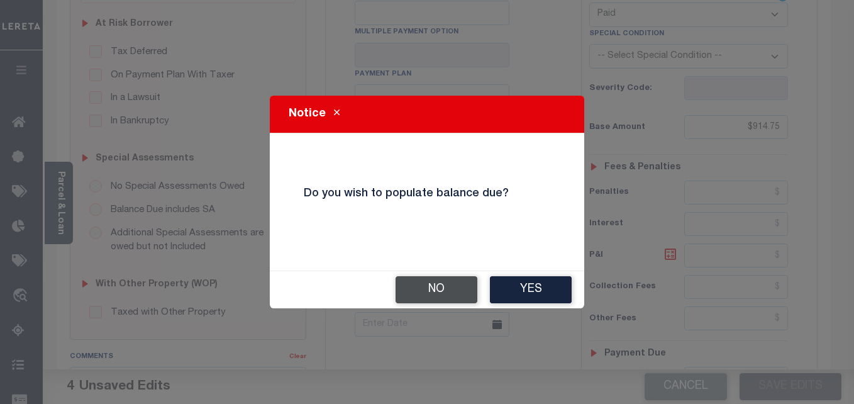
click at [434, 289] on button "No" at bounding box center [437, 289] width 82 height 27
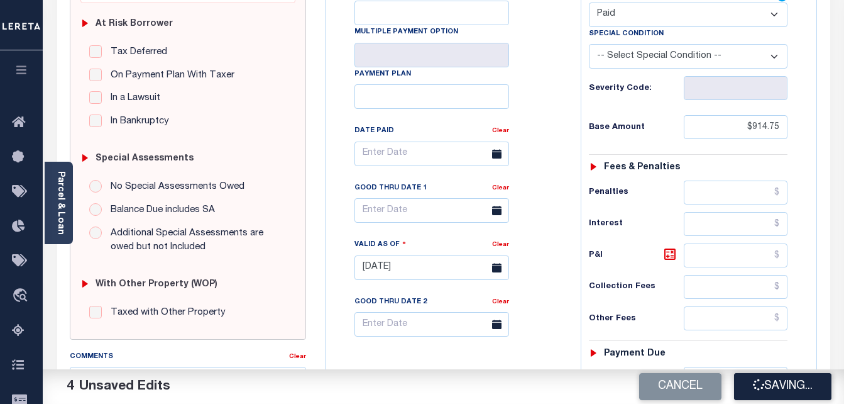
checkbox input "false"
type input "$914.75"
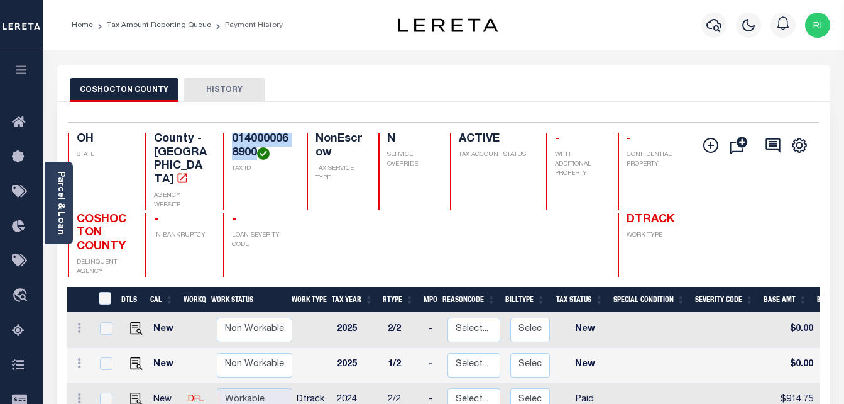
drag, startPoint x: 256, startPoint y: 154, endPoint x: 228, endPoint y: 140, distance: 30.9
click at [228, 140] on div "0140000068900 TAX ID" at bounding box center [257, 171] width 69 height 77
copy h4 "0140000068900"
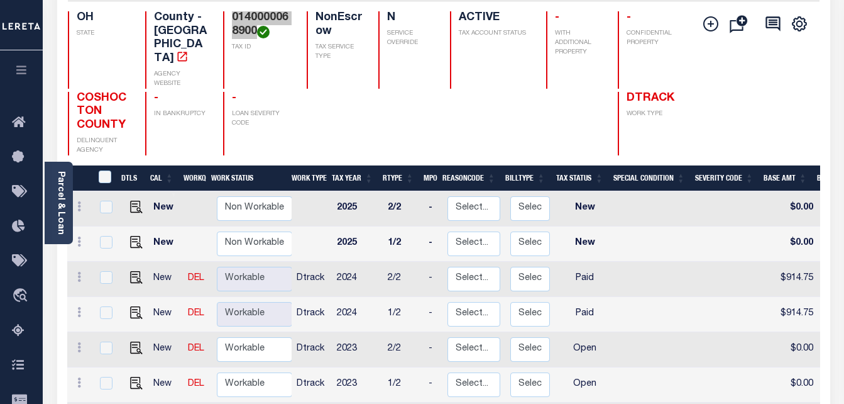
scroll to position [252, 0]
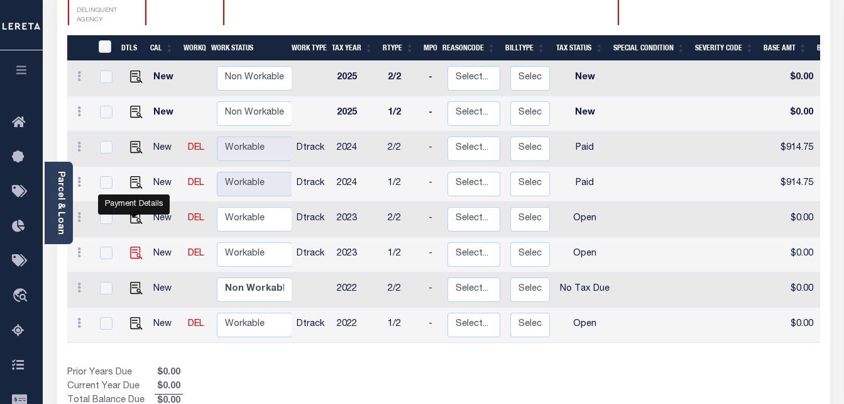
click at [133, 246] on img "" at bounding box center [136, 252] width 13 height 13
checkbox input "true"
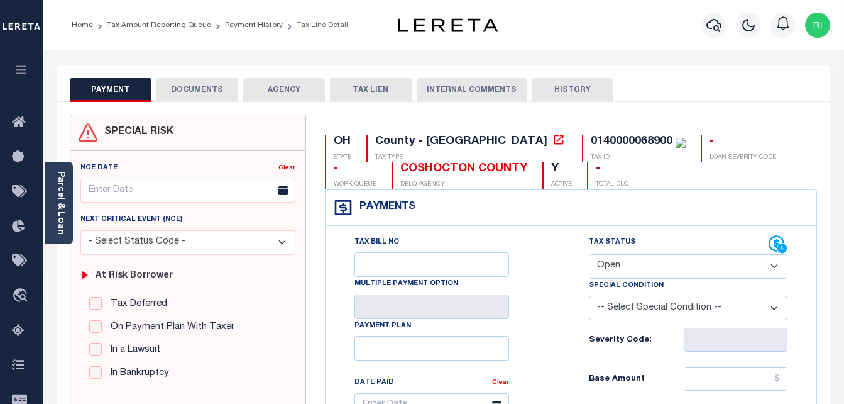
click at [680, 268] on select "- Select Status Code - Open Due/Unpaid Paid Incomplete No Tax Due Internal Refu…" at bounding box center [688, 266] width 199 height 25
select select "PYD"
click at [589, 255] on select "- Select Status Code - Open Due/Unpaid Paid Incomplete No Tax Due Internal Refu…" at bounding box center [688, 266] width 199 height 25
type input "[DATE]"
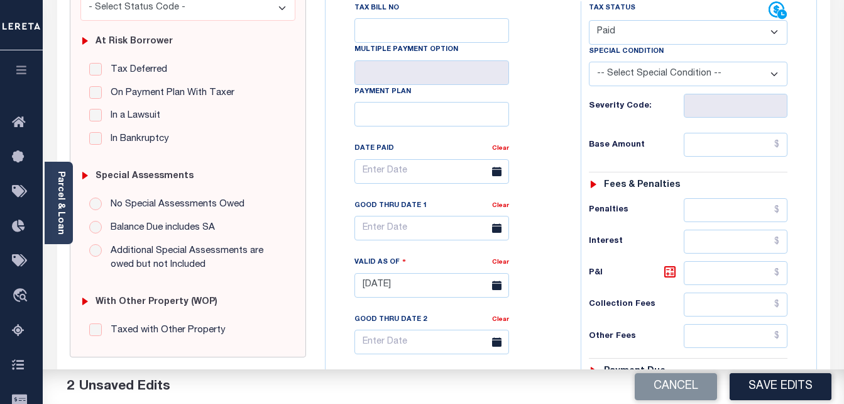
scroll to position [252, 0]
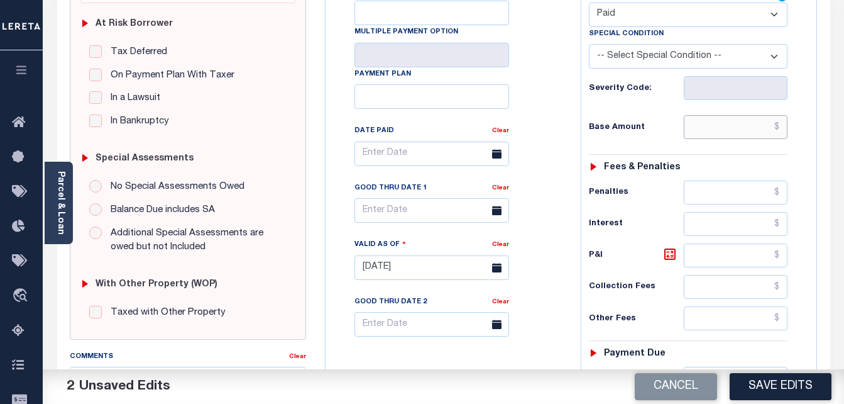
click at [741, 133] on input "text" at bounding box center [736, 127] width 104 height 24
paste input "791.05"
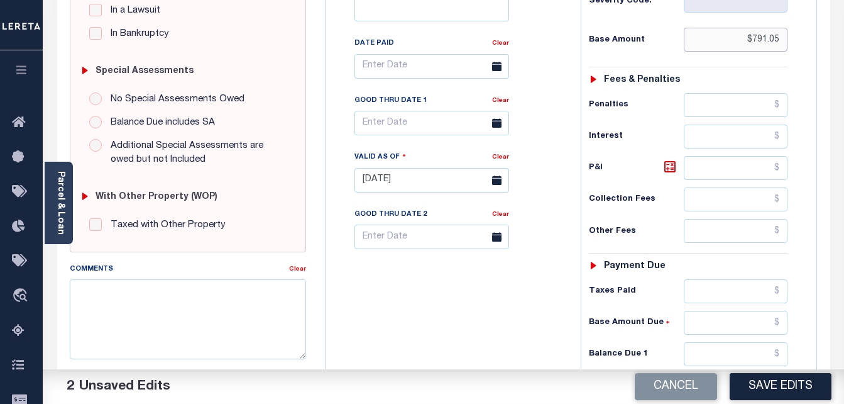
scroll to position [377, 0]
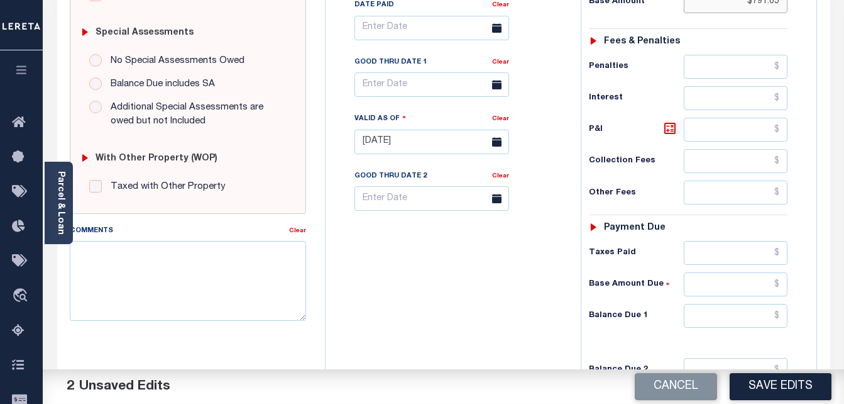
type input "$791.05"
click at [741, 254] on input "text" at bounding box center [736, 253] width 104 height 24
paste input "791.05"
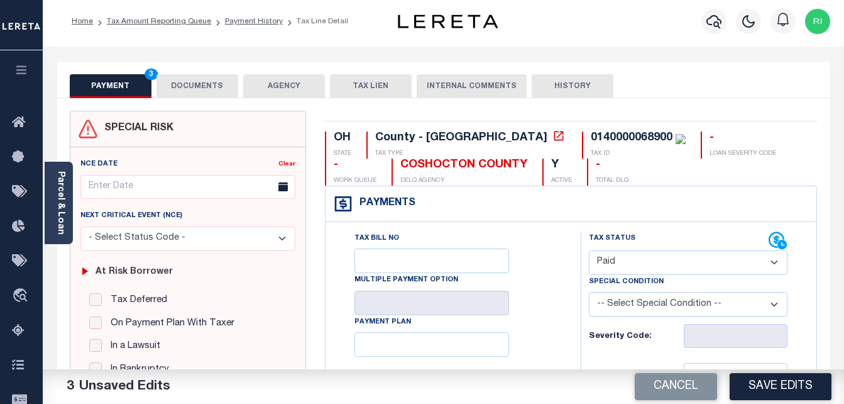
scroll to position [0, 0]
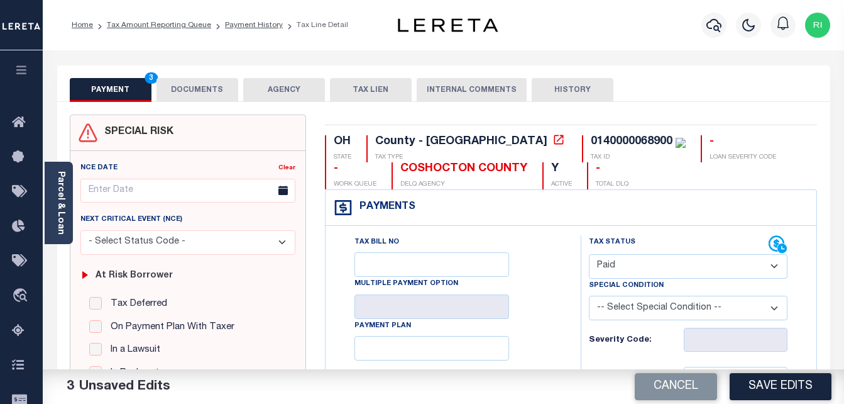
type input "$791.05"
click at [169, 96] on button "DOCUMENTS" at bounding box center [198, 90] width 82 height 24
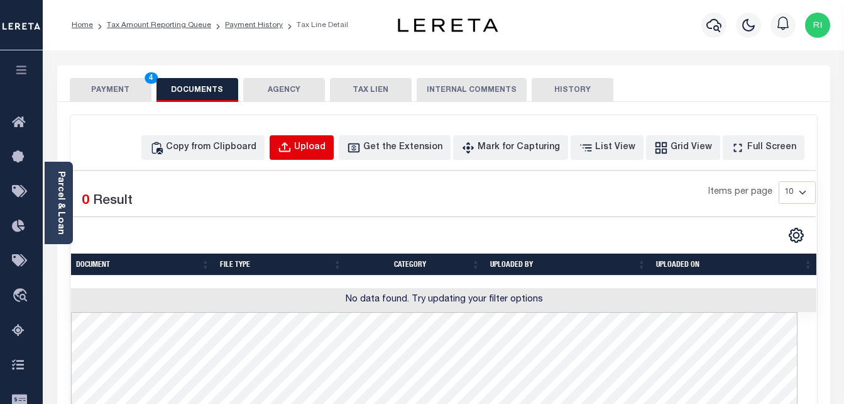
click at [326, 147] on div "Upload" at bounding box center [309, 148] width 31 height 14
select select "POP"
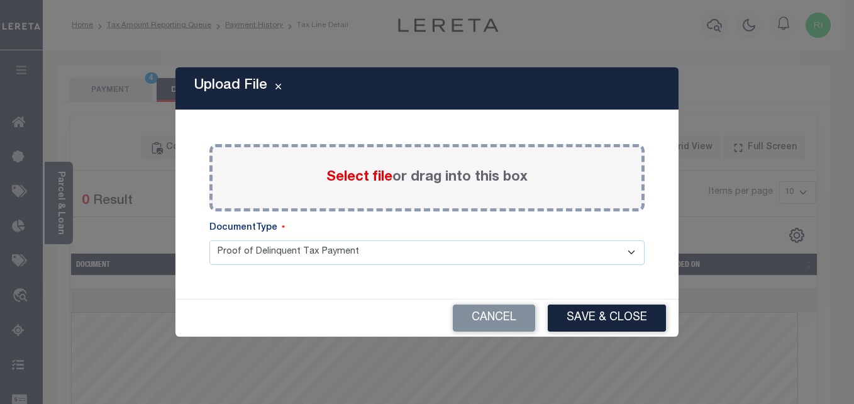
click at [357, 174] on span "Select file" at bounding box center [359, 177] width 66 height 14
click at [0, 0] on input "Select file or drag into this box" at bounding box center [0, 0] width 0 height 0
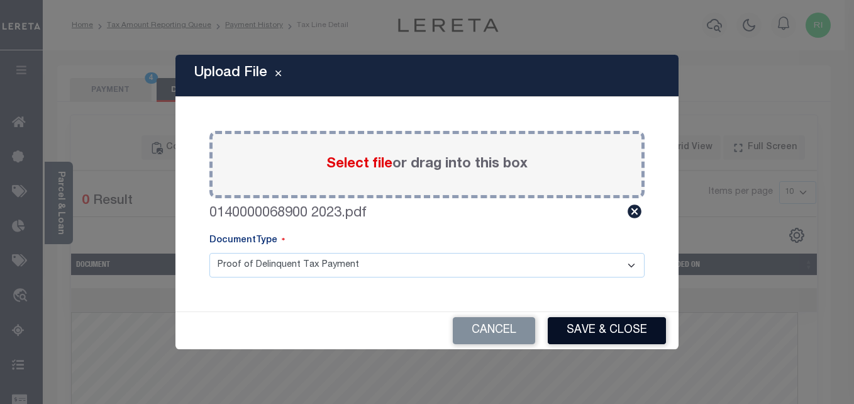
click at [584, 326] on button "Save & Close" at bounding box center [607, 330] width 118 height 27
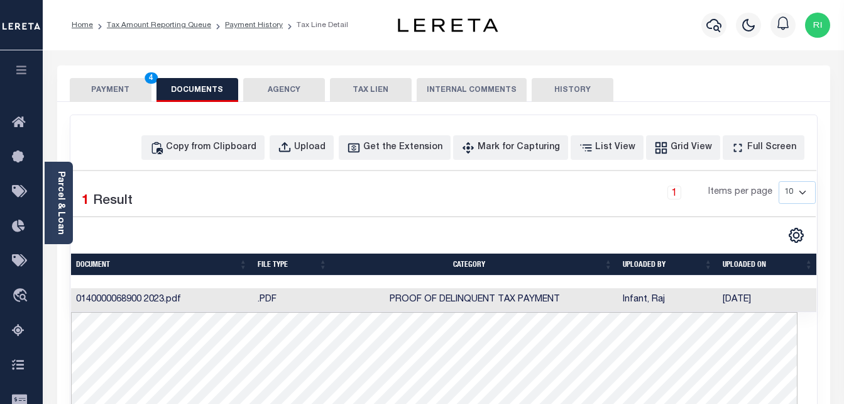
click at [126, 98] on button "PAYMENT 4" at bounding box center [111, 90] width 82 height 24
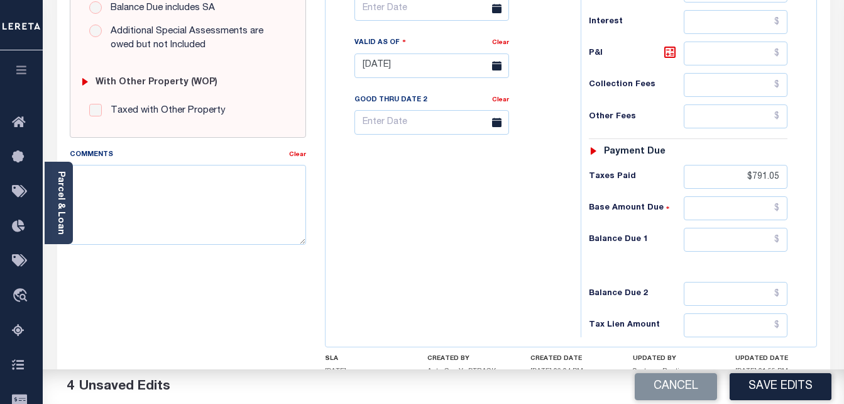
scroll to position [503, 0]
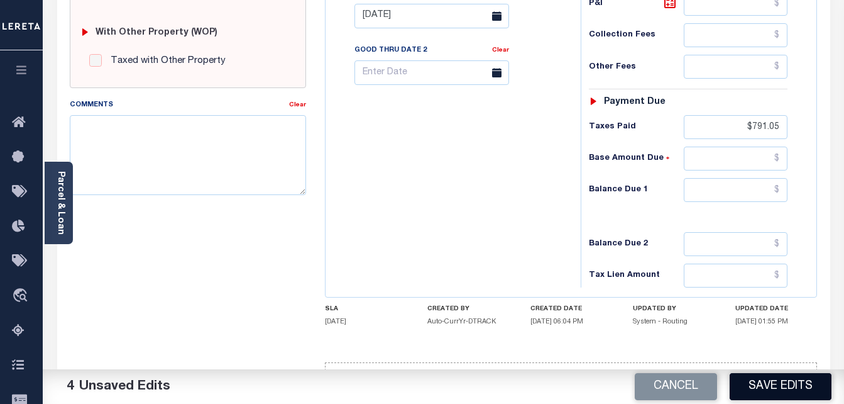
click at [764, 379] on button "Save Edits" at bounding box center [781, 386] width 102 height 27
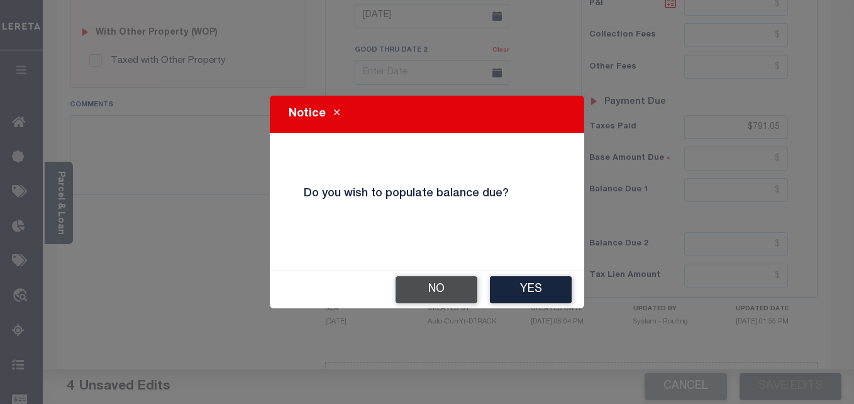
click at [455, 287] on button "No" at bounding box center [437, 289] width 82 height 27
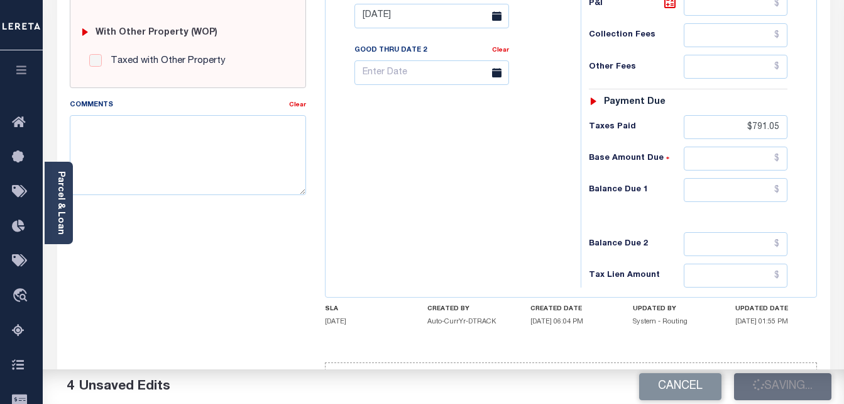
checkbox input "false"
type input "$791.05"
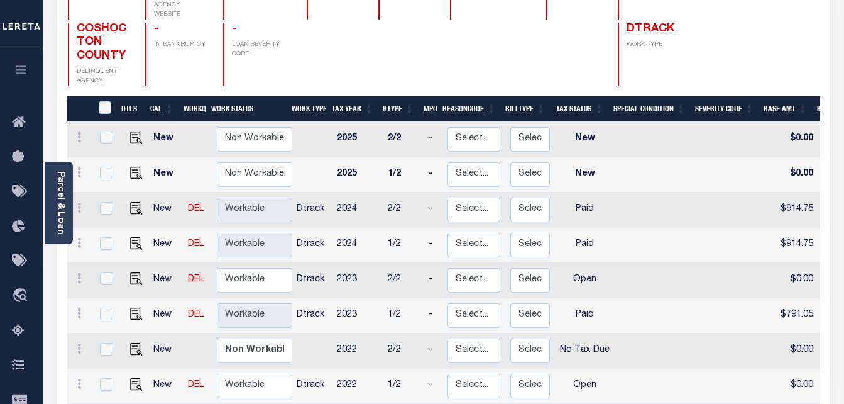
scroll to position [252, 0]
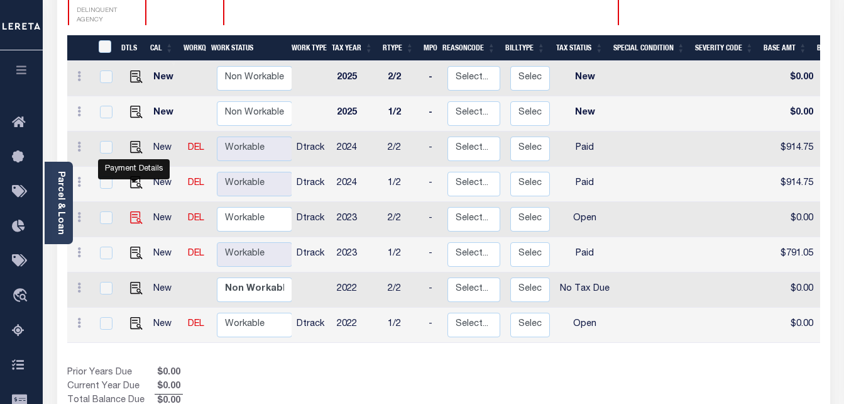
click at [133, 211] on img "" at bounding box center [136, 217] width 13 height 13
checkbox input "true"
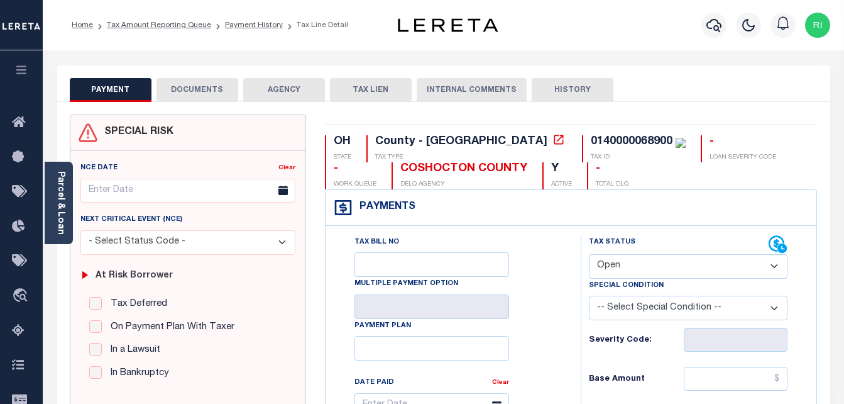
click at [727, 267] on select "- Select Status Code - Open Due/Unpaid Paid Incomplete No Tax Due Internal Refu…" at bounding box center [688, 266] width 199 height 25
select select "PYD"
click at [589, 255] on select "- Select Status Code - Open Due/Unpaid Paid Incomplete No Tax Due Internal Refu…" at bounding box center [688, 266] width 199 height 25
type input "[DATE]"
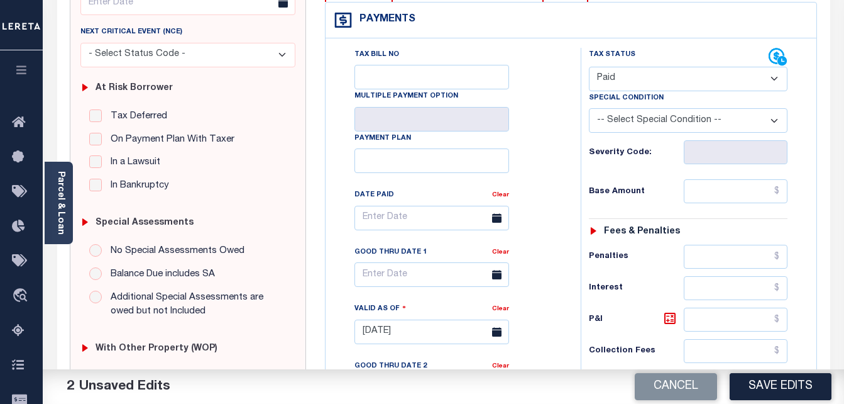
scroll to position [189, 0]
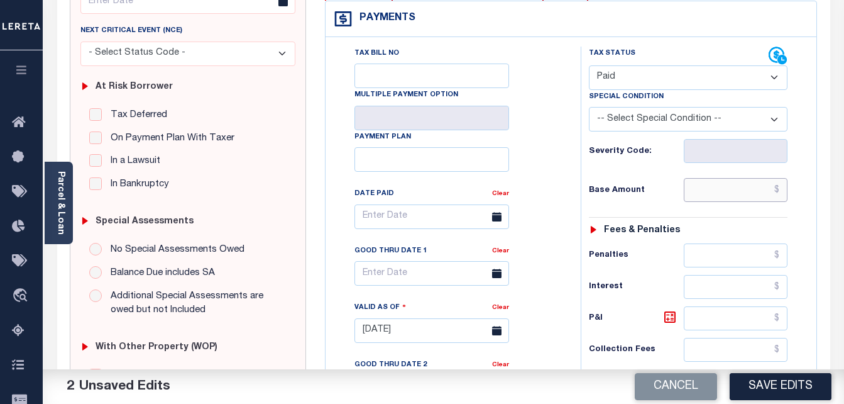
click at [744, 194] on input "text" at bounding box center [736, 190] width 104 height 24
paste input "791.05"
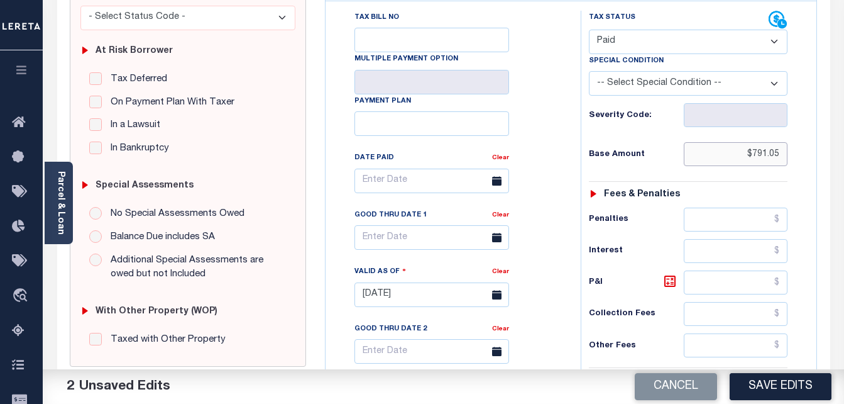
scroll to position [314, 0]
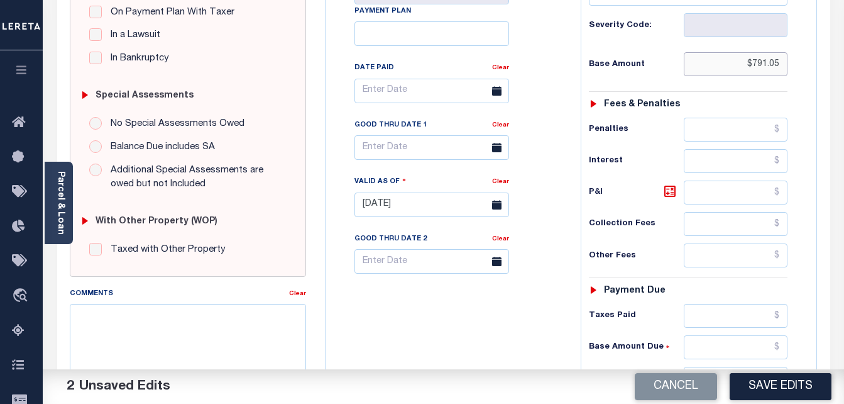
type input "$791.05"
click at [733, 321] on input "text" at bounding box center [736, 316] width 104 height 24
paste input "791.05"
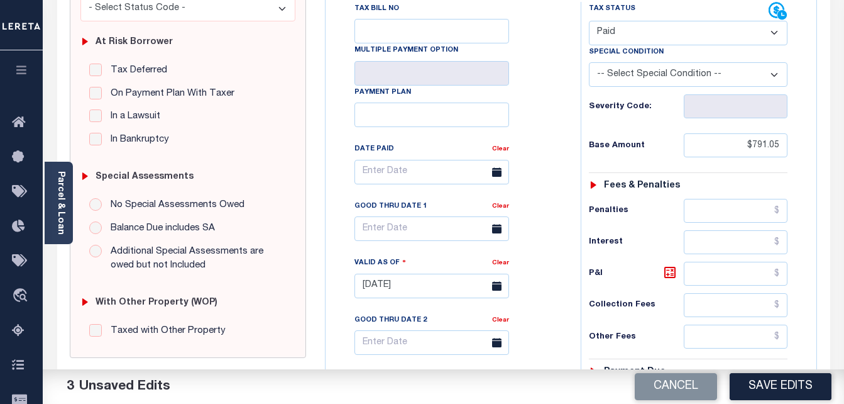
scroll to position [0, 0]
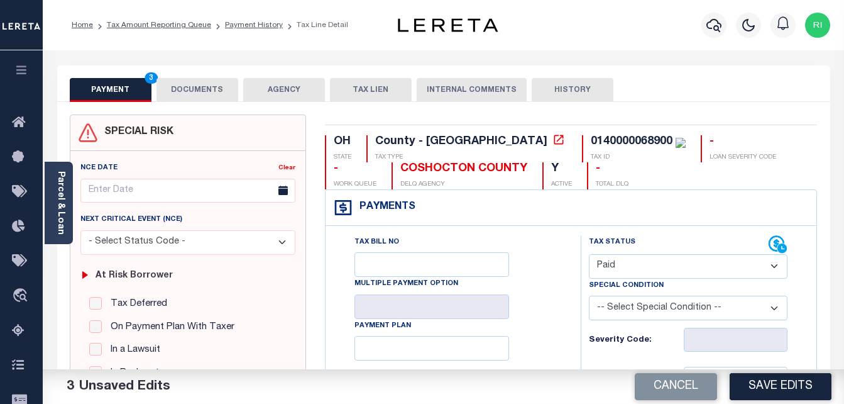
type input "$791.05"
click at [219, 91] on button "DOCUMENTS" at bounding box center [198, 90] width 82 height 24
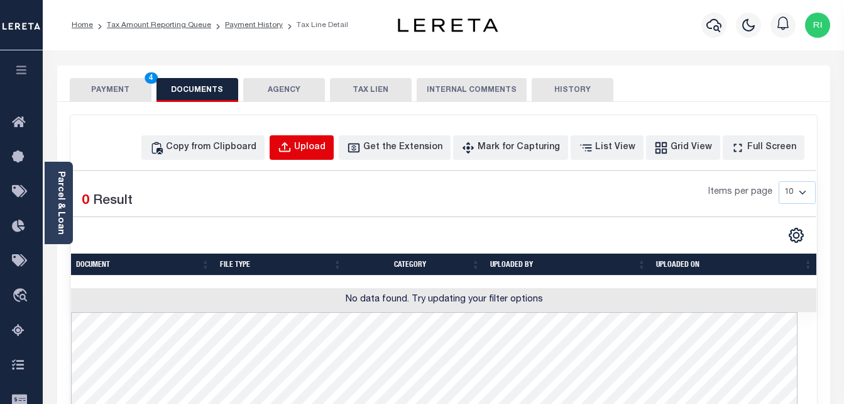
click at [326, 141] on div "Upload" at bounding box center [309, 148] width 31 height 14
select select "POP"
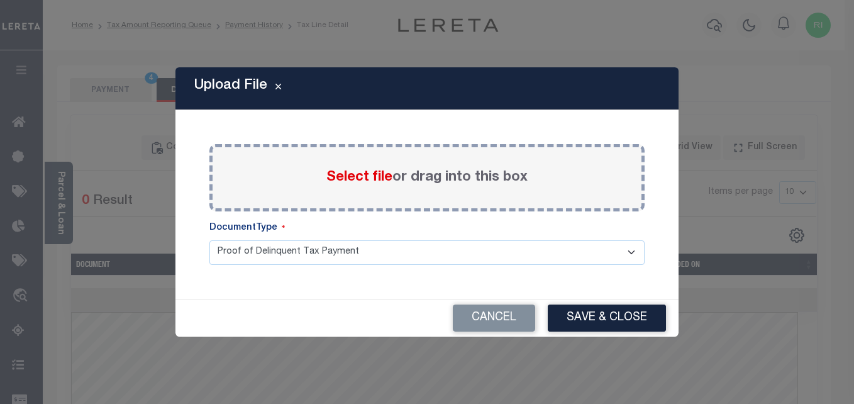
click at [355, 179] on span "Select file" at bounding box center [359, 177] width 66 height 14
click at [0, 0] on input "Select file or drag into this box" at bounding box center [0, 0] width 0 height 0
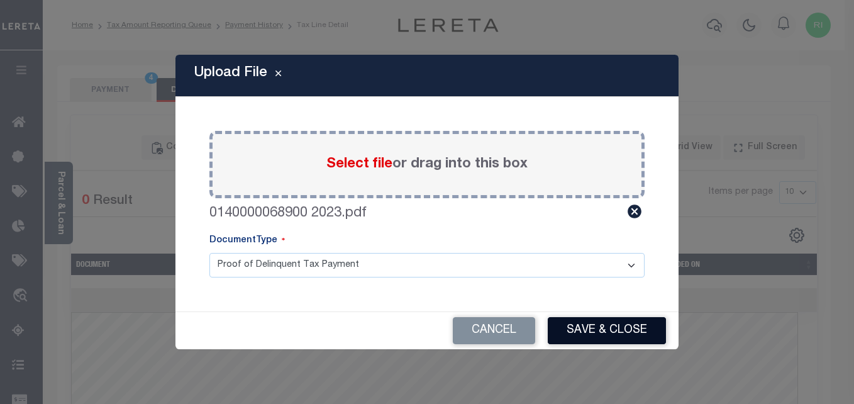
click at [584, 329] on button "Save & Close" at bounding box center [607, 330] width 118 height 27
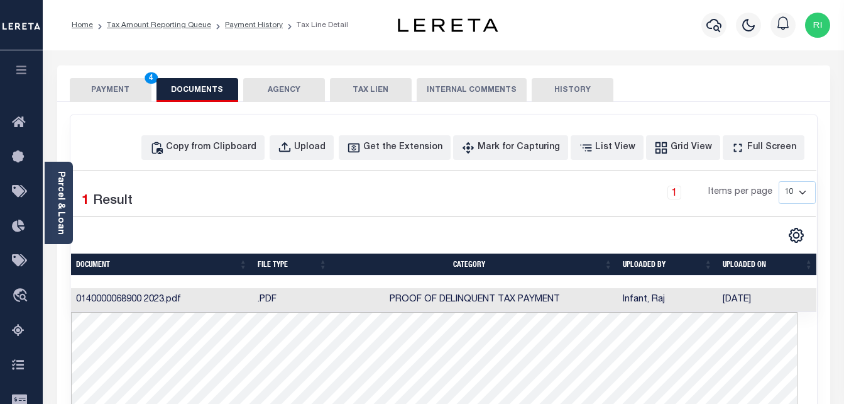
click at [128, 92] on button "PAYMENT 4" at bounding box center [111, 90] width 82 height 24
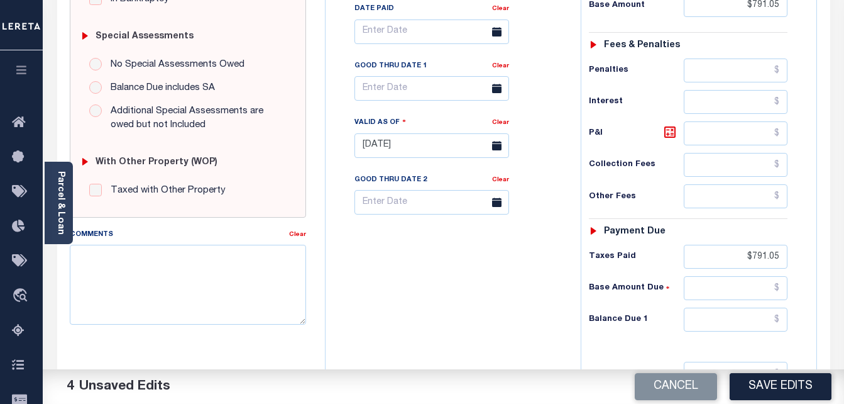
scroll to position [377, 0]
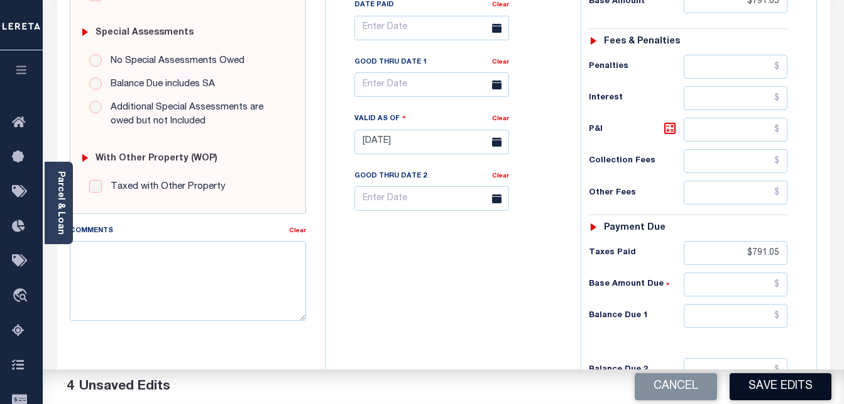
click at [761, 381] on button "Save Edits" at bounding box center [781, 386] width 102 height 27
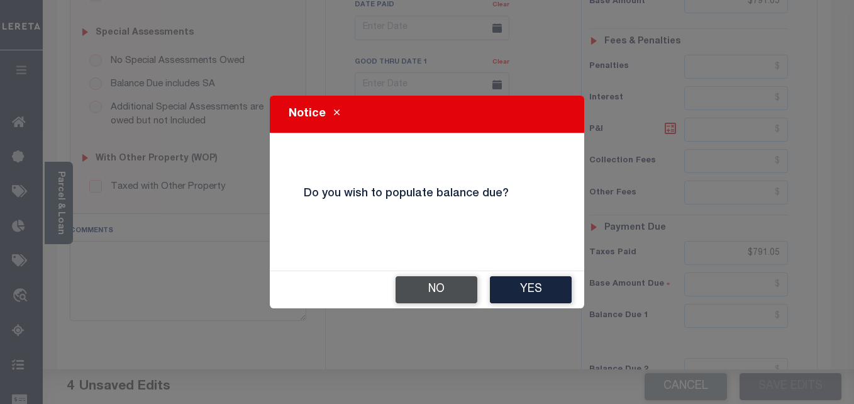
click at [448, 289] on button "No" at bounding box center [437, 289] width 82 height 27
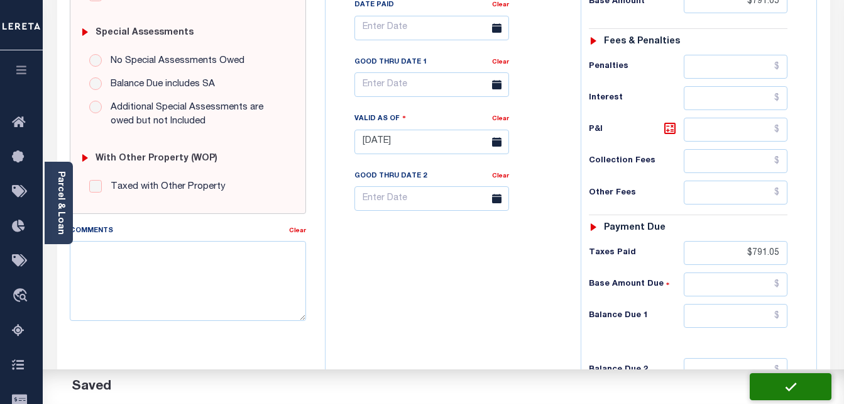
checkbox input "false"
type input "$791.05"
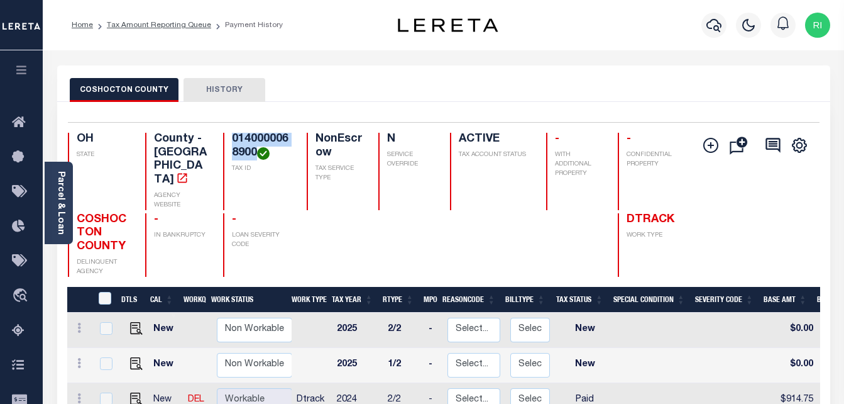
drag, startPoint x: 257, startPoint y: 153, endPoint x: 231, endPoint y: 141, distance: 28.1
click at [232, 141] on h4 "0140000068900" at bounding box center [262, 146] width 60 height 27
copy h4 "0140000068900"
click at [387, 228] on div at bounding box center [407, 245] width 57 height 64
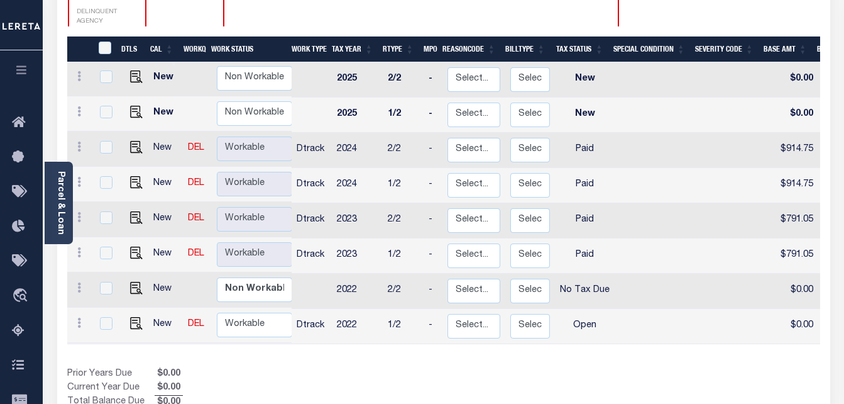
scroll to position [252, 0]
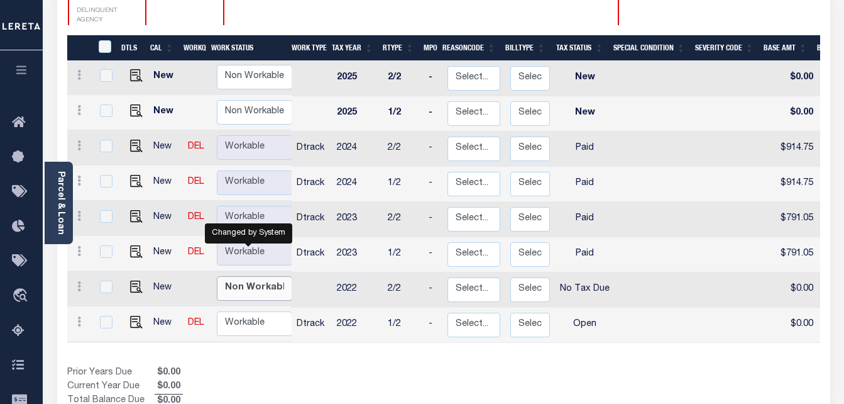
click at [270, 276] on select "Non Workable Workable" at bounding box center [254, 288] width 75 height 25
checkbox input "true"
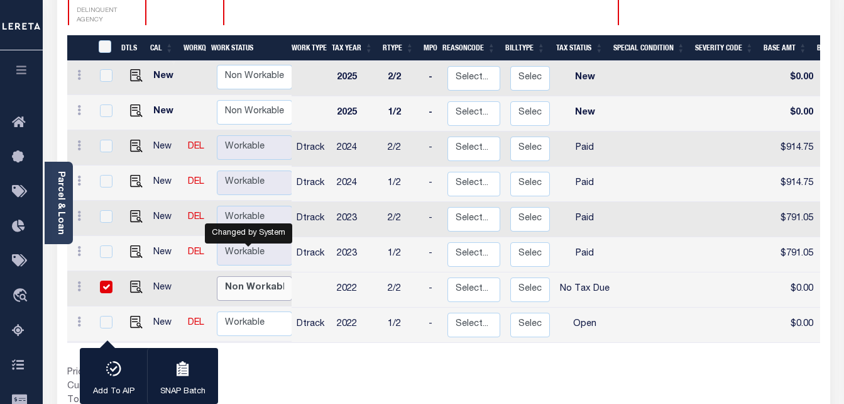
select select "false"
click at [217, 276] on select "Non Workable Workable" at bounding box center [254, 288] width 75 height 25
checkbox input "false"
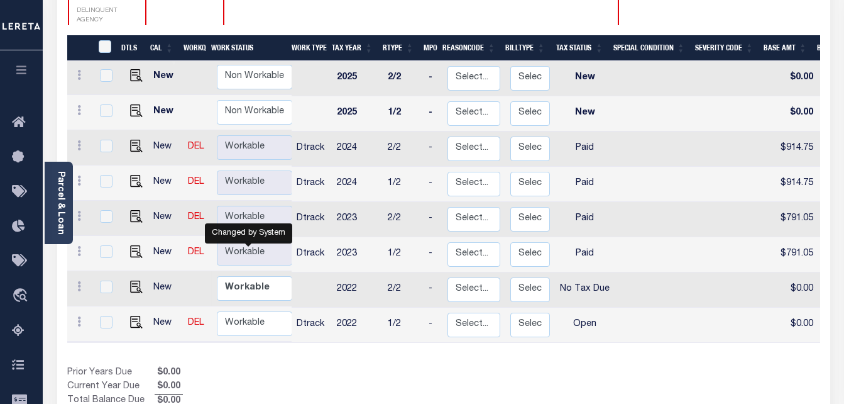
click at [587, 272] on td "No Tax Due" at bounding box center [585, 289] width 60 height 35
checkbox input "true"
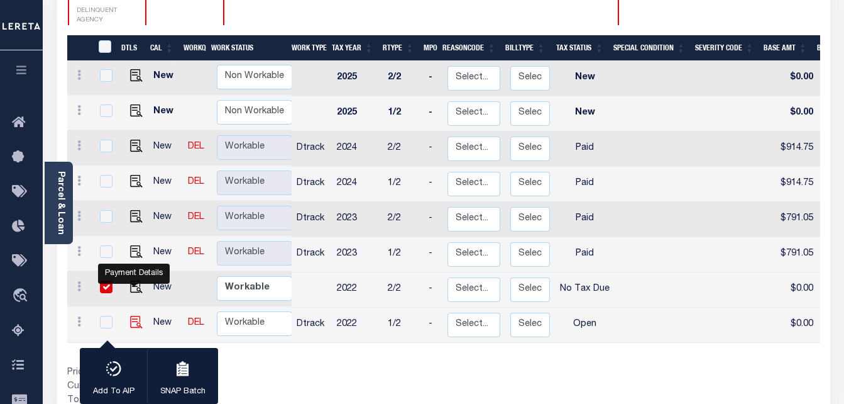
click at [132, 316] on img "" at bounding box center [136, 322] width 13 height 13
checkbox input "true"
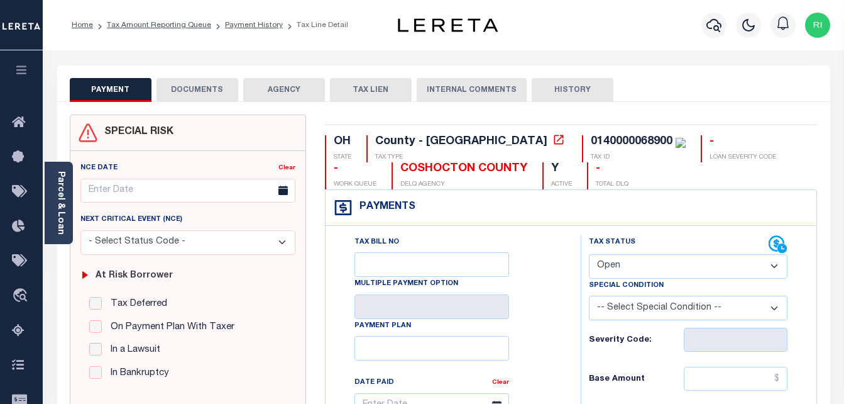
click at [725, 272] on select "- Select Status Code - Open Due/Unpaid Paid Incomplete No Tax Due Internal Refu…" at bounding box center [688, 266] width 199 height 25
select select "PYD"
click at [589, 255] on select "- Select Status Code - Open Due/Unpaid Paid Incomplete No Tax Due Internal Refu…" at bounding box center [688, 266] width 199 height 25
type input "[DATE]"
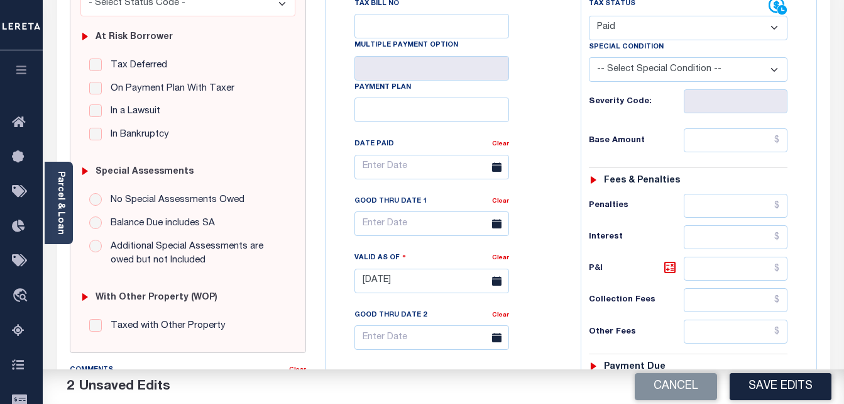
scroll to position [252, 0]
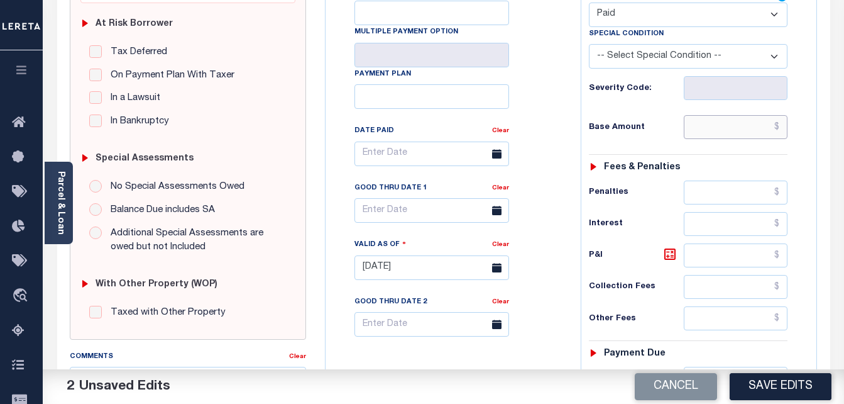
click at [752, 134] on input "text" at bounding box center [736, 127] width 104 height 24
paste input "811.05"
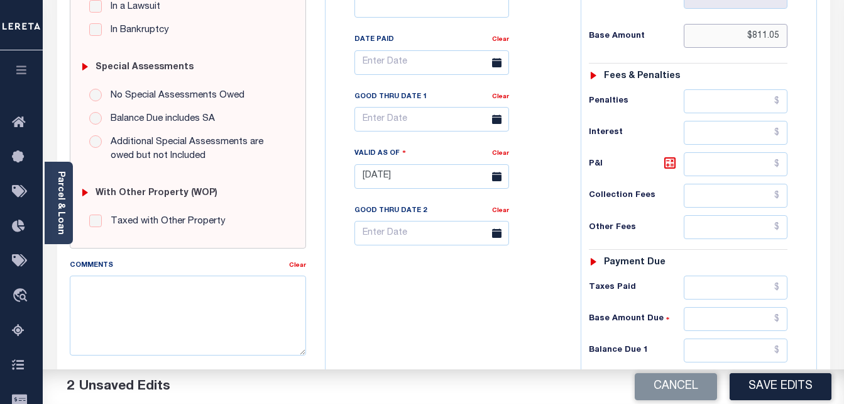
scroll to position [377, 0]
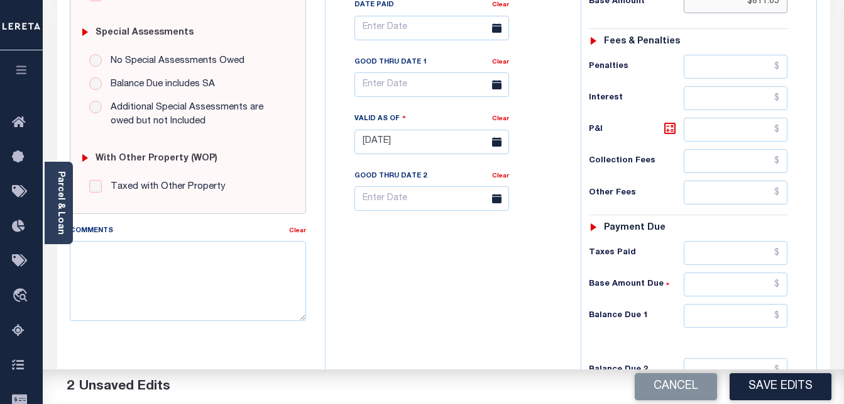
type input "$811.05"
click at [731, 252] on input "text" at bounding box center [736, 253] width 104 height 24
paste input "811.05"
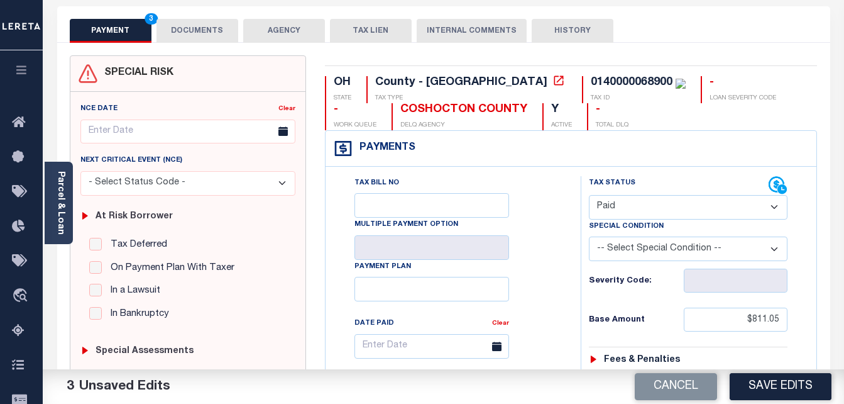
scroll to position [0, 0]
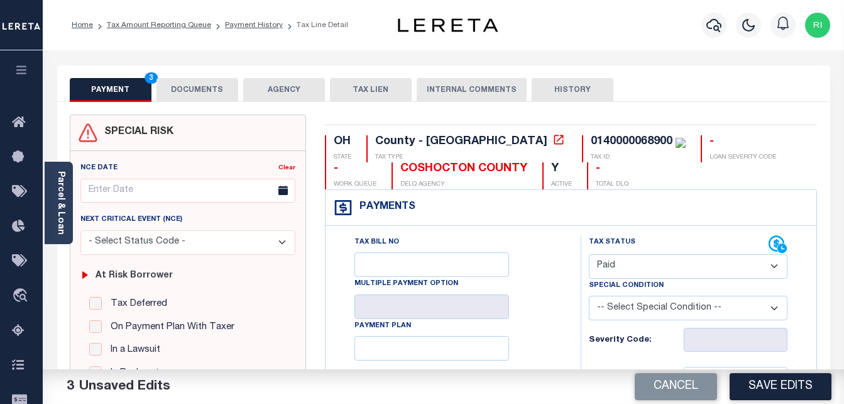
type input "$811.05"
click at [206, 87] on button "DOCUMENTS" at bounding box center [198, 90] width 82 height 24
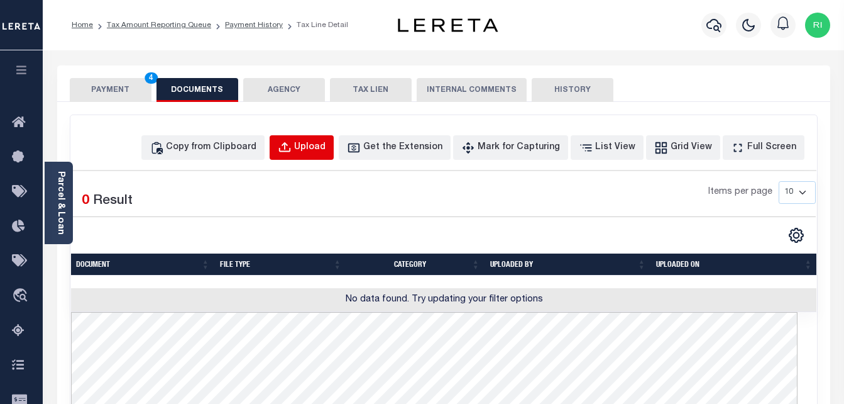
click at [326, 143] on div "Upload" at bounding box center [309, 148] width 31 height 14
select select "POP"
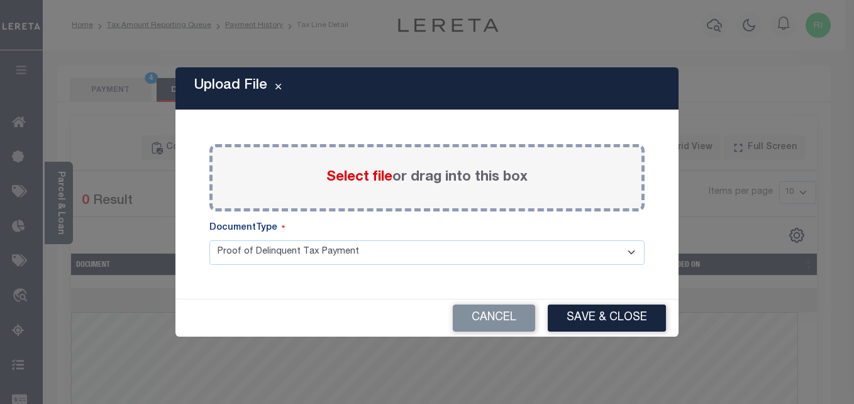
click at [372, 173] on span "Select file" at bounding box center [359, 177] width 66 height 14
click at [0, 0] on input "Select file or drag into this box" at bounding box center [0, 0] width 0 height 0
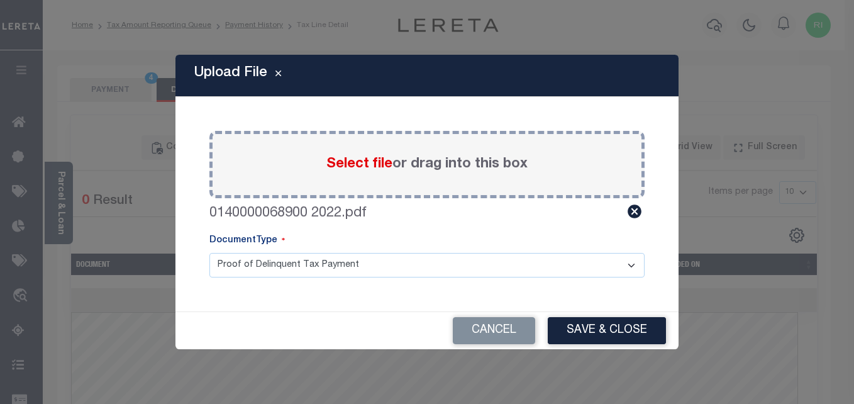
click at [623, 318] on button "Save & Close" at bounding box center [607, 330] width 118 height 27
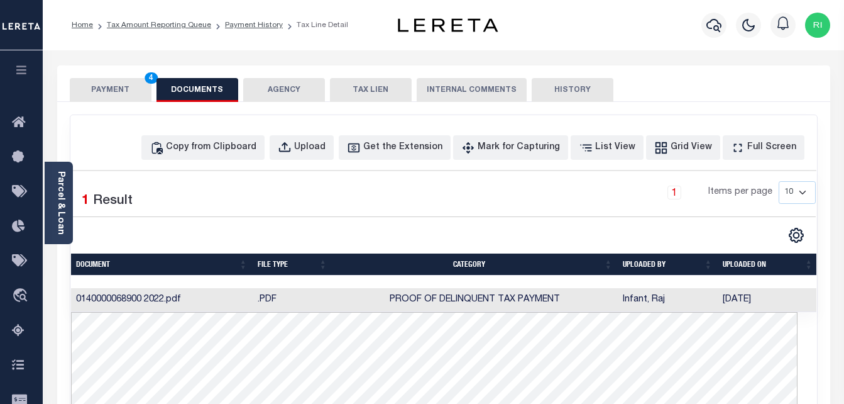
click at [127, 95] on button "PAYMENT 4" at bounding box center [111, 90] width 82 height 24
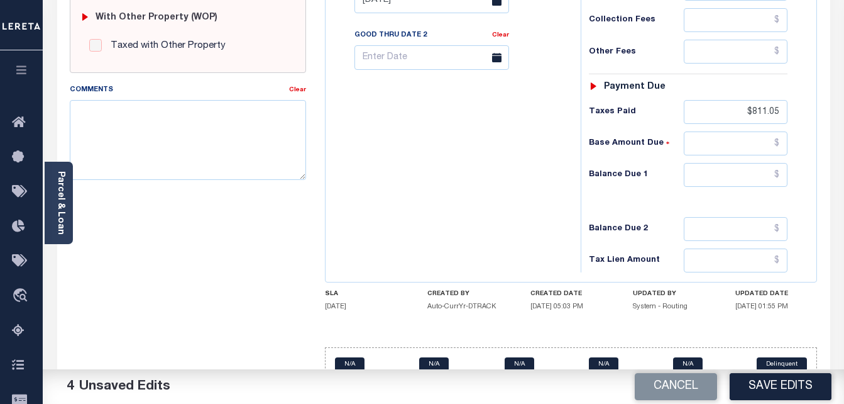
scroll to position [545, 0]
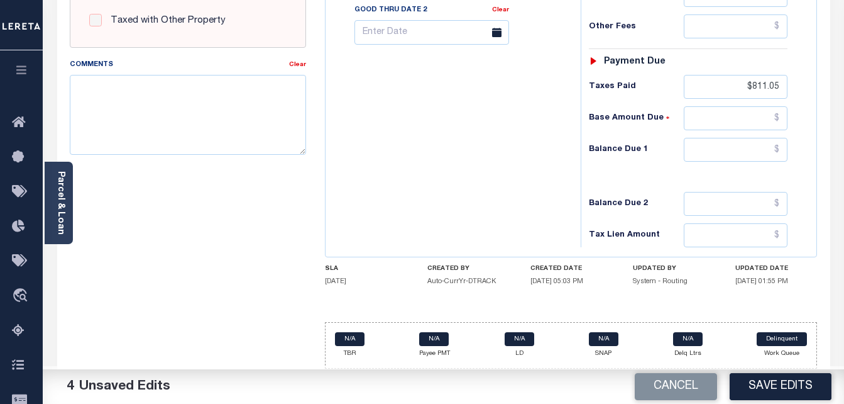
drag, startPoint x: 777, startPoint y: 387, endPoint x: 783, endPoint y: 382, distance: 8.6
click at [777, 387] on button "Save Edits" at bounding box center [781, 386] width 102 height 27
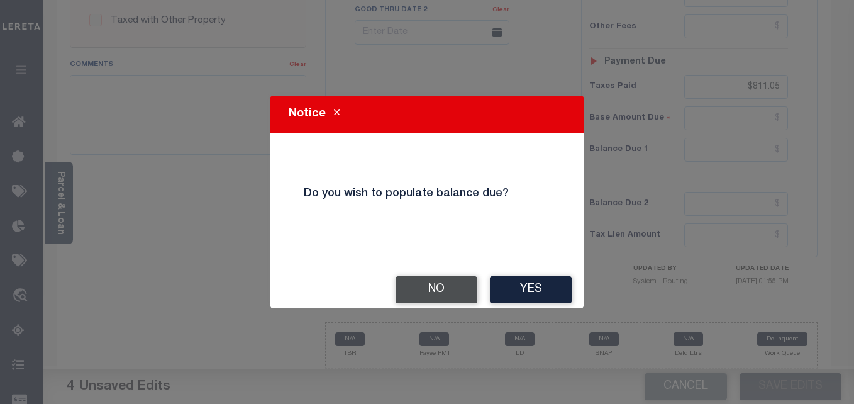
click at [448, 292] on button "No" at bounding box center [437, 289] width 82 height 27
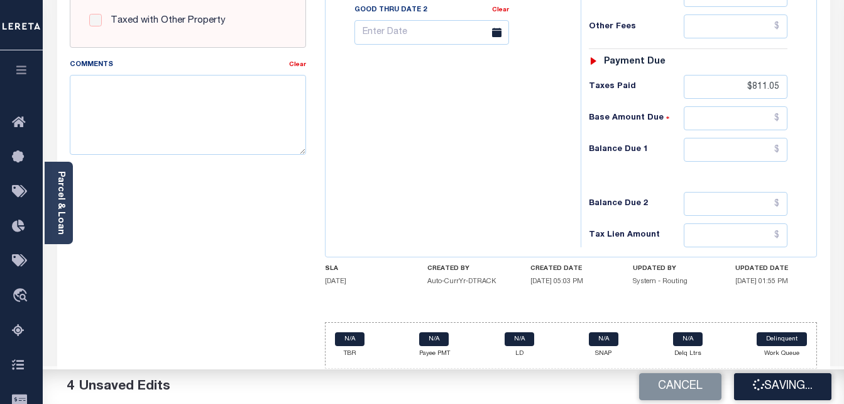
checkbox input "false"
type input "$811.05"
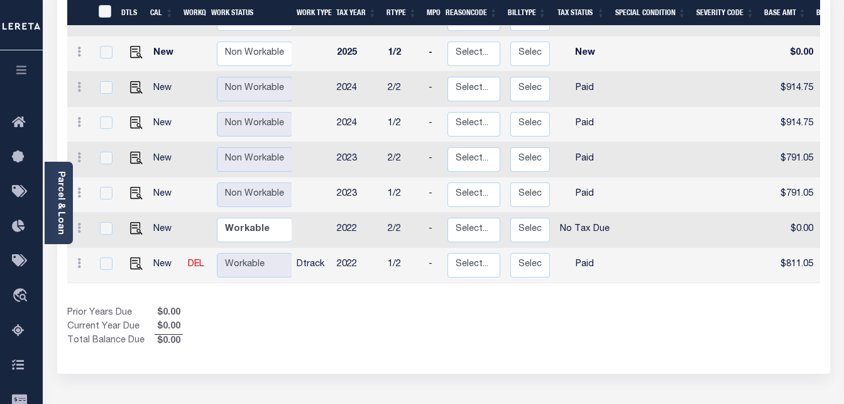
scroll to position [314, 0]
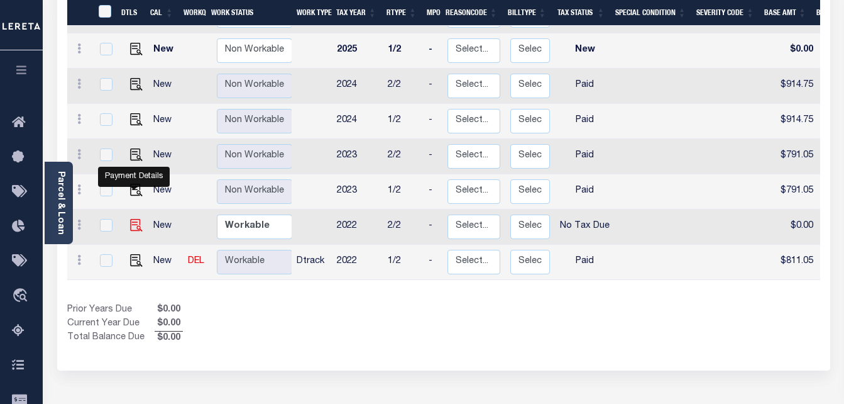
click at [133, 219] on img "" at bounding box center [136, 225] width 13 height 13
checkbox input "true"
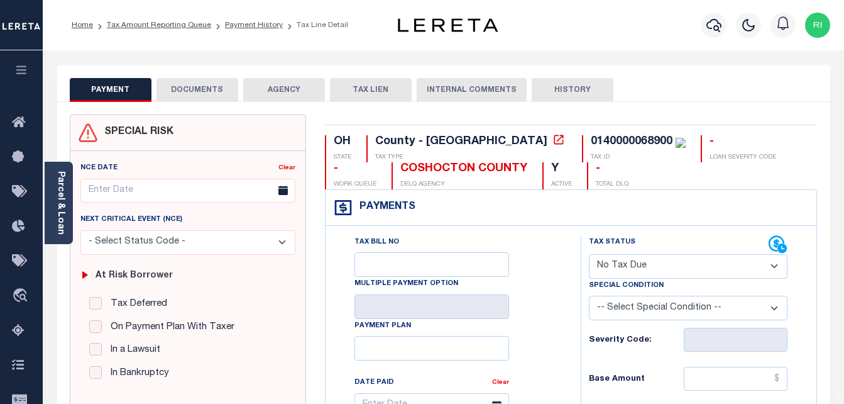
click at [755, 269] on select "- Select Status Code - Open Due/Unpaid Paid Incomplete No Tax Due Internal Refu…" at bounding box center [688, 266] width 199 height 25
select select "PYD"
click at [589, 255] on select "- Select Status Code - Open Due/Unpaid Paid Incomplete No Tax Due Internal Refu…" at bounding box center [688, 266] width 199 height 25
type input "[DATE]"
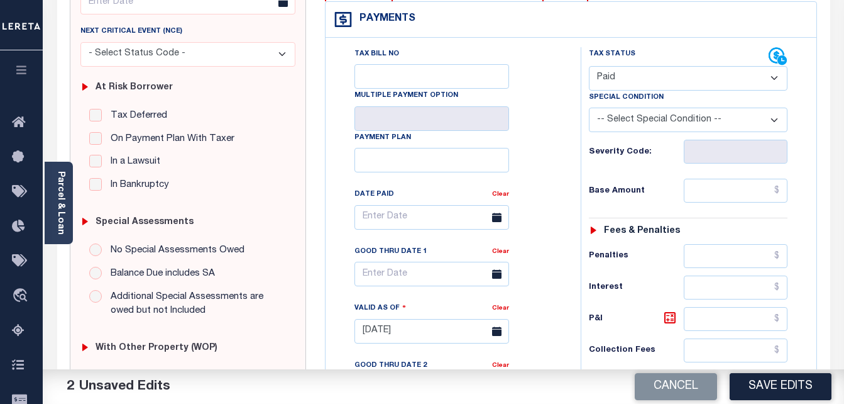
scroll to position [189, 0]
click at [741, 189] on input "text" at bounding box center [736, 190] width 104 height 24
paste input "811.05"
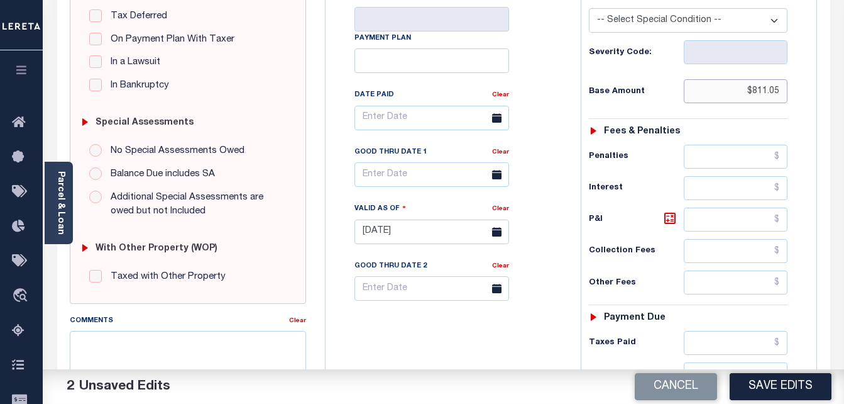
scroll to position [314, 0]
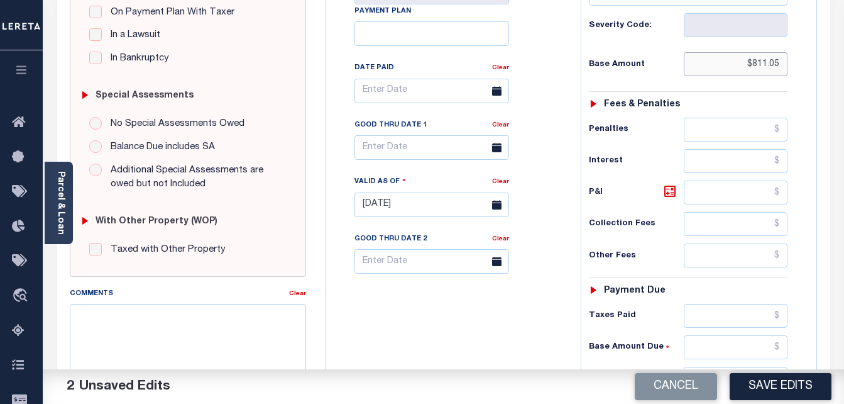
type input "$811.05"
click at [736, 323] on input "text" at bounding box center [736, 316] width 104 height 24
paste input "811.05"
type input "$811.05"
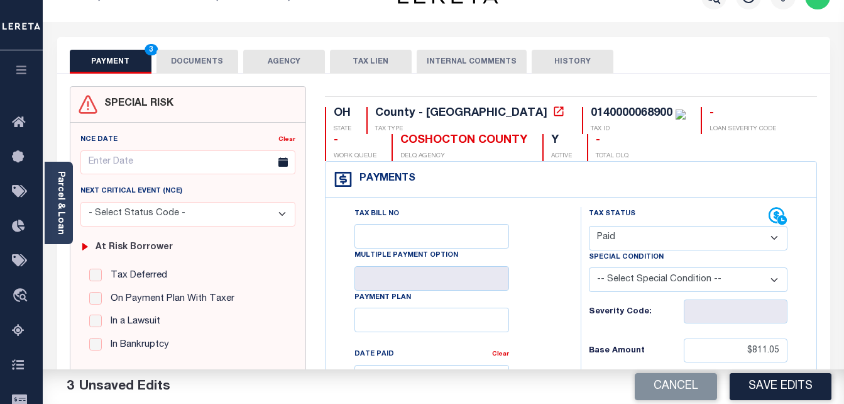
scroll to position [0, 0]
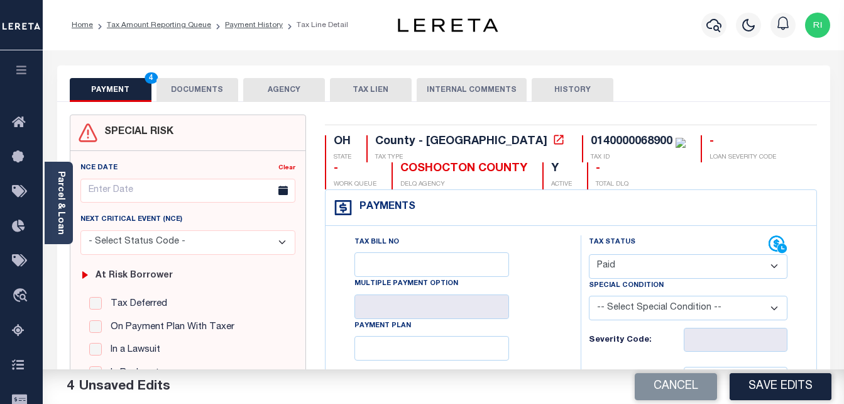
click at [190, 91] on button "DOCUMENTS" at bounding box center [198, 90] width 82 height 24
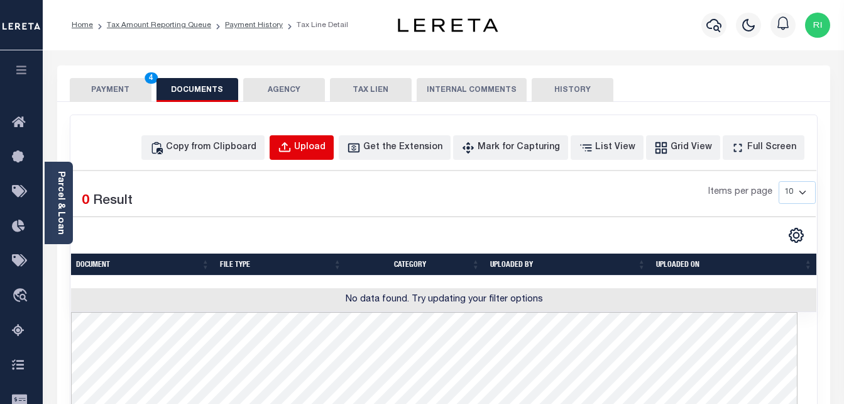
click at [326, 147] on div "Upload" at bounding box center [309, 148] width 31 height 14
select select "POP"
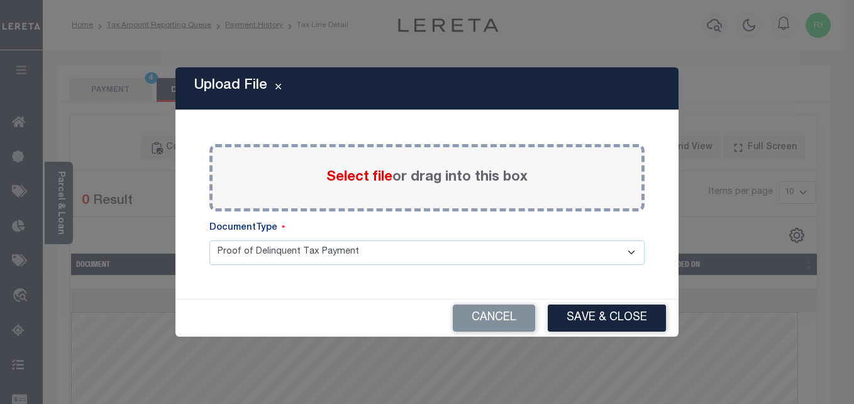
click at [377, 182] on span "Select file" at bounding box center [359, 177] width 66 height 14
click at [0, 0] on input "Select file or drag into this box" at bounding box center [0, 0] width 0 height 0
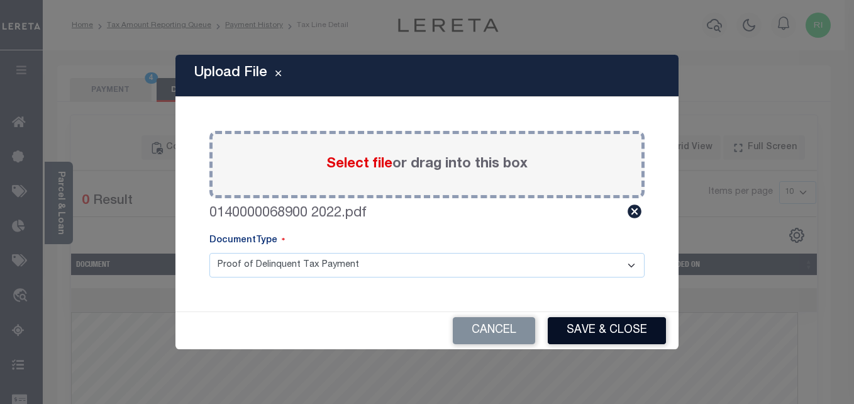
click at [591, 335] on button "Save & Close" at bounding box center [607, 330] width 118 height 27
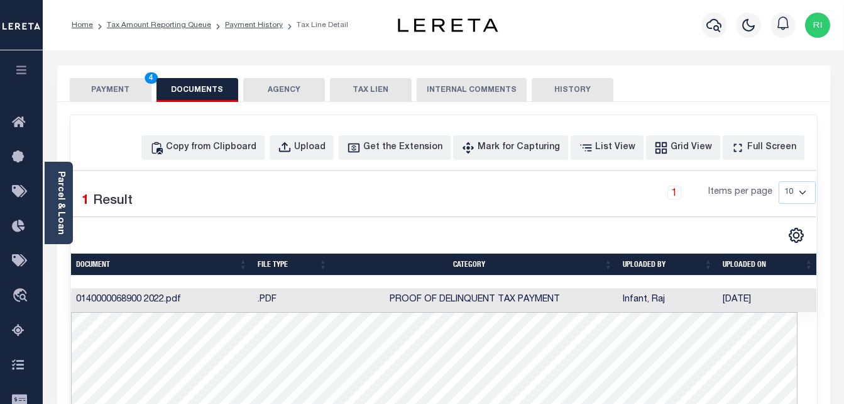
click at [127, 93] on button "PAYMENT 4" at bounding box center [111, 90] width 82 height 24
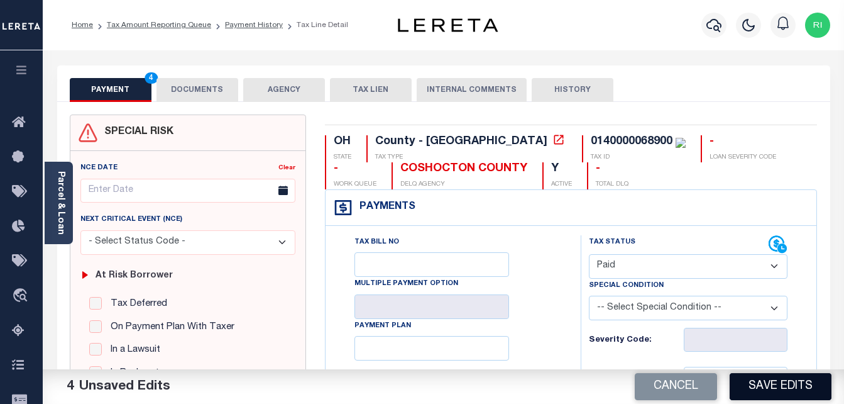
click at [777, 380] on button "Save Edits" at bounding box center [781, 386] width 102 height 27
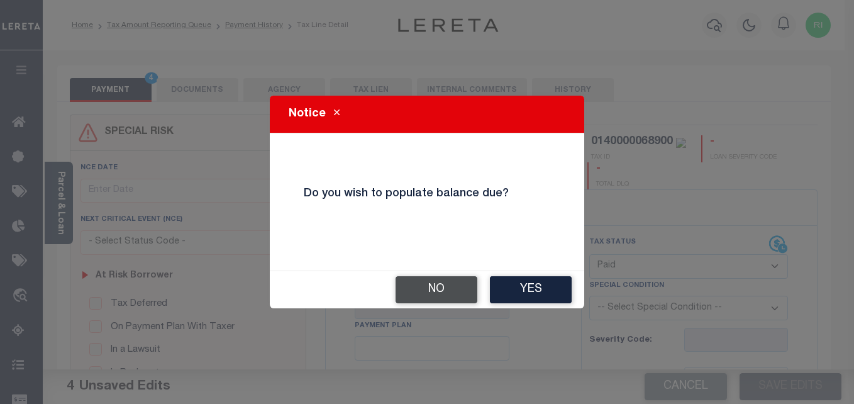
click at [433, 287] on button "No" at bounding box center [437, 289] width 82 height 27
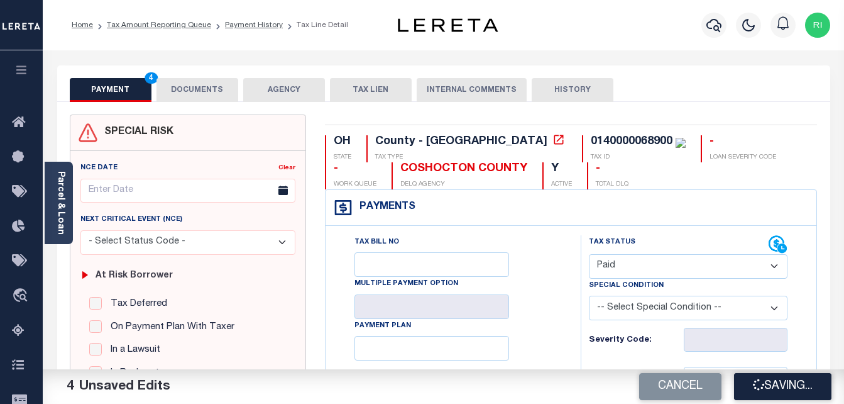
checkbox input "false"
type input "$811.05"
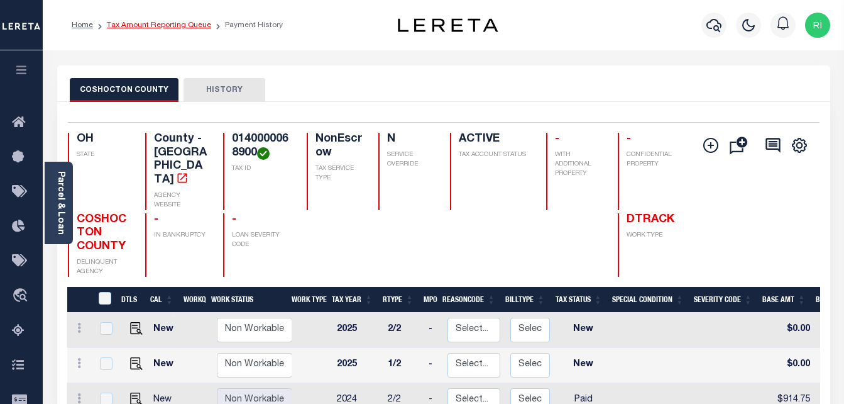
click at [160, 23] on link "Tax Amount Reporting Queue" at bounding box center [159, 25] width 104 height 8
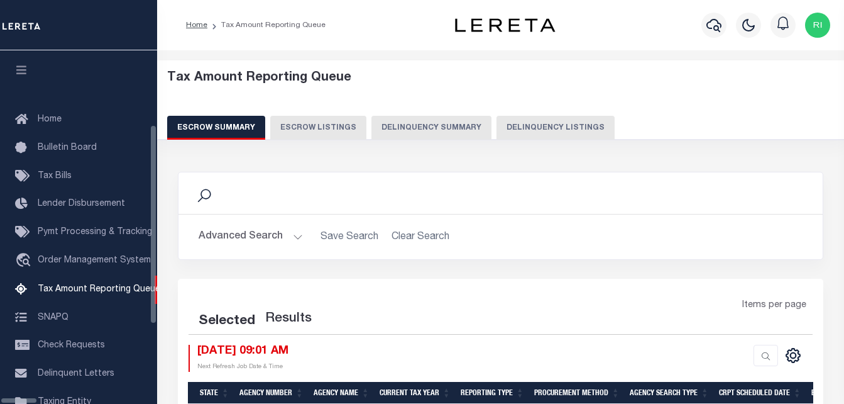
select select "100"
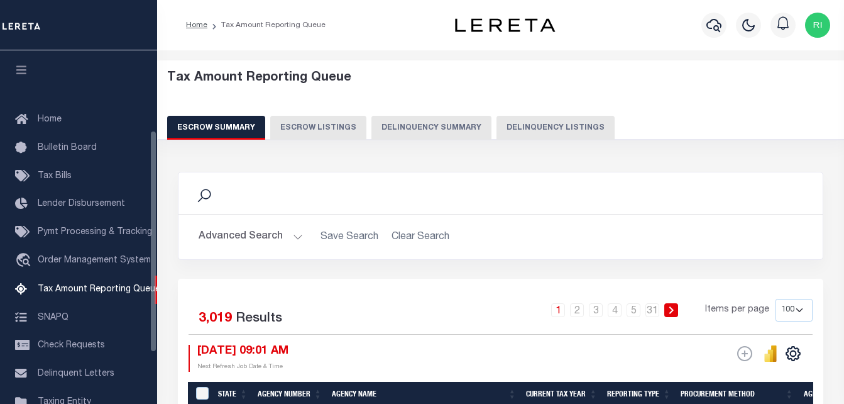
scroll to position [127, 0]
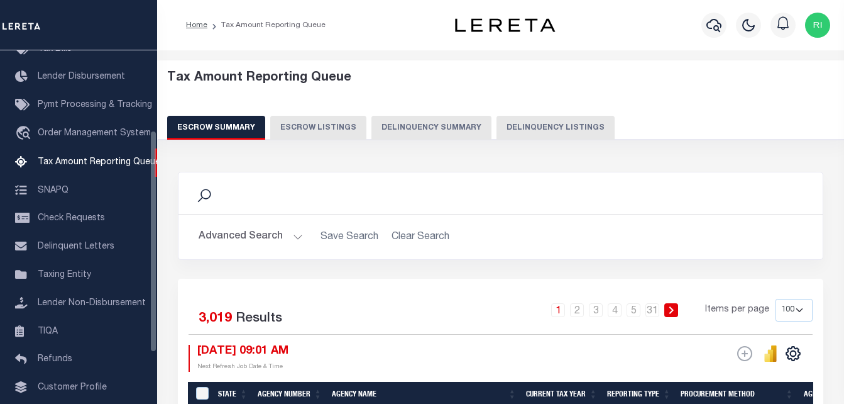
click at [547, 131] on button "Delinquency Listings" at bounding box center [556, 128] width 118 height 24
select select "100"
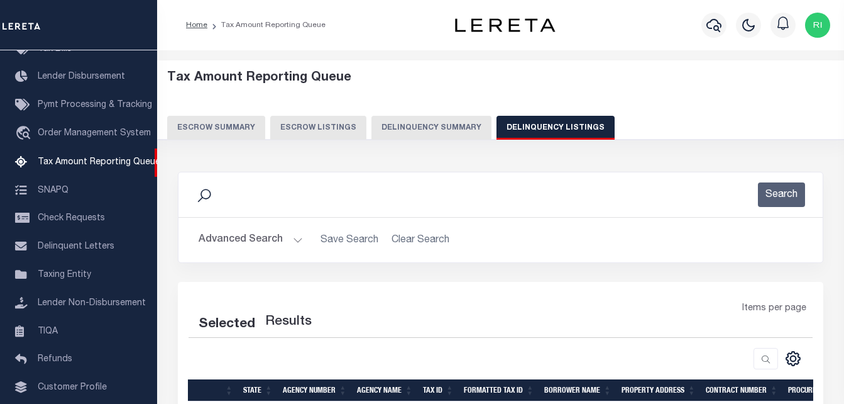
select select "100"
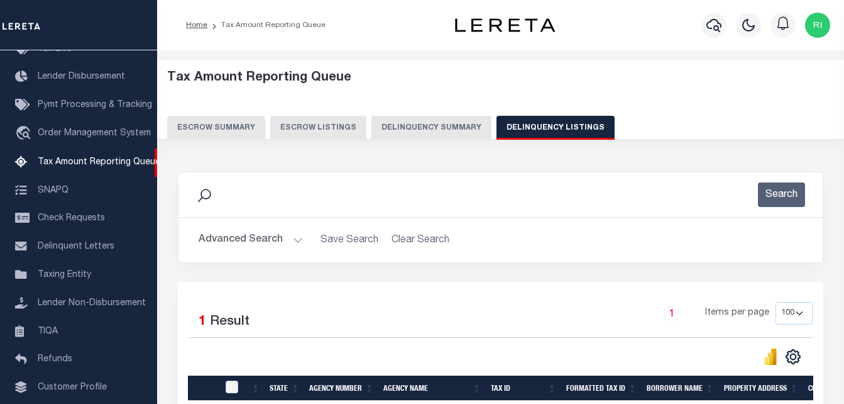
scroll to position [169, 0]
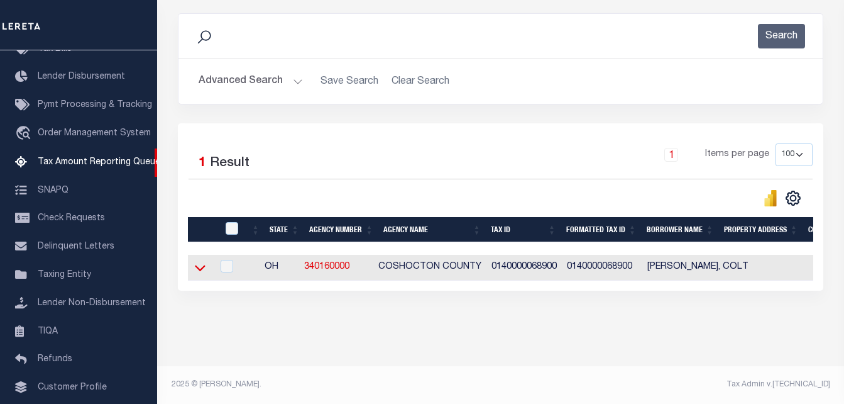
click at [197, 265] on icon at bounding box center [200, 268] width 11 height 6
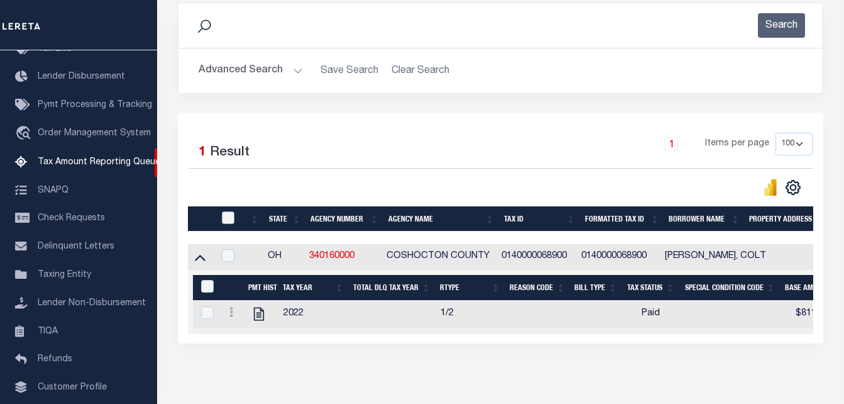
click at [231, 219] on input "checkbox" at bounding box center [228, 217] width 13 height 13
checkbox input "true"
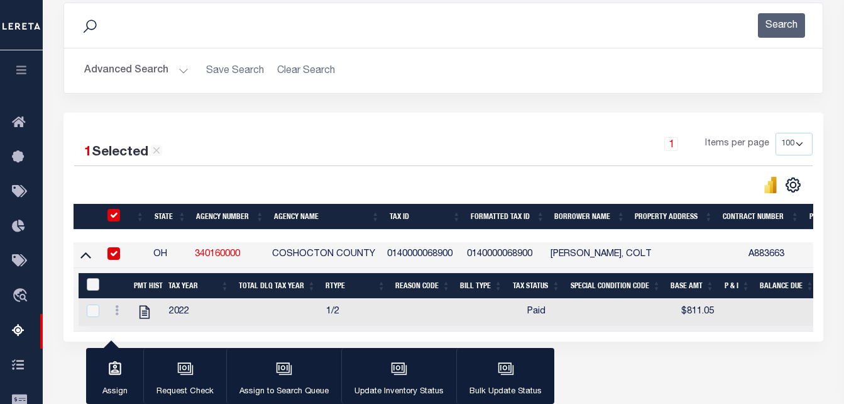
click at [94, 286] on input "&nbsp;" at bounding box center [93, 284] width 13 height 13
checkbox input "true"
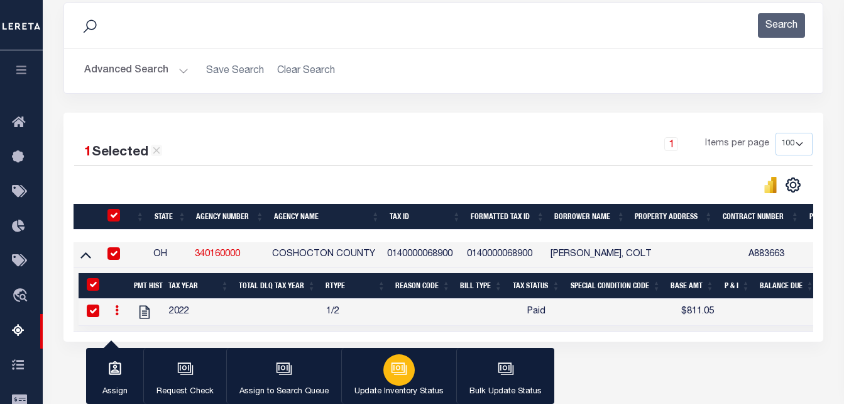
click at [387, 378] on div "button" at bounding box center [399, 369] width 31 height 31
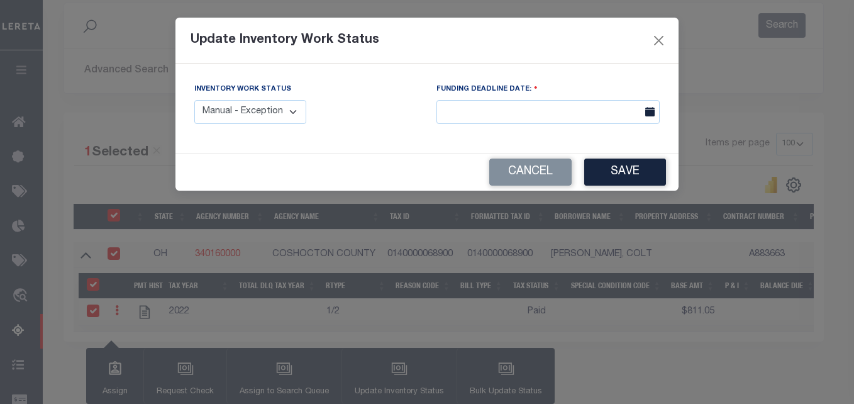
click at [290, 114] on select "Manual - Exception Pended - Awaiting Search Late Add Exception Completed" at bounding box center [250, 112] width 112 height 25
select select "4"
click at [194, 100] on select "Manual - Exception Pended - Awaiting Search Late Add Exception Completed" at bounding box center [250, 112] width 112 height 25
click at [627, 170] on button "Save" at bounding box center [625, 171] width 82 height 27
